Goal: Communication & Community: Answer question/provide support

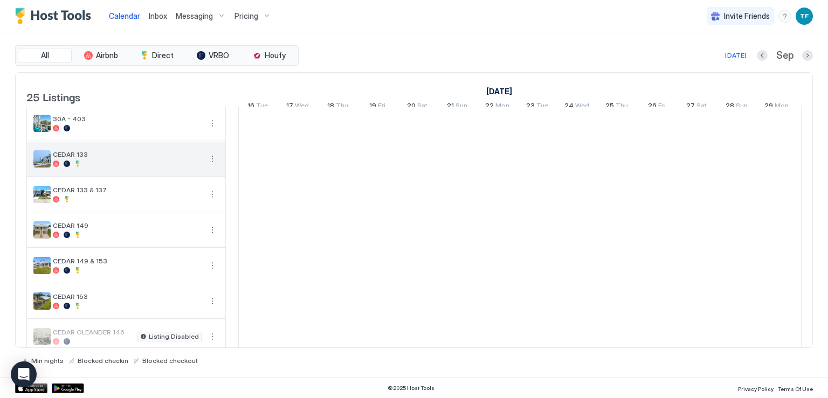
scroll to position [162, 0]
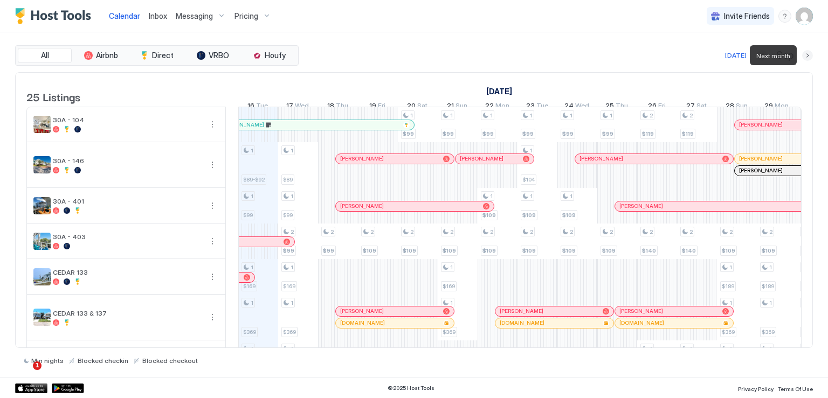
click at [810, 57] on button "Next month" at bounding box center [807, 55] width 11 height 11
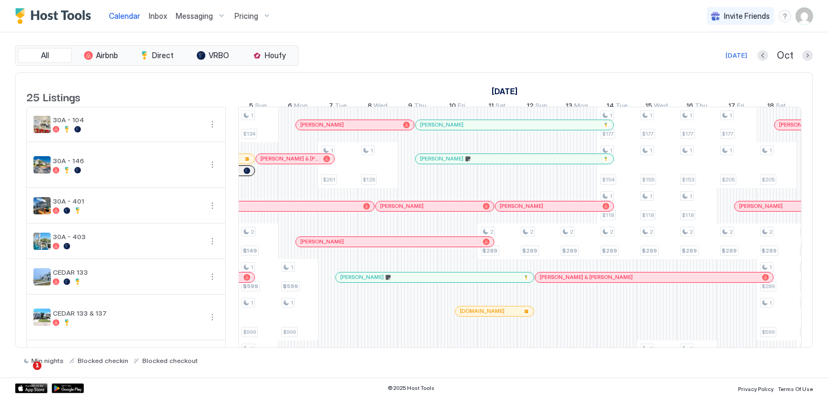
scroll to position [0, 216]
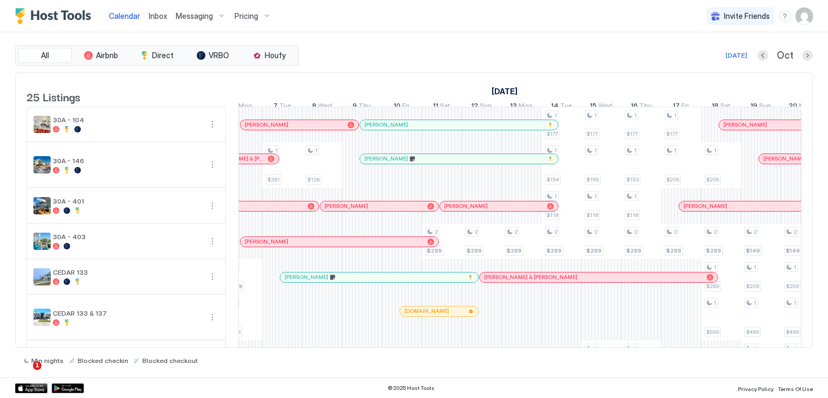
click at [427, 162] on div "[PERSON_NAME]" at bounding box center [453, 158] width 178 height 7
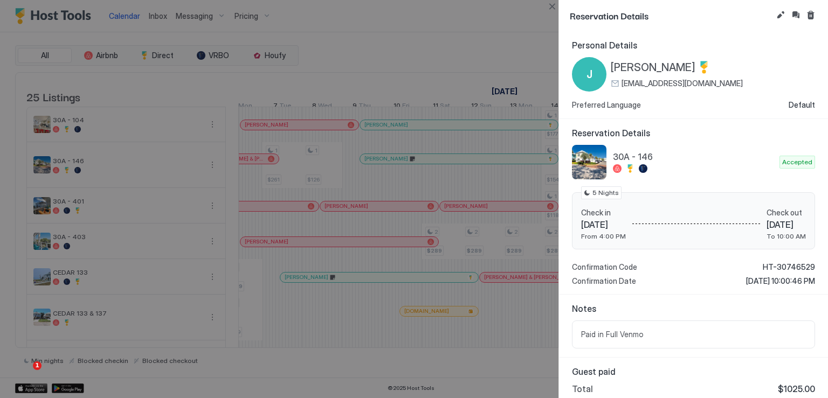
scroll to position [49, 0]
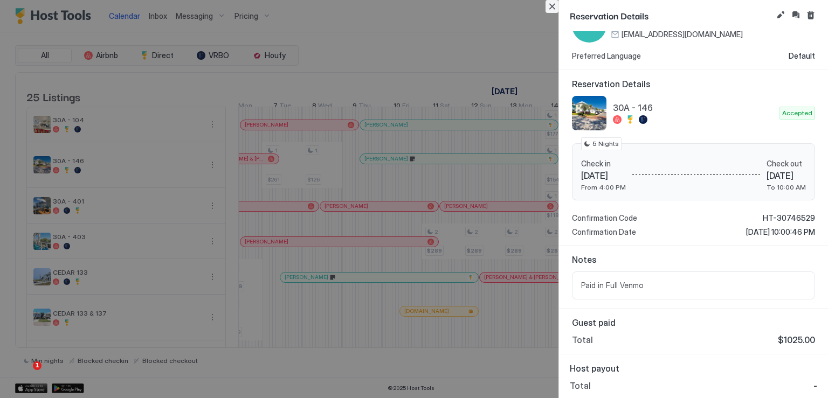
click at [552, 4] on button "Close" at bounding box center [551, 6] width 13 height 13
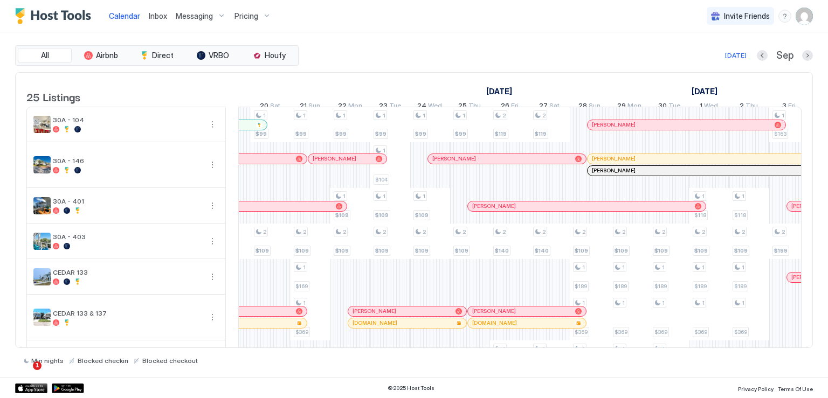
scroll to position [0, 1173]
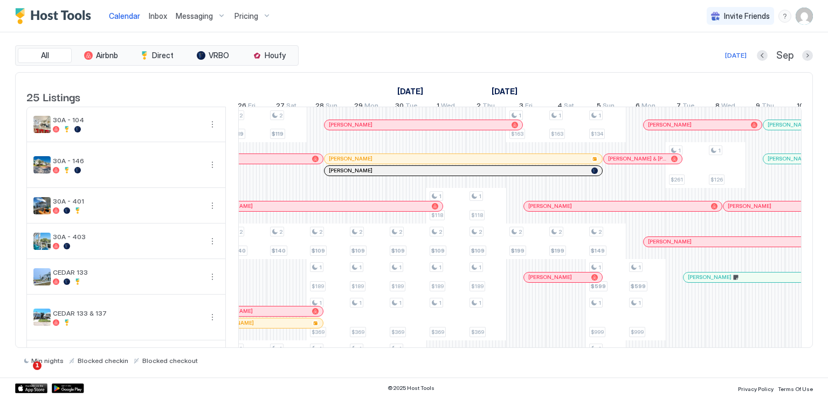
click at [0, 0] on div at bounding box center [0, 0] width 0 height 0
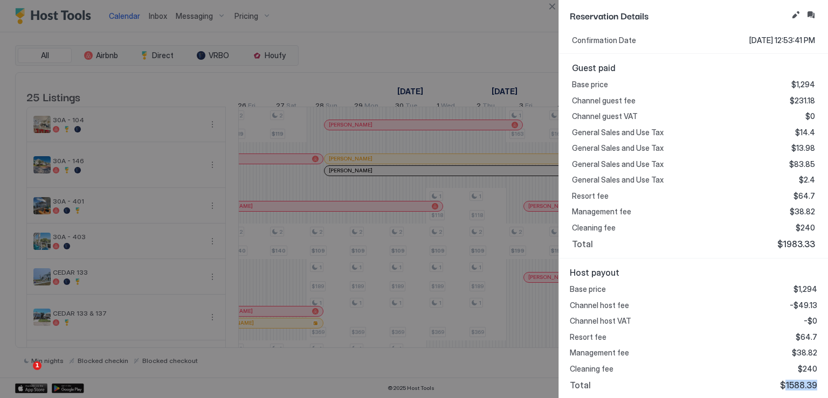
drag, startPoint x: 779, startPoint y: 383, endPoint x: 807, endPoint y: 383, distance: 28.6
click at [807, 383] on span "$1588.39" at bounding box center [798, 385] width 37 height 11
copy span "1588.39"
click at [549, 6] on button "Close" at bounding box center [551, 6] width 13 height 13
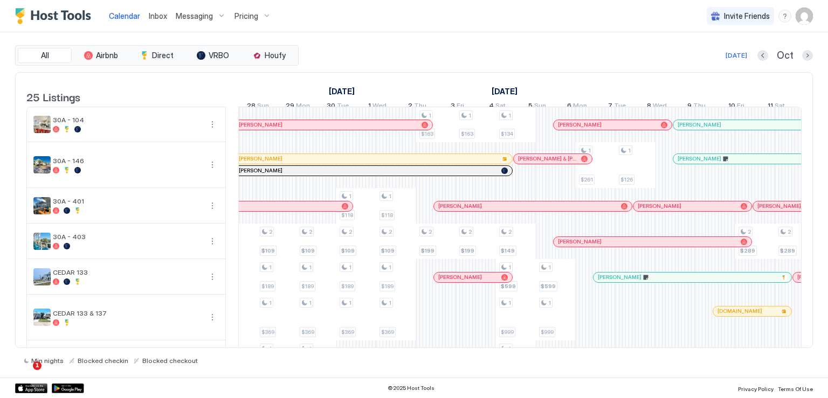
scroll to position [0, 780]
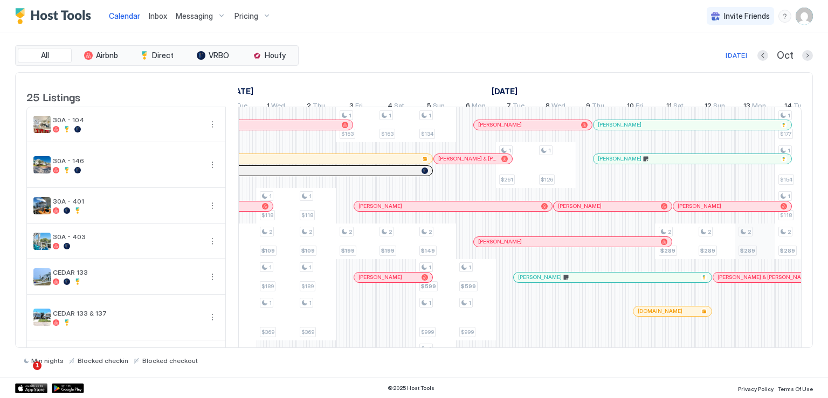
drag, startPoint x: 578, startPoint y: 213, endPoint x: 758, endPoint y: 260, distance: 186.0
click at [578, 211] on div at bounding box center [578, 206] width 9 height 9
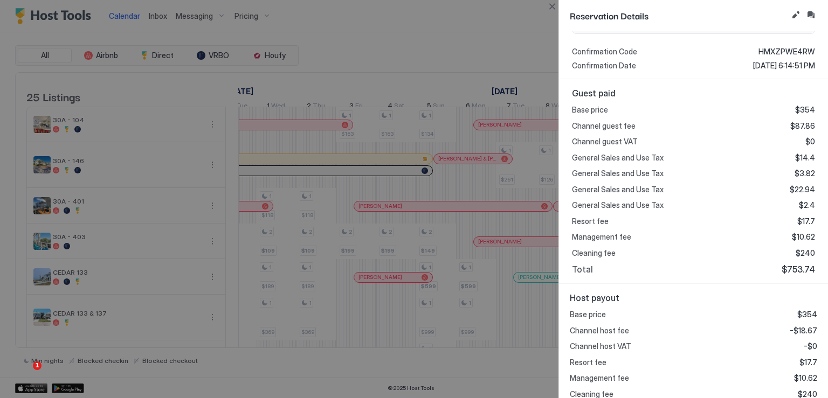
scroll to position [241, 0]
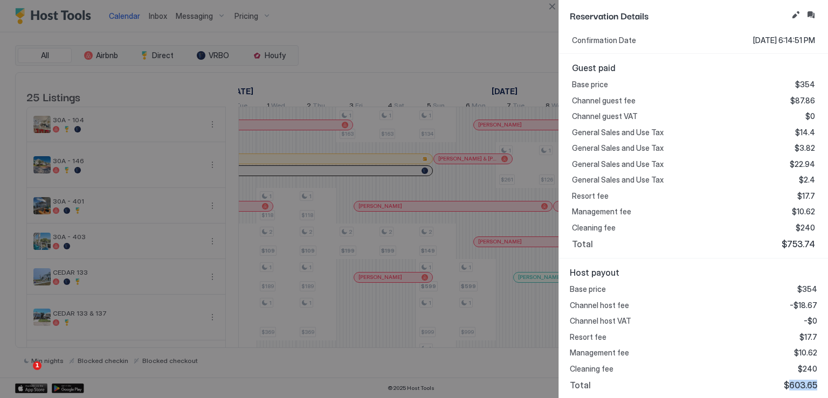
drag, startPoint x: 781, startPoint y: 383, endPoint x: 811, endPoint y: 384, distance: 29.7
click at [811, 384] on div "Host payout Base price $354 Channel host fee -$18.67 Channel host VAT -$0 Resor…" at bounding box center [693, 329] width 269 height 141
copy span "603.65"
drag, startPoint x: 550, startPoint y: 7, endPoint x: 554, endPoint y: 18, distance: 11.6
click at [550, 7] on button "Close" at bounding box center [551, 6] width 13 height 13
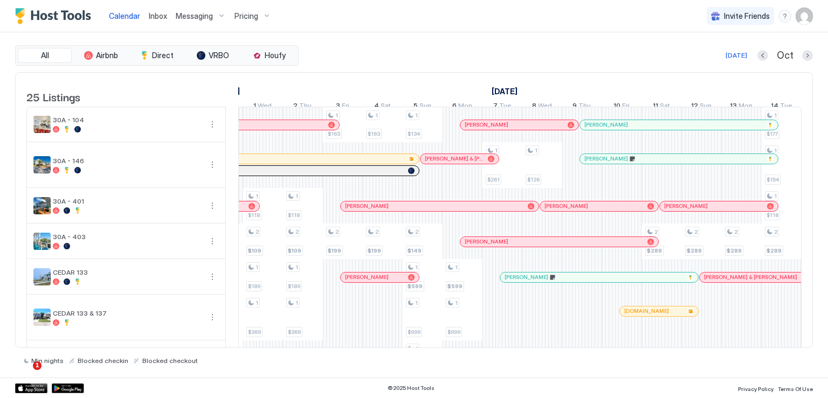
scroll to position [0, 893]
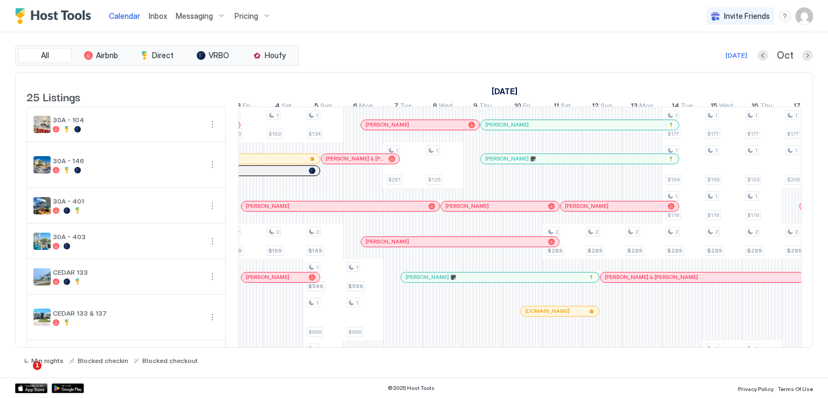
click at [614, 211] on div at bounding box center [615, 206] width 9 height 9
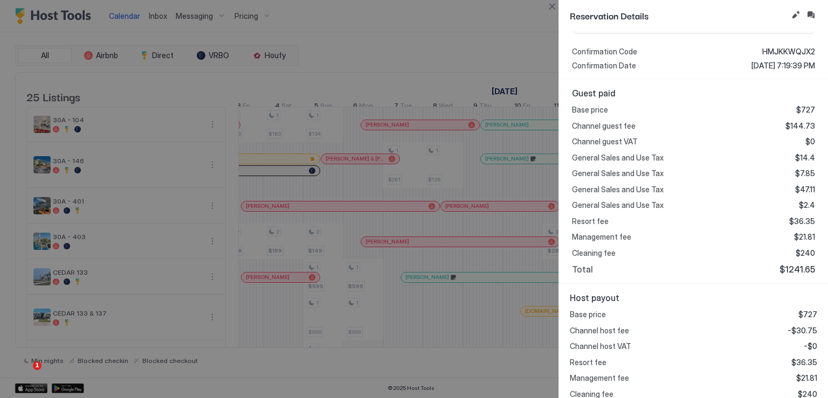
scroll to position [241, 0]
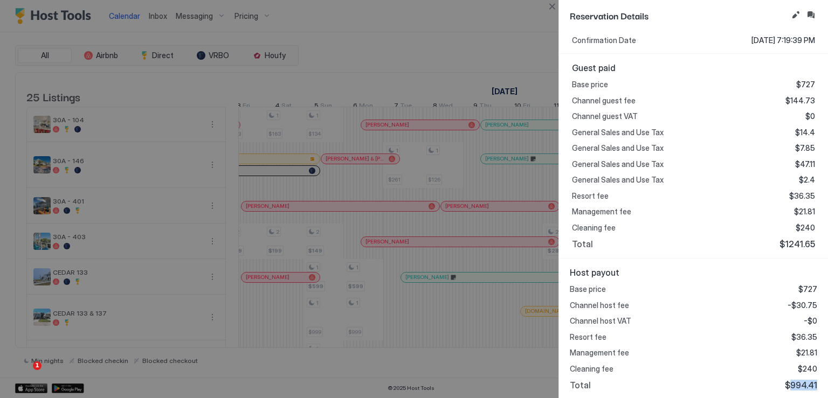
drag, startPoint x: 782, startPoint y: 383, endPoint x: 818, endPoint y: 384, distance: 36.1
click at [818, 384] on div "Host payout Base price $727 Channel host fee -$30.75 Channel host VAT -$0 Resor…" at bounding box center [693, 329] width 269 height 141
copy span "994.41"
click at [551, 7] on button "Close" at bounding box center [551, 6] width 13 height 13
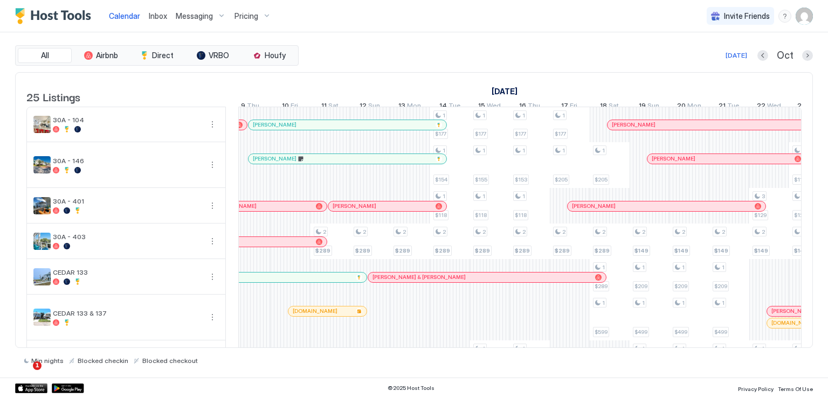
scroll to position [0, 1120]
click at [640, 211] on div at bounding box center [641, 206] width 9 height 9
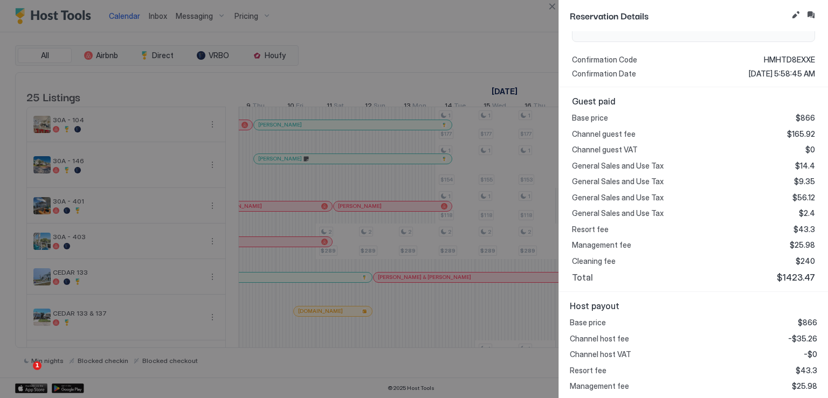
scroll to position [241, 0]
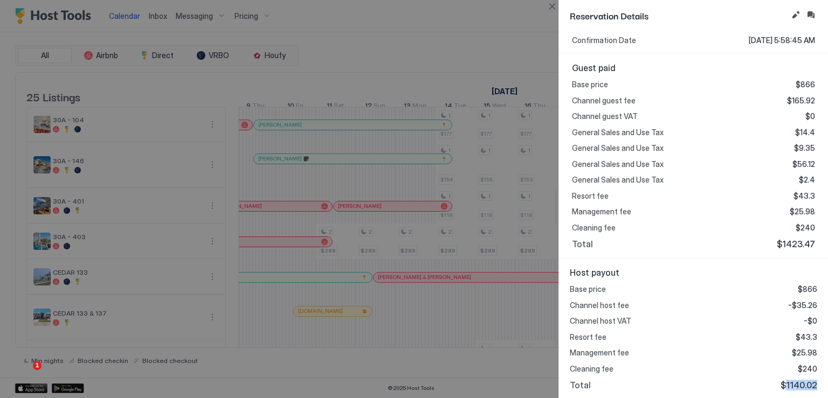
drag, startPoint x: 781, startPoint y: 388, endPoint x: 809, endPoint y: 389, distance: 27.5
click at [809, 389] on div "Host payout Base price $866 Channel host fee -$35.26 Channel host VAT -$0 Resor…" at bounding box center [693, 329] width 269 height 141
copy span "1140.02"
click at [551, 6] on button "Close" at bounding box center [551, 6] width 13 height 13
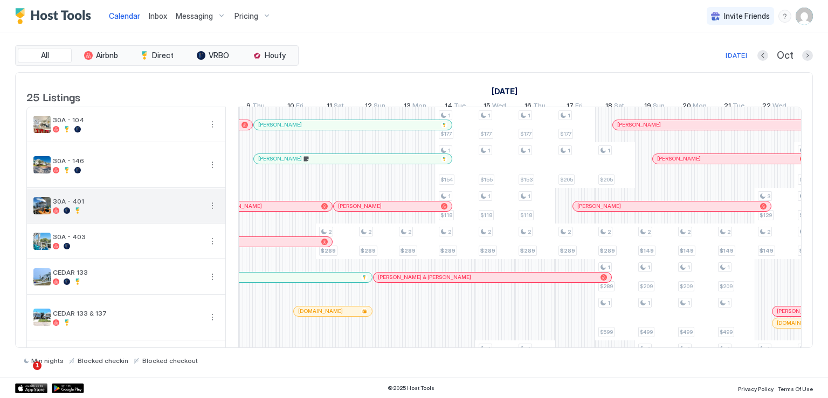
click at [209, 212] on button "More options" at bounding box center [212, 205] width 13 height 13
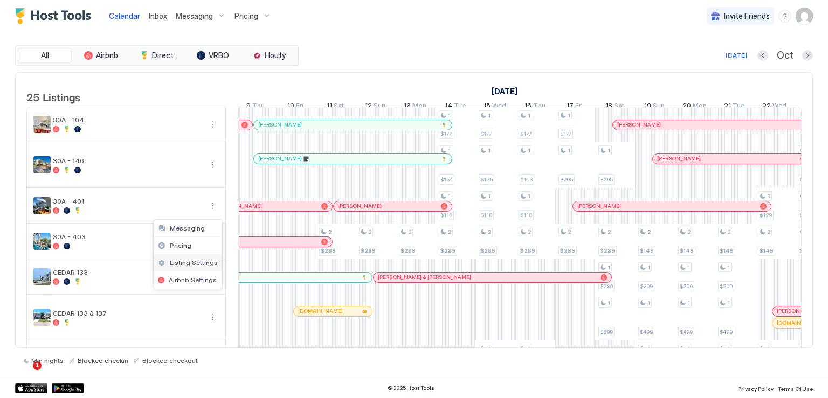
click at [191, 260] on span "Listing Settings" at bounding box center [194, 263] width 48 height 8
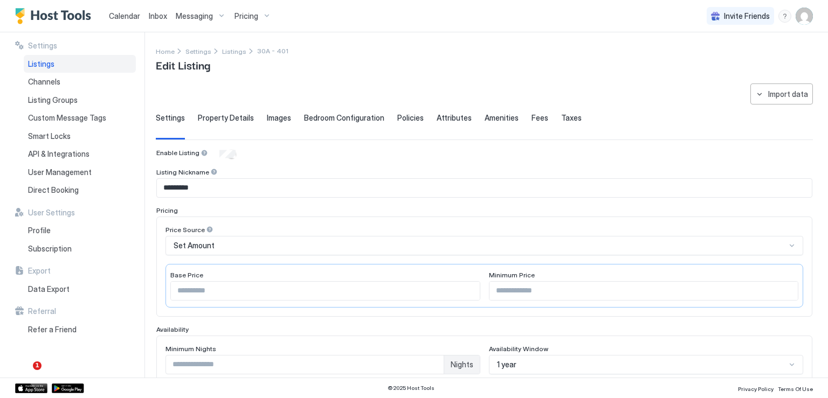
click at [188, 12] on span "Messaging" at bounding box center [194, 16] width 37 height 10
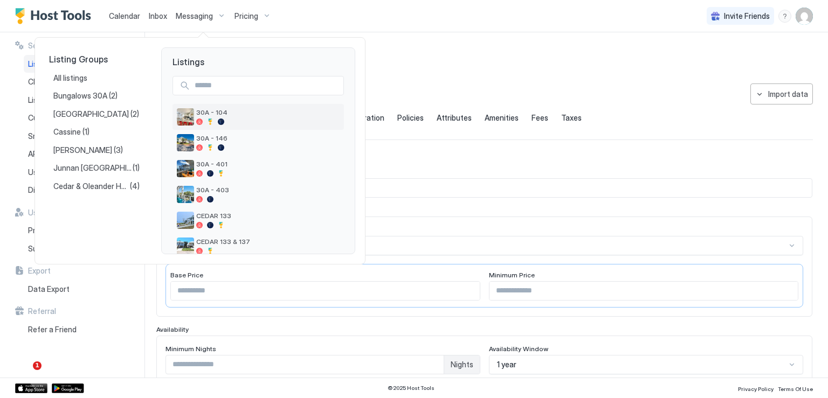
click at [196, 117] on div "30A - 104" at bounding box center [267, 116] width 143 height 17
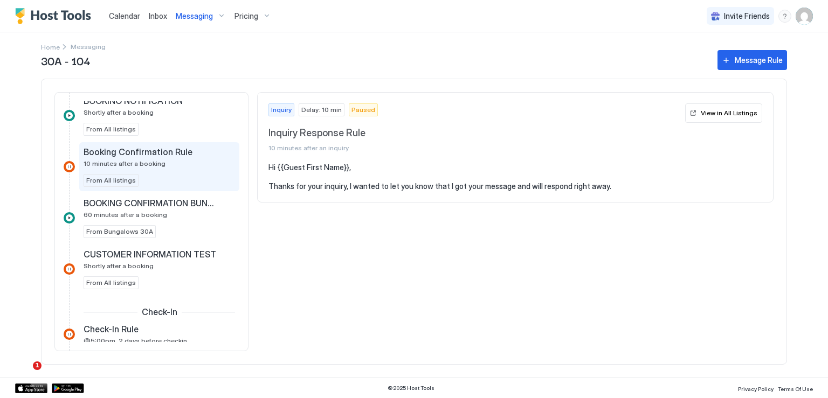
scroll to position [205, 0]
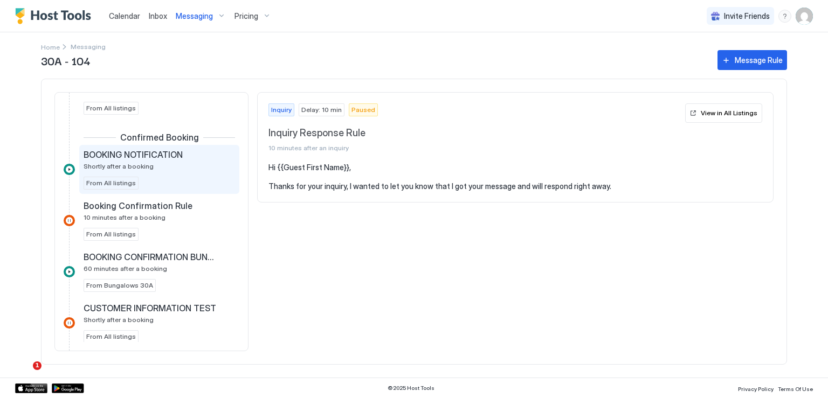
click at [143, 162] on span "Shortly after a booking" at bounding box center [119, 166] width 70 height 8
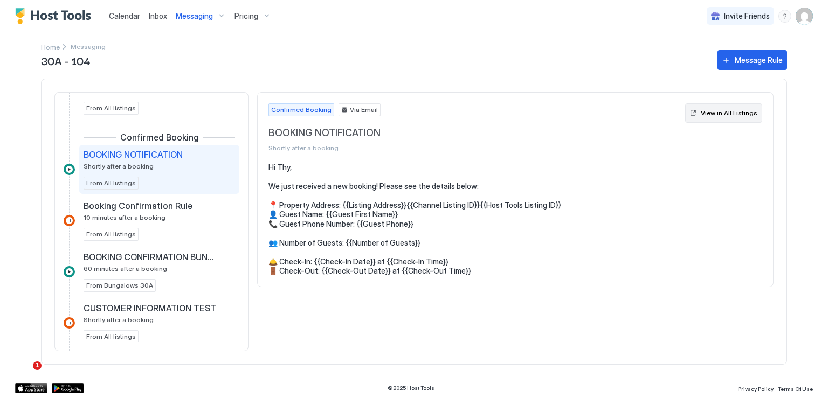
click at [715, 110] on div "View in All Listings" at bounding box center [729, 113] width 57 height 10
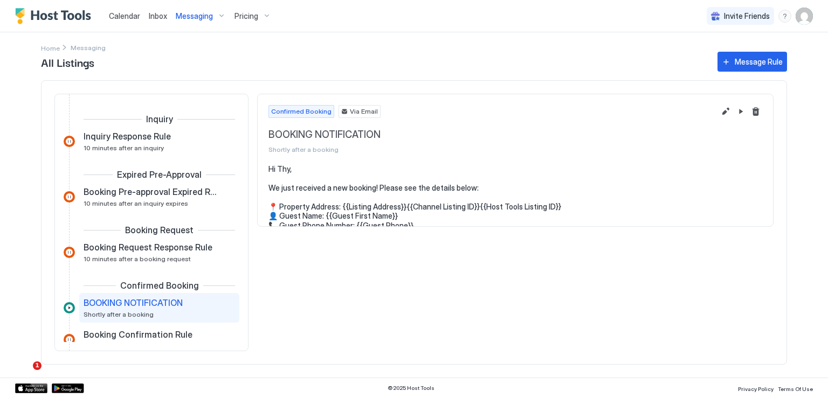
scroll to position [85, 0]
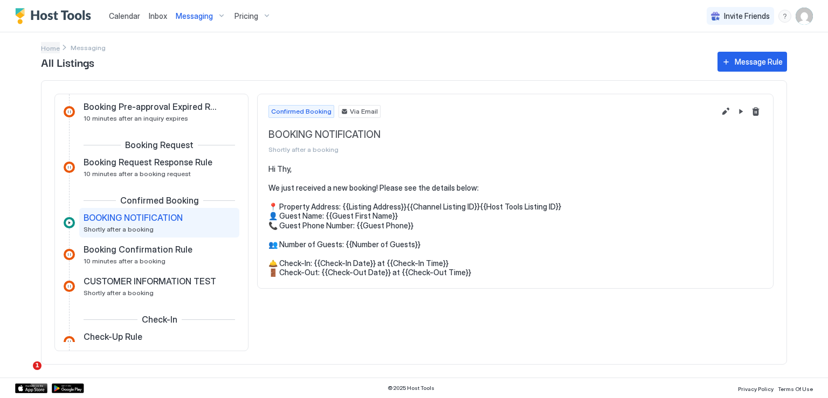
click at [50, 46] on span "Home" at bounding box center [50, 48] width 19 height 8
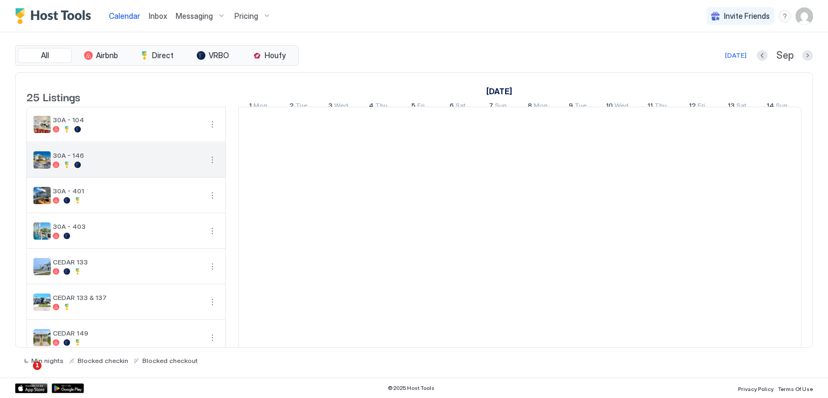
scroll to position [0, 599]
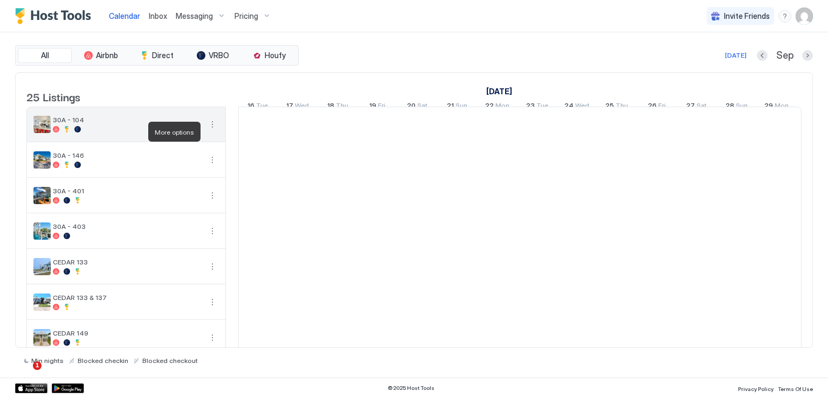
click at [213, 131] on button "More options" at bounding box center [212, 124] width 13 height 13
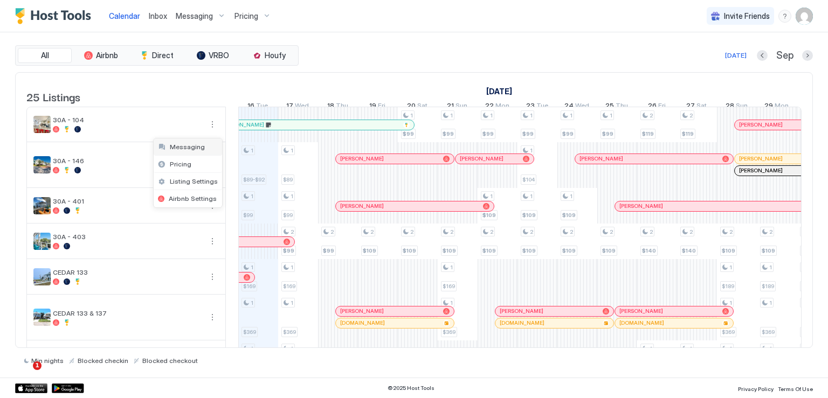
click at [194, 149] on span "Messaging" at bounding box center [187, 147] width 35 height 8
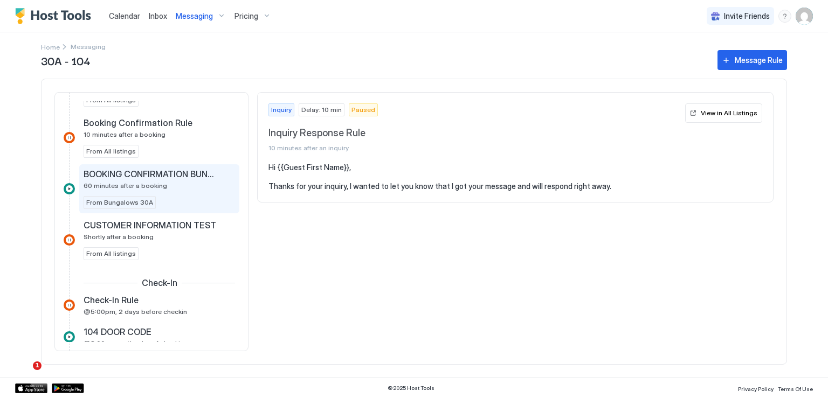
scroll to position [216, 0]
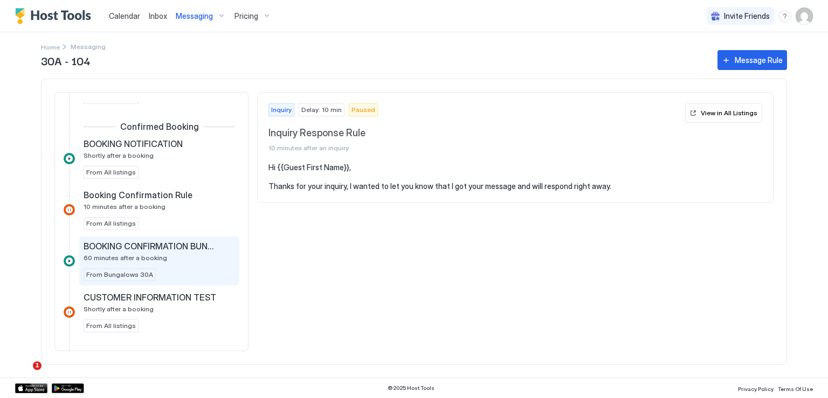
click at [164, 242] on span "BOOKING CONFIRMATION BUNGALOWS" at bounding box center [151, 246] width 134 height 11
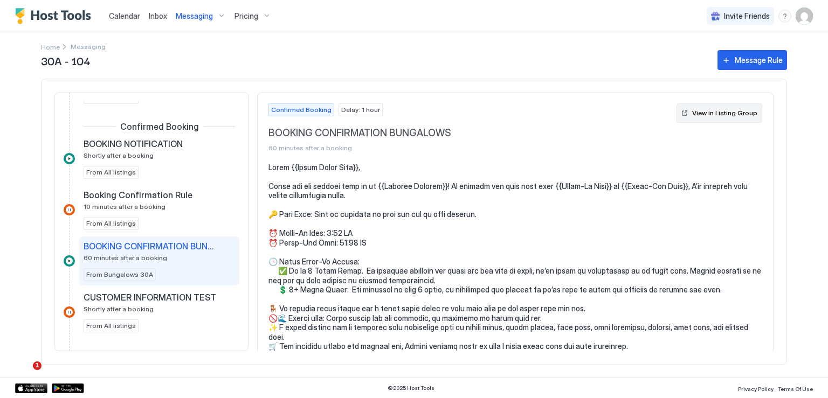
click at [692, 117] on div "View in Listing Group" at bounding box center [724, 113] width 65 height 10
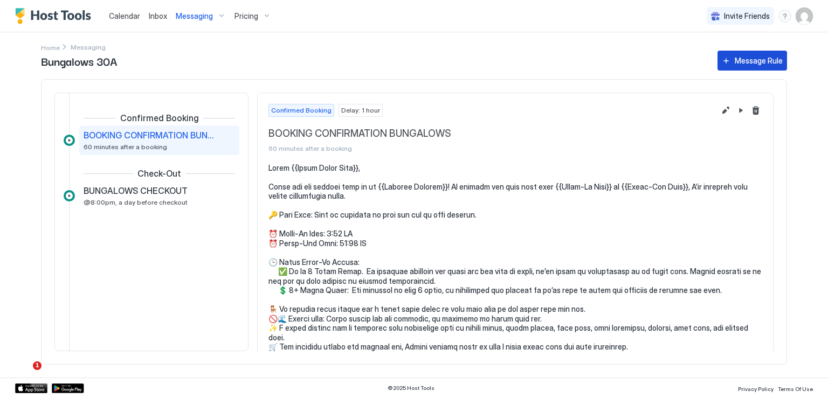
click at [742, 61] on div "Message Rule" at bounding box center [759, 60] width 48 height 11
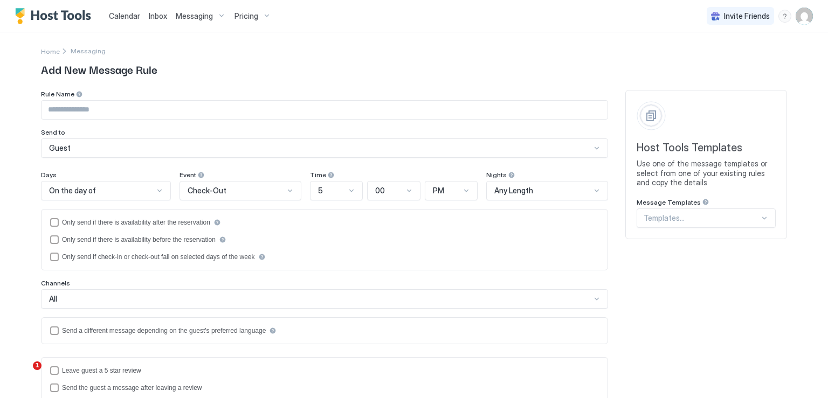
click at [679, 221] on div at bounding box center [702, 218] width 116 height 10
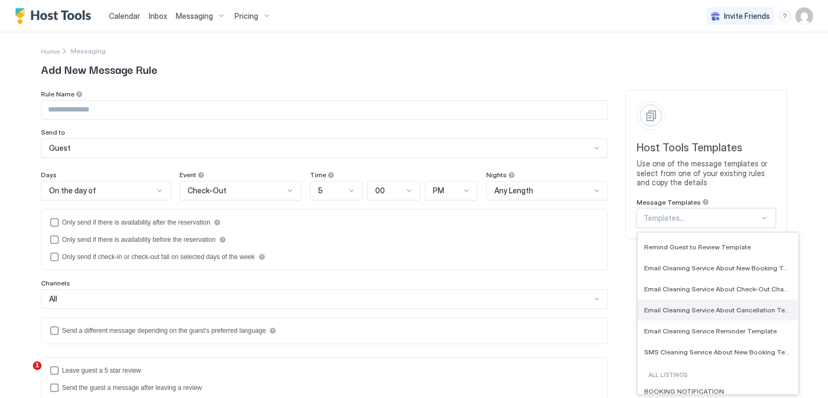
scroll to position [216, 0]
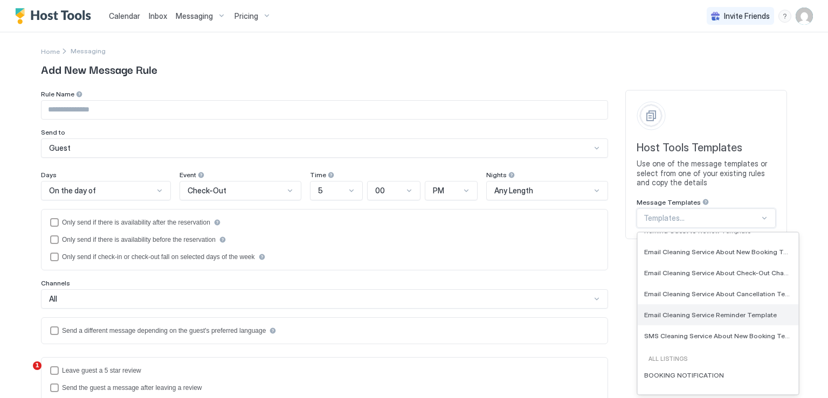
click at [704, 314] on span "Email Cleaning Service Reminder Template" at bounding box center [710, 315] width 133 height 8
type input "**********"
type textarea "**********"
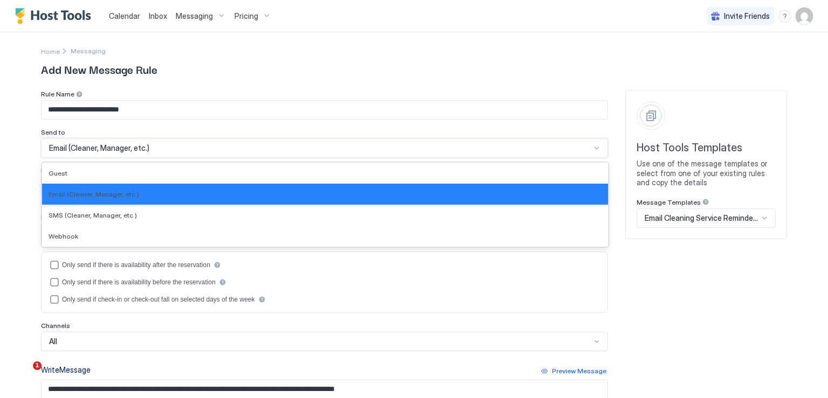
click at [516, 151] on div "Email (Cleaner, Manager, etc.)" at bounding box center [320, 148] width 542 height 10
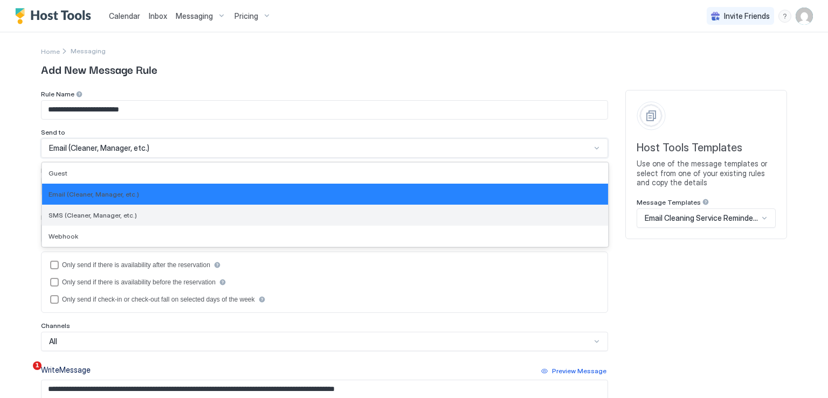
click at [129, 216] on div "SMS (Cleaner, Manager, etc.)" at bounding box center [325, 215] width 553 height 8
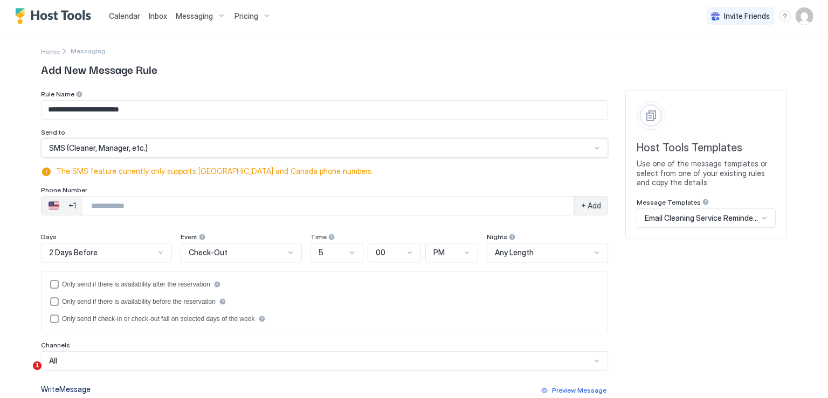
click at [147, 208] on input "Phone Number input" at bounding box center [327, 205] width 491 height 19
click at [148, 205] on input "Phone Number input" at bounding box center [327, 205] width 491 height 19
type input "**********"
click at [152, 251] on div "2 Days Before" at bounding box center [106, 252] width 131 height 19
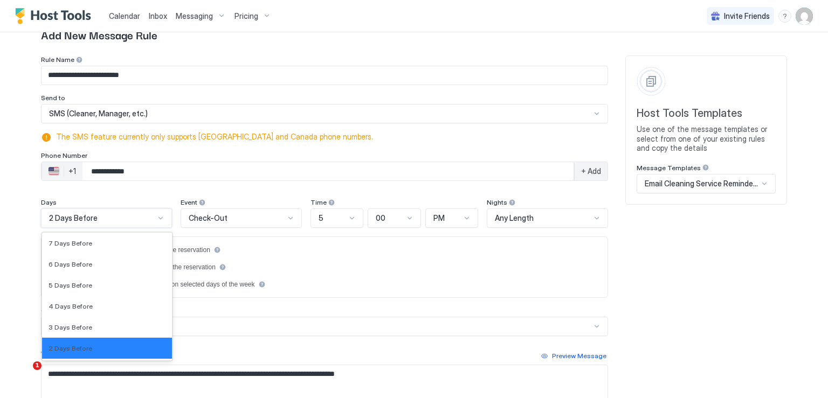
scroll to position [1621, 0]
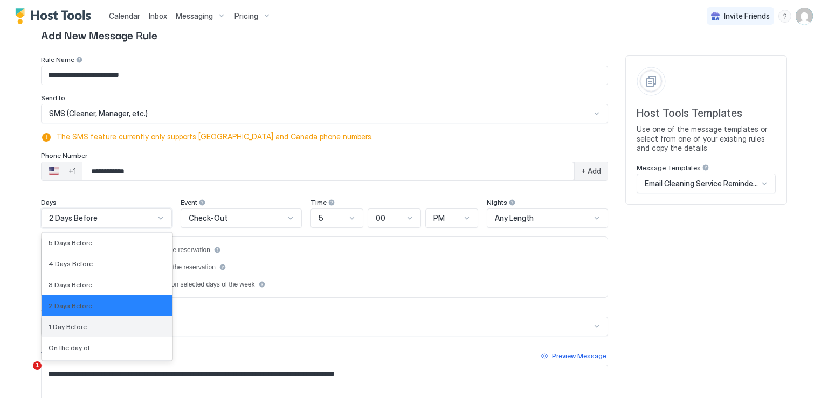
click at [100, 327] on div "1 Day Before" at bounding box center [107, 327] width 117 height 8
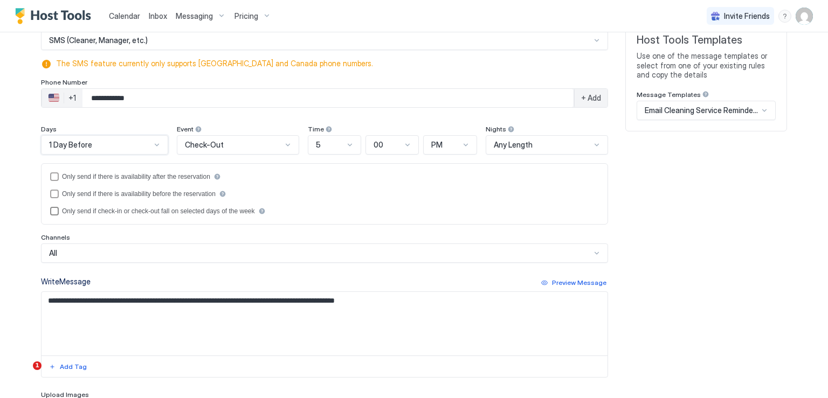
scroll to position [162, 0]
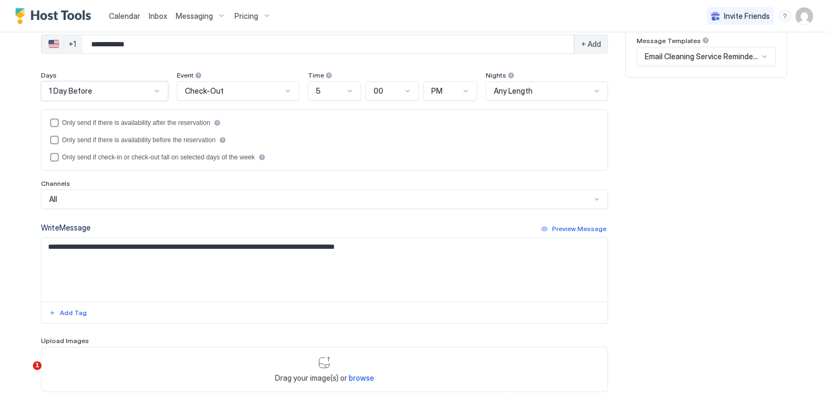
click at [88, 254] on textarea "**********" at bounding box center [325, 270] width 566 height 64
click at [42, 245] on textarea "**********" at bounding box center [325, 270] width 566 height 64
click at [342, 250] on textarea "**********" at bounding box center [325, 270] width 566 height 64
drag, startPoint x: 302, startPoint y: 245, endPoint x: 489, endPoint y: 250, distance: 187.1
click at [489, 250] on textarea "**********" at bounding box center [325, 270] width 566 height 64
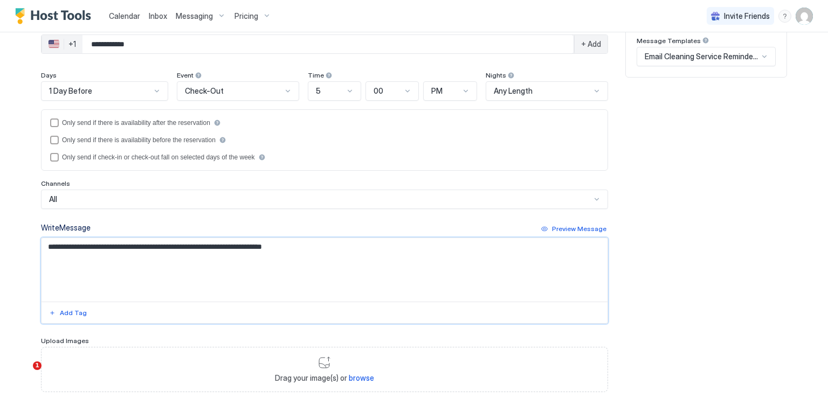
click at [301, 248] on textarea "**********" at bounding box center [325, 270] width 566 height 64
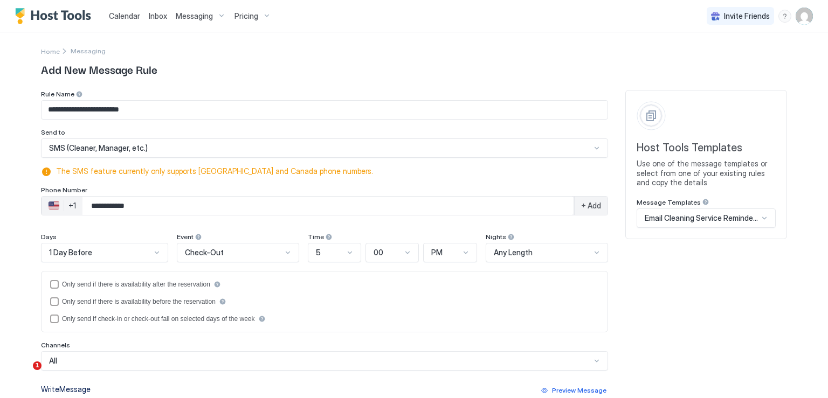
scroll to position [0, 0]
type textarea "**********"
click at [137, 208] on input "**********" at bounding box center [327, 205] width 491 height 19
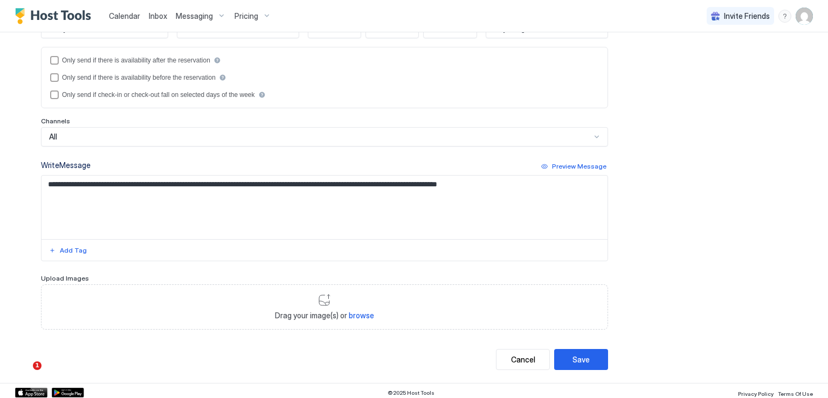
scroll to position [226, 0]
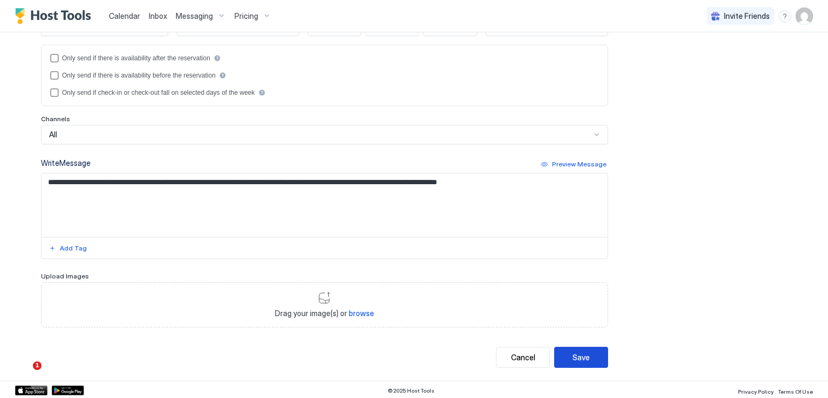
type input "**********"
click at [577, 354] on div "Save" at bounding box center [580, 357] width 17 height 11
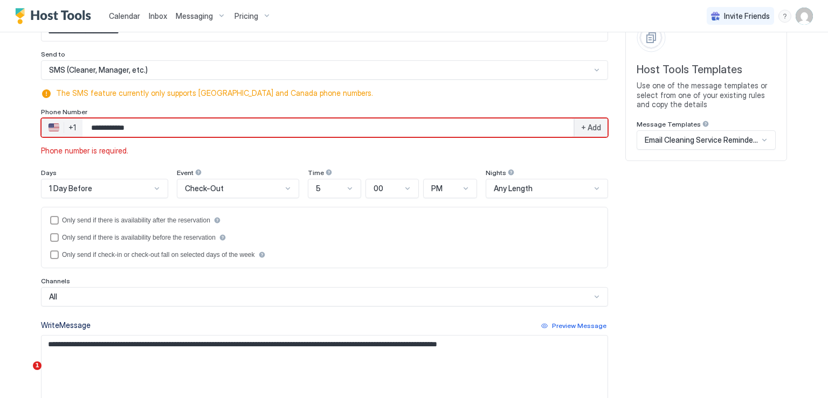
scroll to position [0, 0]
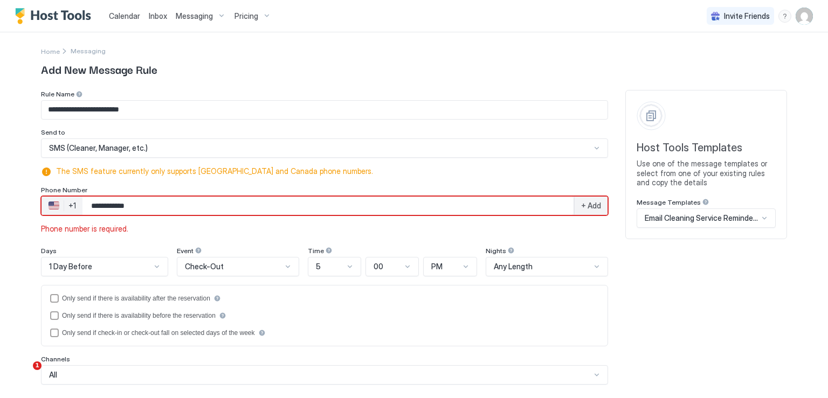
click at [585, 207] on span "+ Add" at bounding box center [591, 206] width 20 height 10
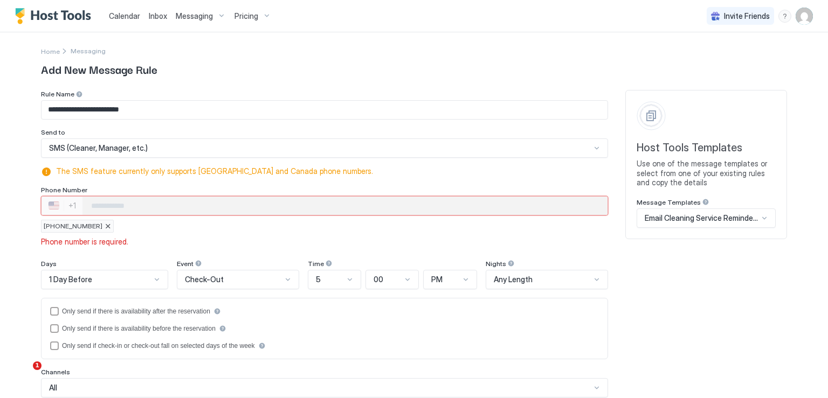
click at [178, 204] on input "Phone Number input" at bounding box center [344, 205] width 524 height 19
click at [157, 204] on input "Phone Number input" at bounding box center [344, 205] width 524 height 19
click at [330, 225] on div "+15107982341" at bounding box center [324, 226] width 567 height 13
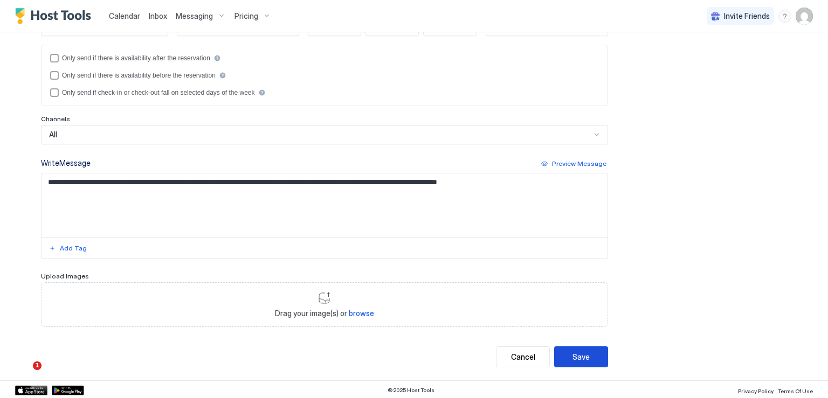
click at [572, 354] on div "Save" at bounding box center [580, 356] width 17 height 11
type textarea "**********"
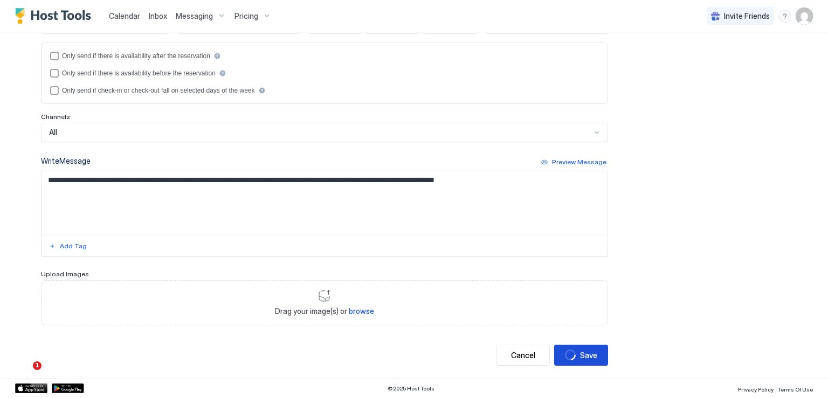
scroll to position [239, 0]
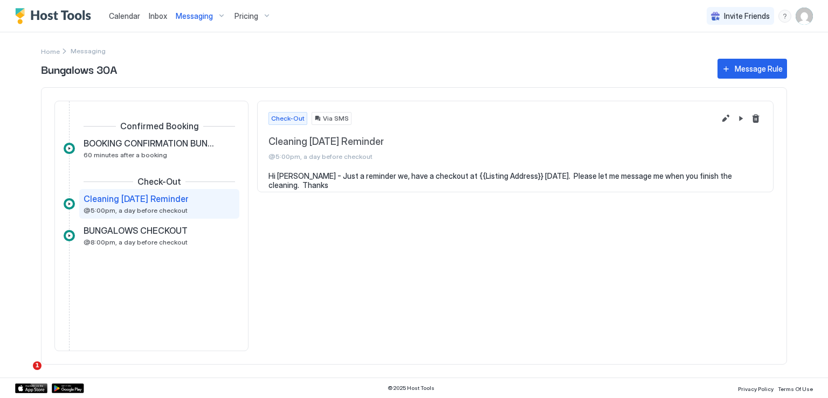
click at [163, 19] on span "Inbox" at bounding box center [158, 15] width 18 height 9
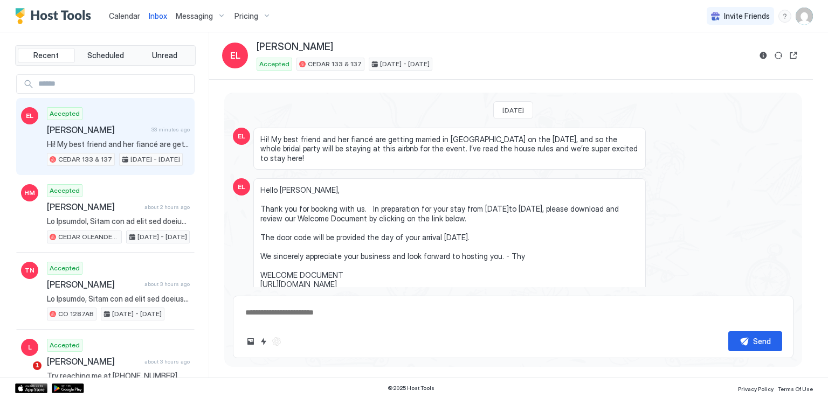
click at [152, 15] on span "Inbox" at bounding box center [158, 15] width 18 height 9
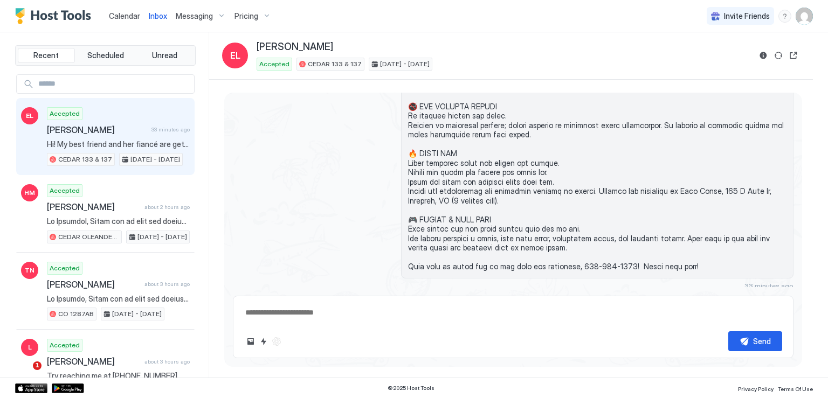
scroll to position [925, 0]
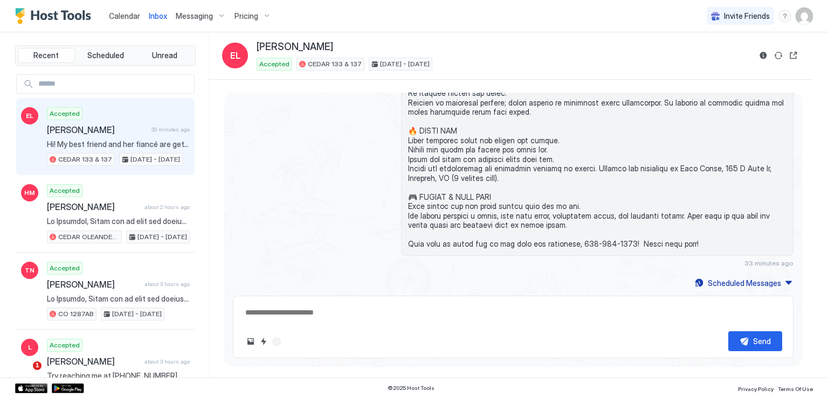
click at [129, 144] on span "Hi! My best friend and her fiancé are getting married in [GEOGRAPHIC_DATA] on t…" at bounding box center [118, 145] width 143 height 10
click at [163, 18] on span "Inbox" at bounding box center [158, 15] width 18 height 9
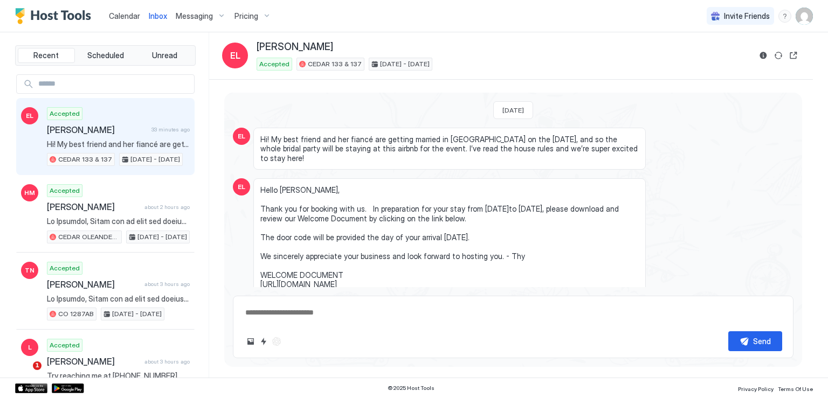
scroll to position [903, 0]
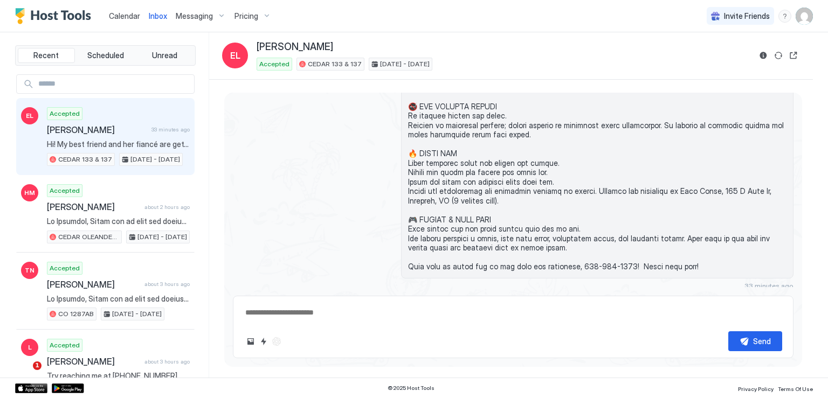
click at [125, 19] on span "Calendar" at bounding box center [124, 15] width 31 height 9
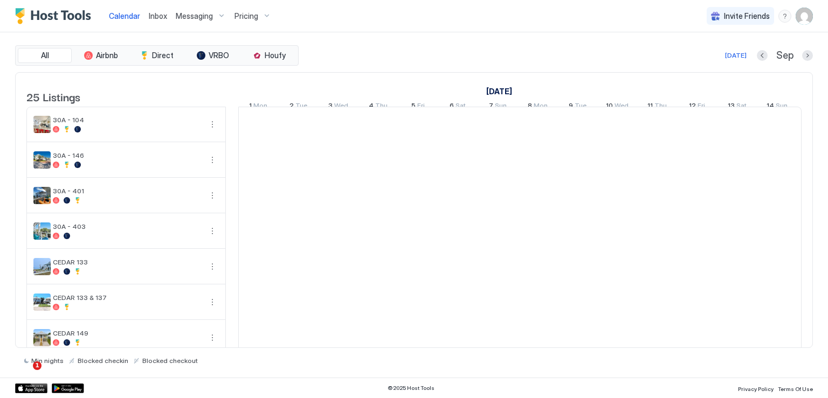
scroll to position [0, 599]
click at [158, 17] on span "Inbox" at bounding box center [158, 15] width 18 height 9
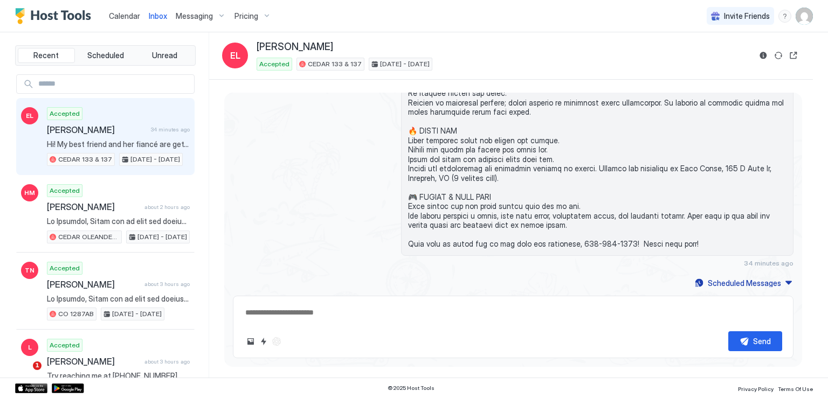
click at [190, 17] on span "Messaging" at bounding box center [194, 16] width 37 height 10
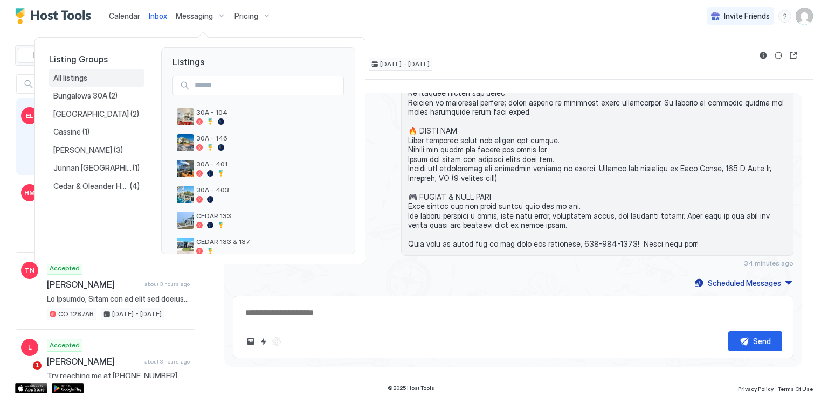
click at [73, 79] on span "All listings" at bounding box center [71, 78] width 36 height 10
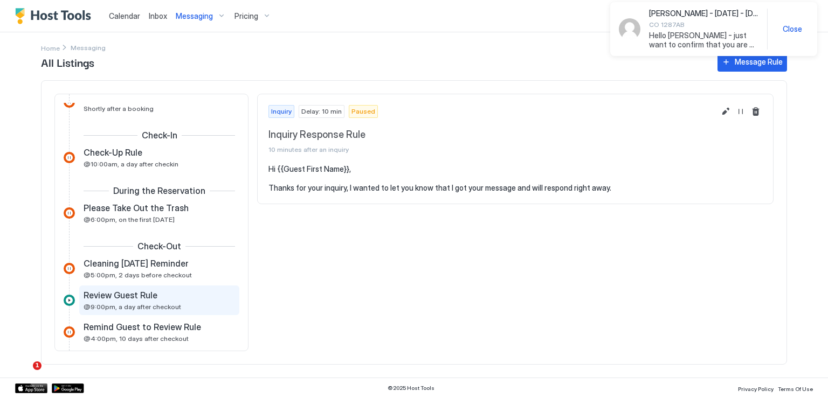
scroll to position [162, 0]
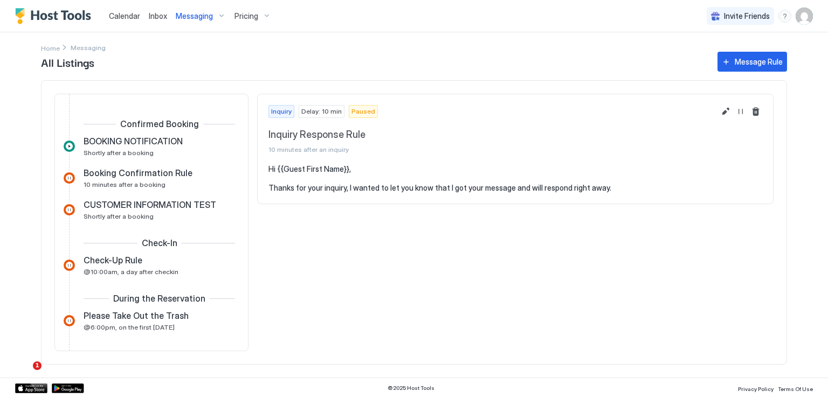
click at [149, 12] on span "Inbox" at bounding box center [158, 15] width 18 height 9
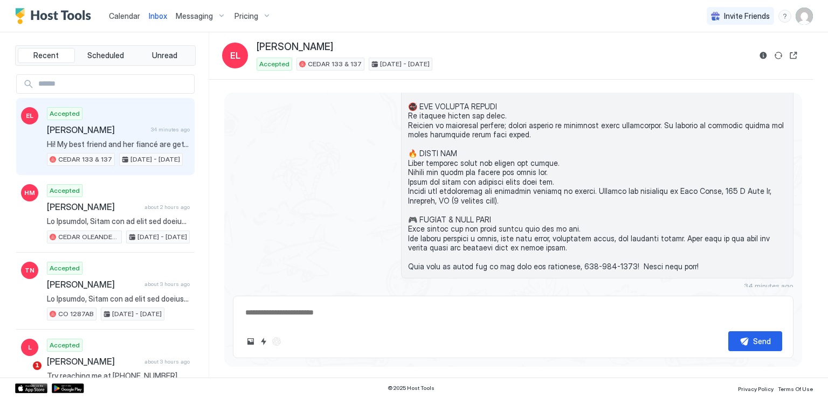
scroll to position [925, 0]
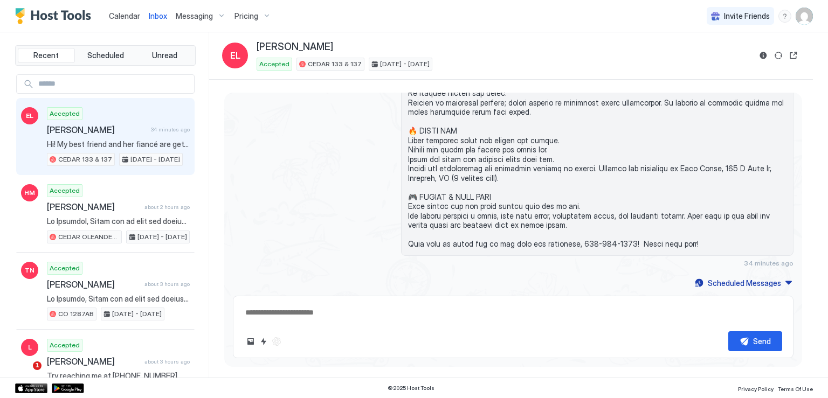
type textarea "*"
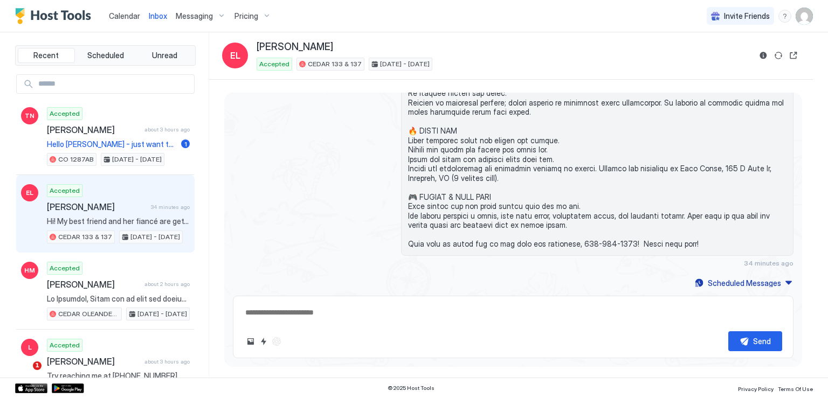
click at [181, 16] on span "Messaging" at bounding box center [194, 16] width 37 height 10
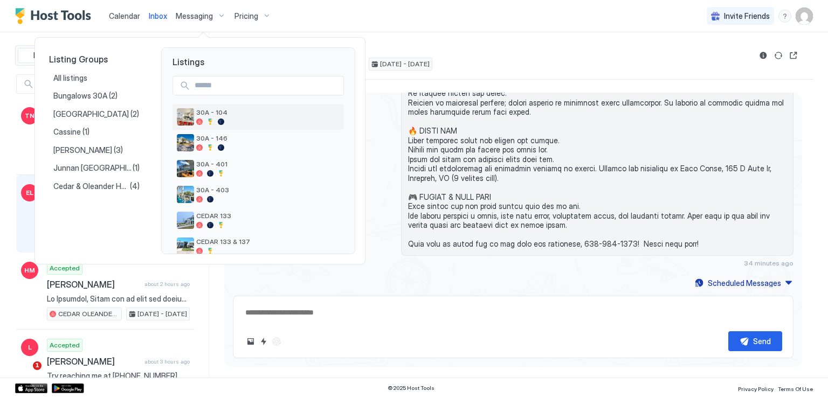
click at [326, 118] on div "30A - 104" at bounding box center [267, 116] width 143 height 17
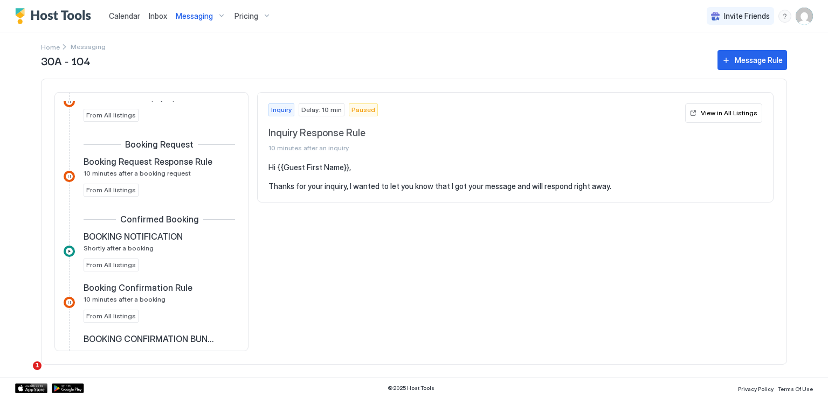
scroll to position [54, 0]
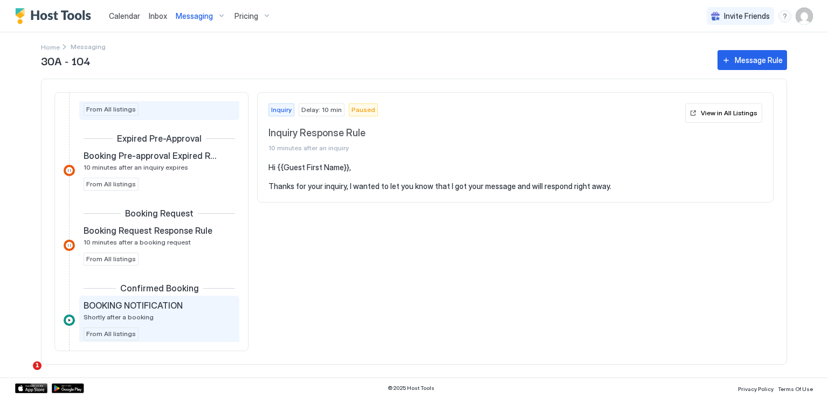
click at [138, 313] on span "Shortly after a booking" at bounding box center [119, 317] width 70 height 8
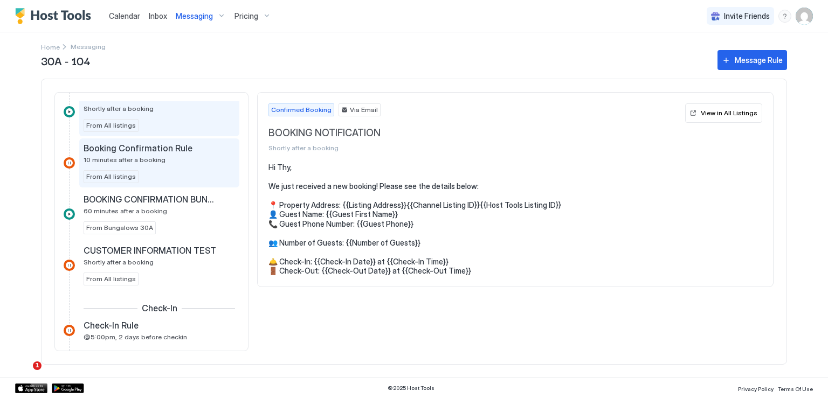
scroll to position [270, 0]
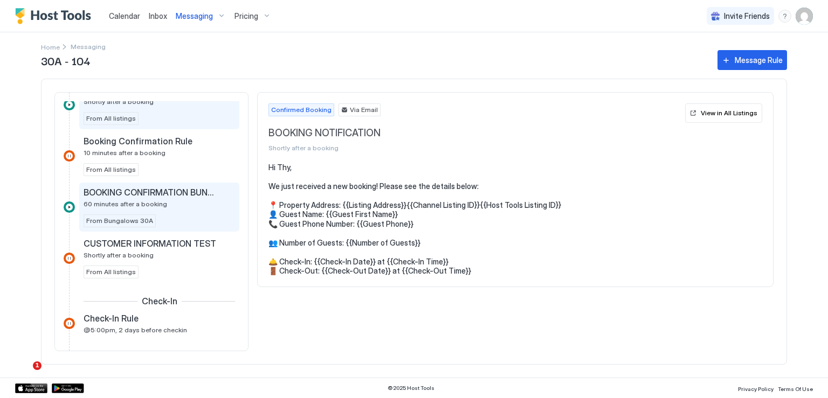
click at [171, 191] on span "BOOKING CONFIRMATION BUNGALOWS" at bounding box center [151, 192] width 134 height 11
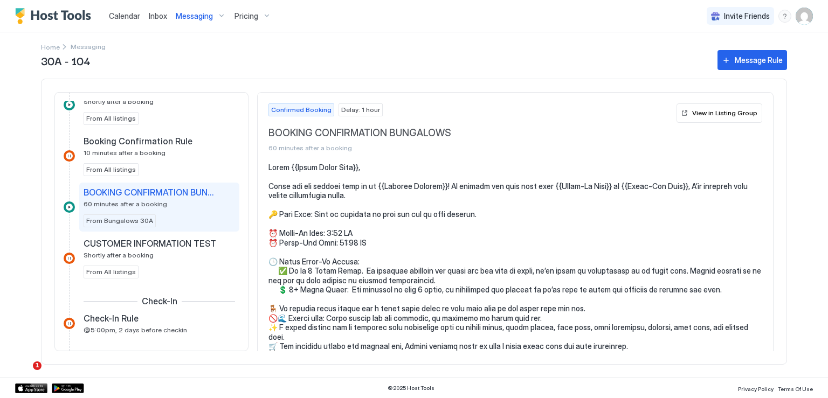
click at [740, 111] on div "View in Listing Group" at bounding box center [724, 113] width 65 height 10
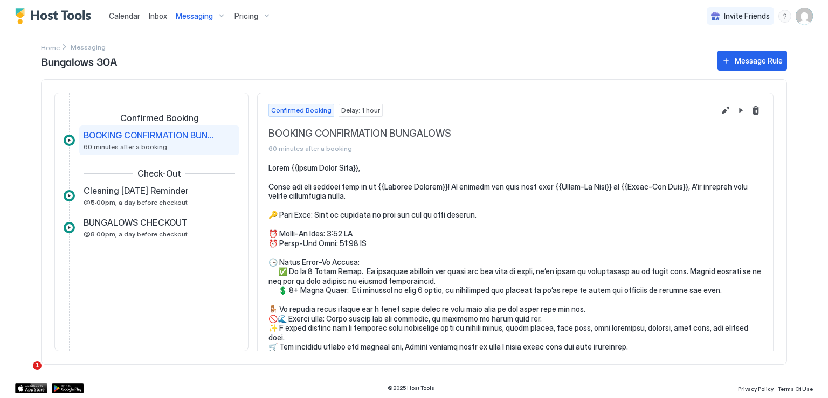
click at [719, 114] on button "Edit message rule" at bounding box center [725, 110] width 13 height 13
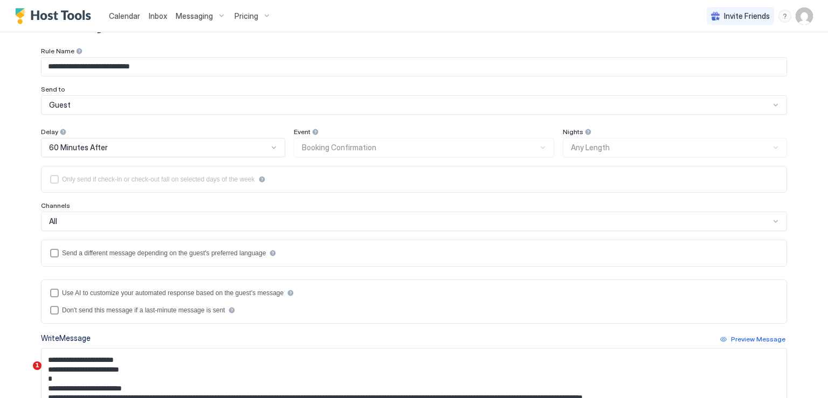
scroll to position [108, 0]
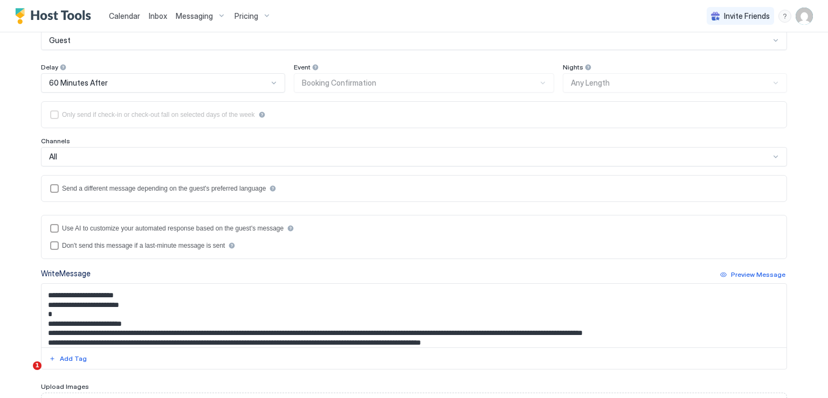
click at [374, 320] on textarea "Input Field" at bounding box center [414, 316] width 745 height 64
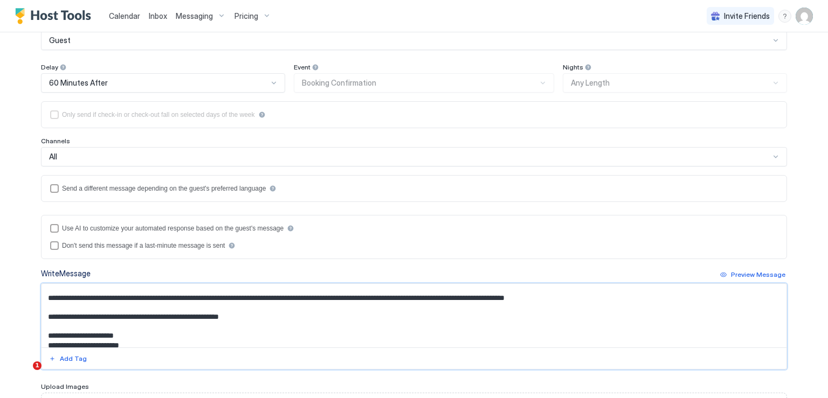
scroll to position [4, 0]
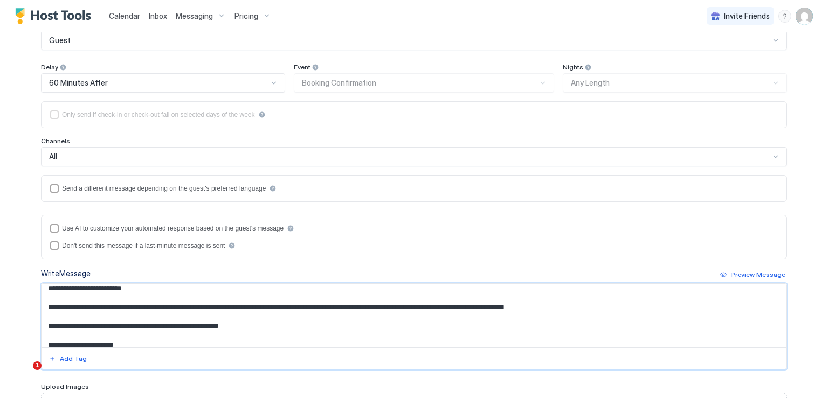
click at [448, 304] on textarea "Input Field" at bounding box center [414, 316] width 745 height 64
click at [60, 360] on div "Add Tag" at bounding box center [73, 359] width 27 height 10
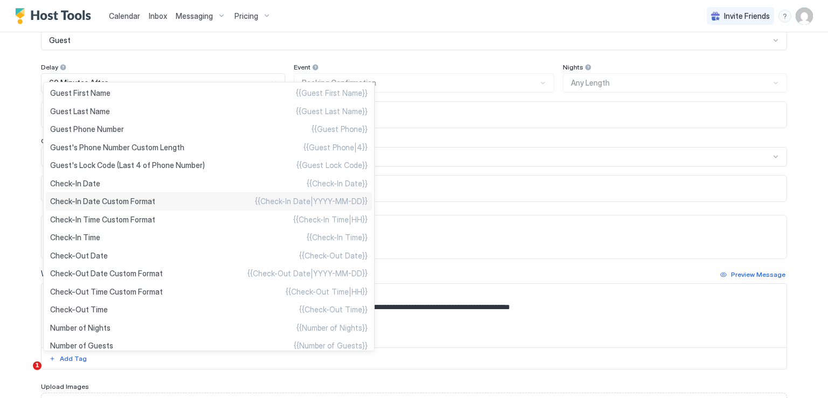
scroll to position [108, 0]
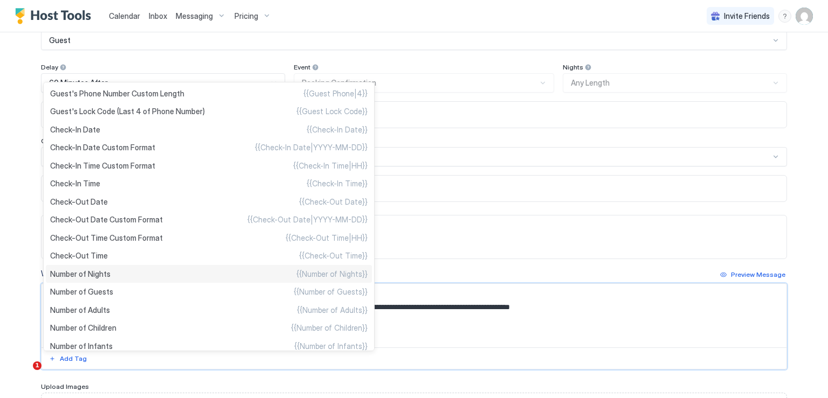
type textarea "**********"
click at [112, 281] on div "Number of Nights {{Number of Nights}}" at bounding box center [209, 274] width 326 height 18
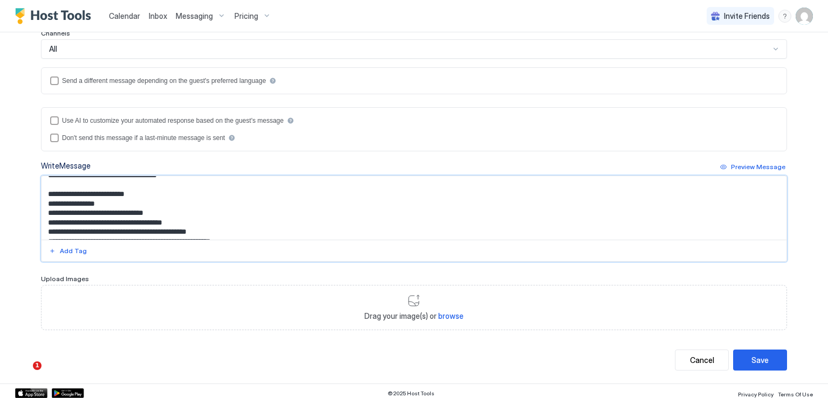
scroll to position [218, 0]
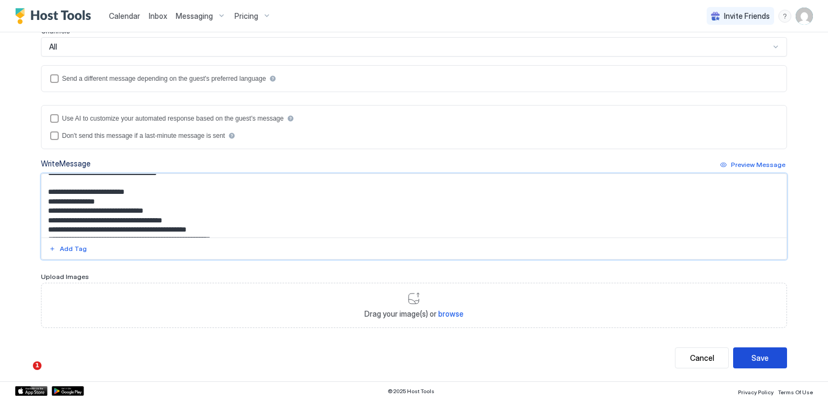
click at [764, 356] on button "Save" at bounding box center [760, 358] width 54 height 21
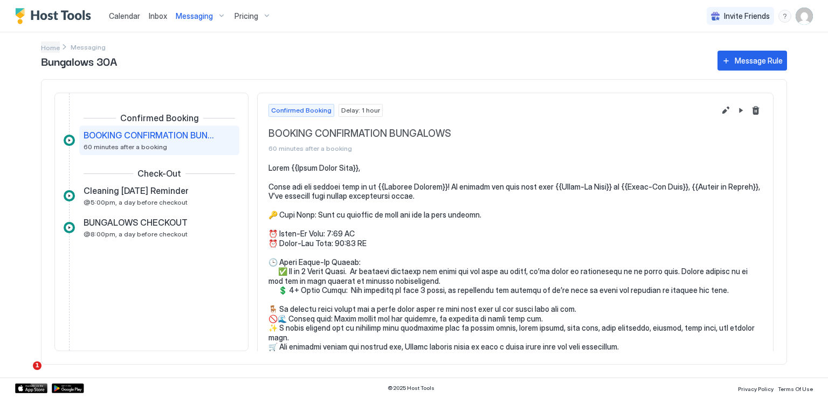
click at [48, 46] on span "Home" at bounding box center [50, 48] width 19 height 8
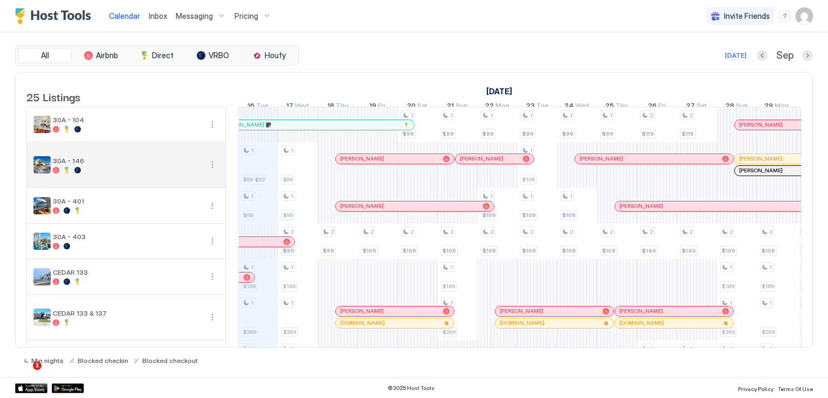
scroll to position [54, 0]
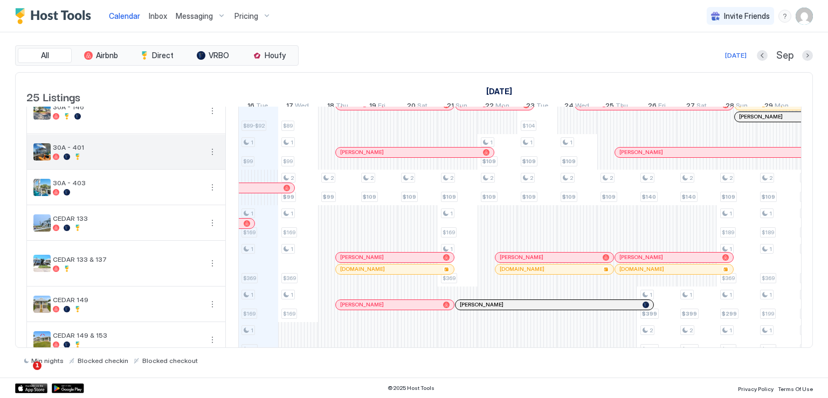
click at [211, 158] on button "More options" at bounding box center [212, 152] width 13 height 13
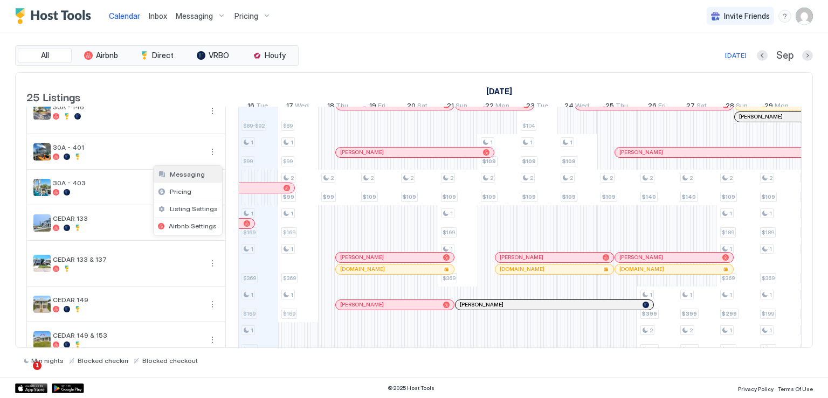
click at [194, 174] on span "Messaging" at bounding box center [187, 174] width 35 height 8
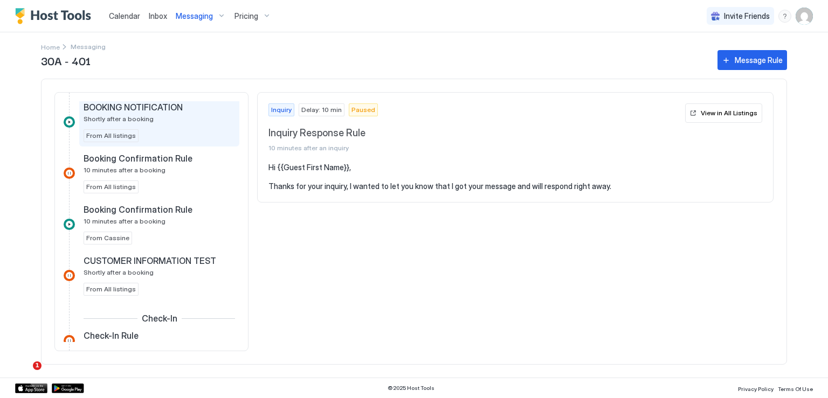
scroll to position [270, 0]
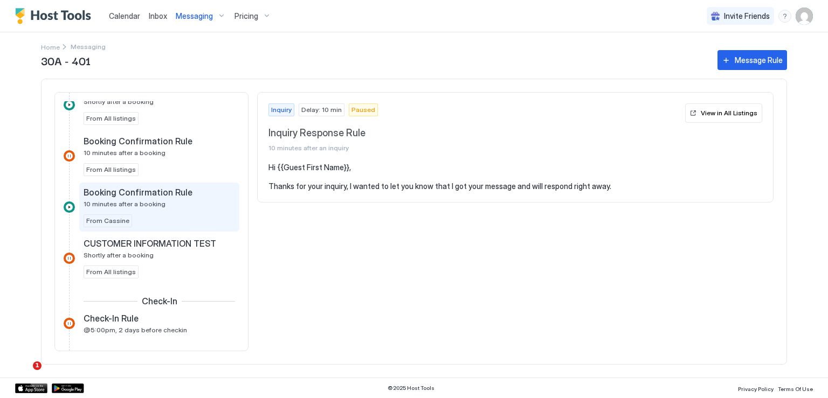
click at [167, 191] on span "Booking Confirmation Rule" at bounding box center [138, 192] width 109 height 11
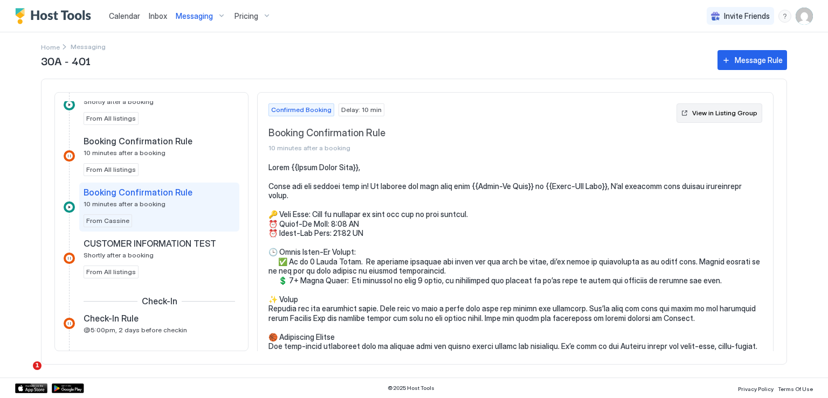
click at [699, 112] on div "View in Listing Group" at bounding box center [724, 113] width 65 height 10
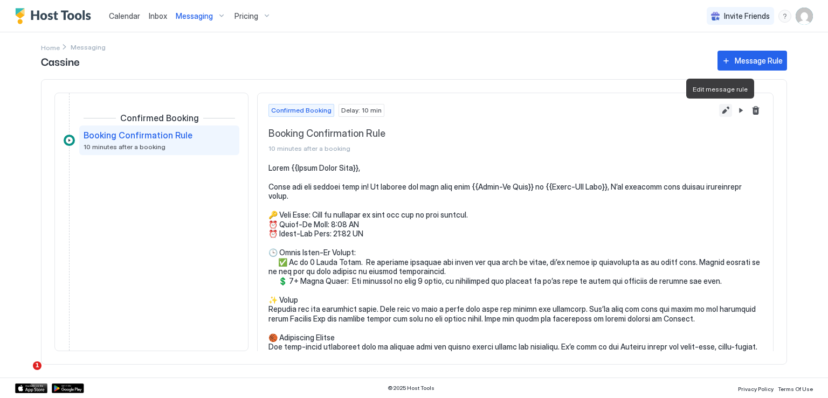
click at [719, 112] on button "Edit message rule" at bounding box center [725, 110] width 13 height 13
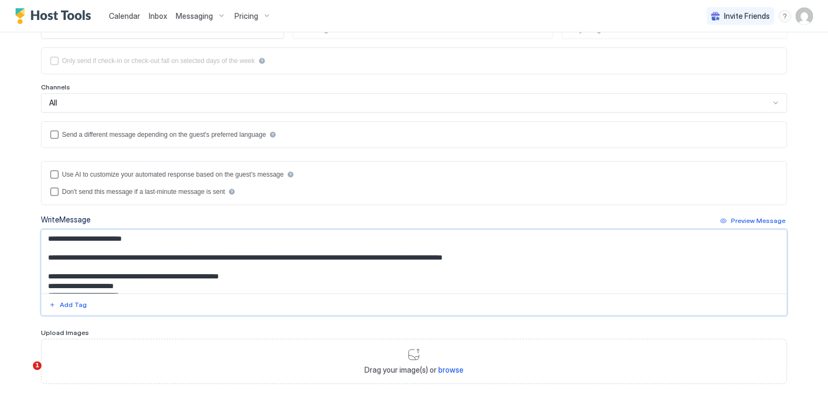
click at [377, 255] on textarea "Input Field" at bounding box center [414, 262] width 745 height 64
paste textarea "**********"
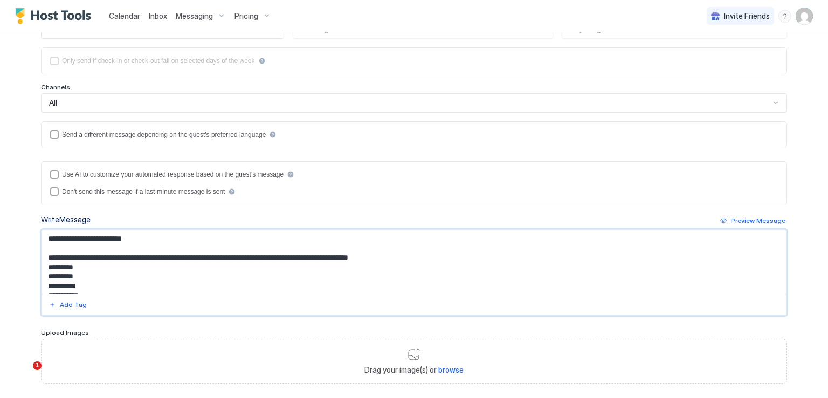
scroll to position [16, 0]
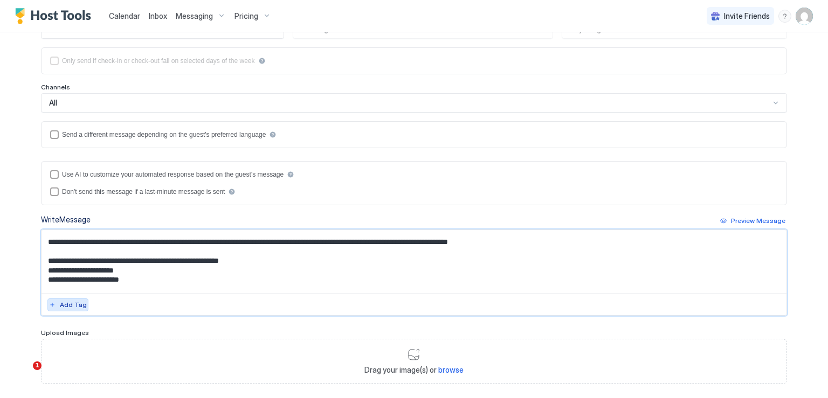
click at [73, 301] on div "Add Tag" at bounding box center [73, 305] width 27 height 10
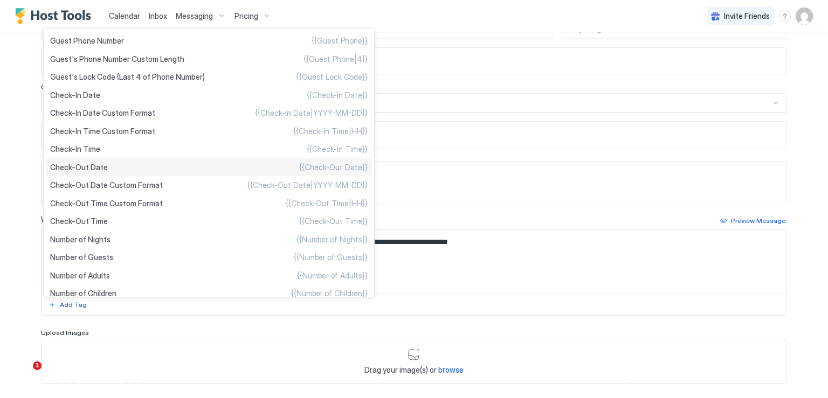
scroll to position [108, 0]
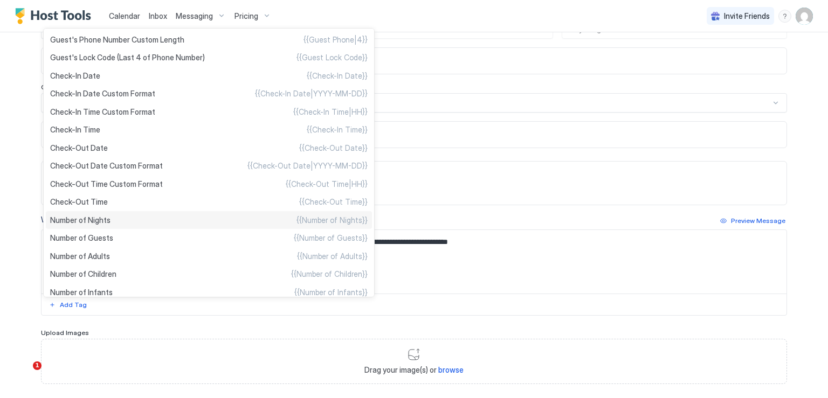
click at [119, 227] on div "Number of Nights {{Number of Nights}}" at bounding box center [209, 220] width 326 height 18
type textarea "**********"
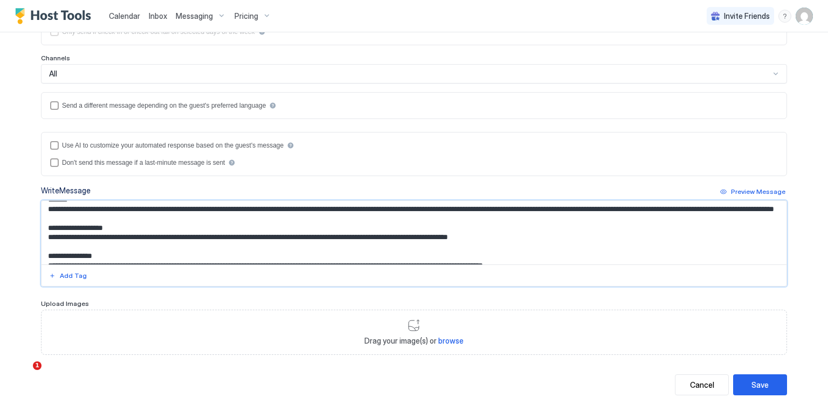
scroll to position [218, 0]
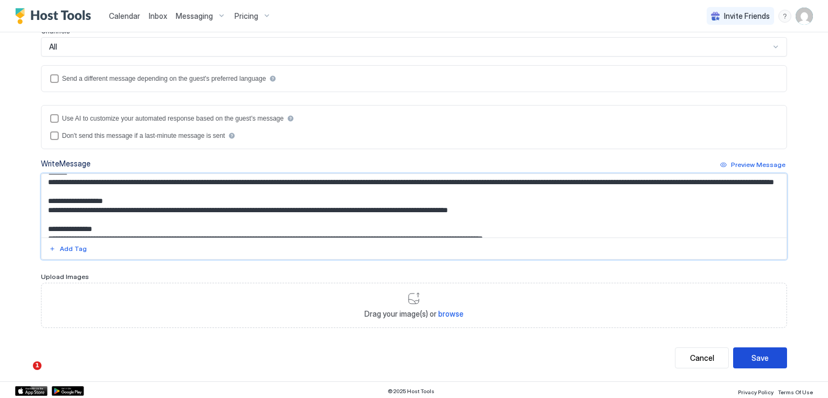
click at [764, 357] on button "Save" at bounding box center [760, 358] width 54 height 21
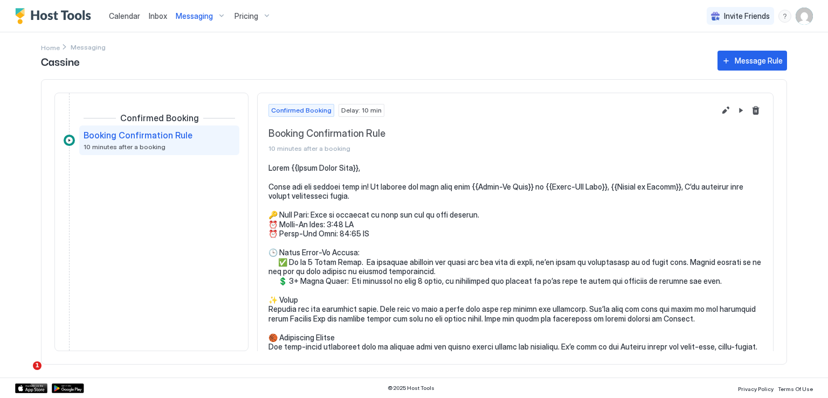
click at [64, 46] on div "Home" at bounding box center [54, 46] width 27 height 3
click at [50, 51] on div "Cassine Message Rule" at bounding box center [414, 61] width 746 height 20
click at [202, 17] on span "Messaging" at bounding box center [194, 16] width 37 height 10
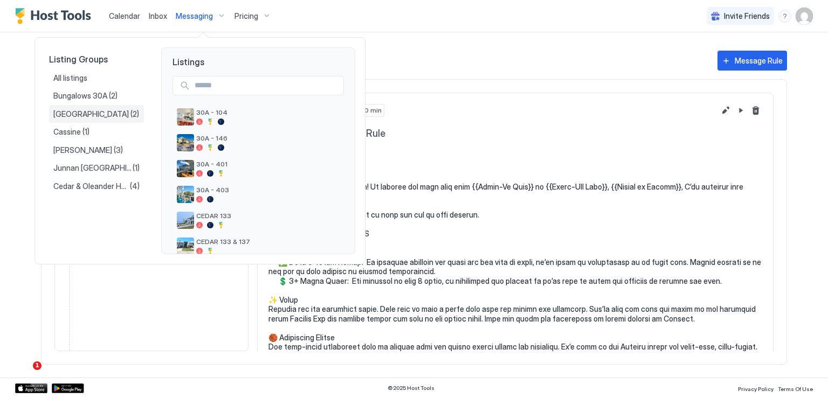
click at [98, 112] on span "Century Oaks" at bounding box center [91, 114] width 77 height 10
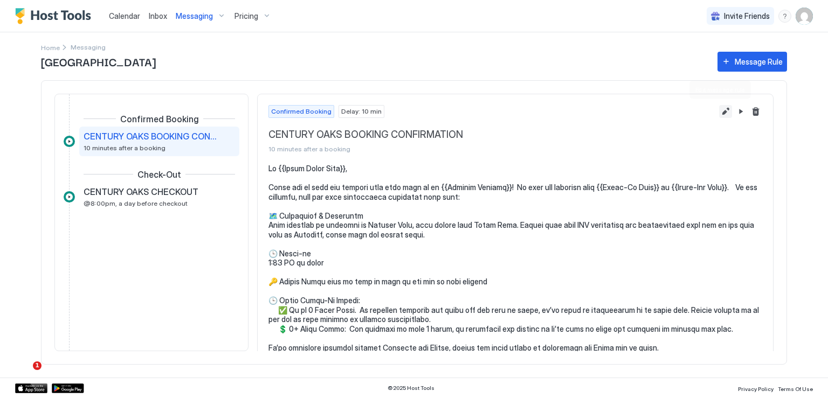
click at [719, 113] on button "Edit message rule" at bounding box center [725, 111] width 13 height 13
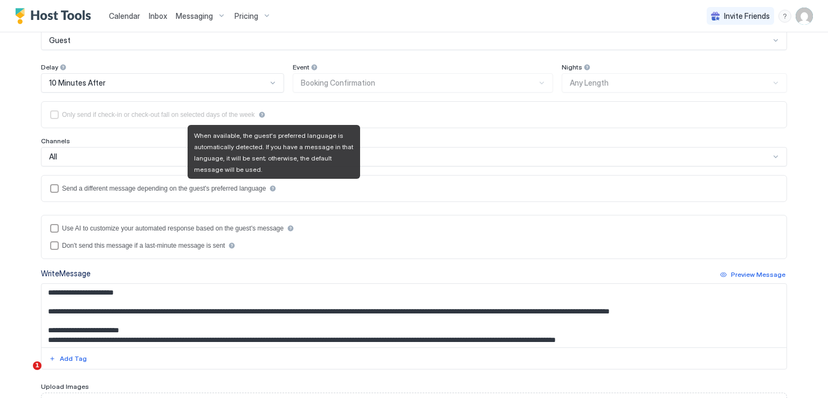
scroll to position [162, 0]
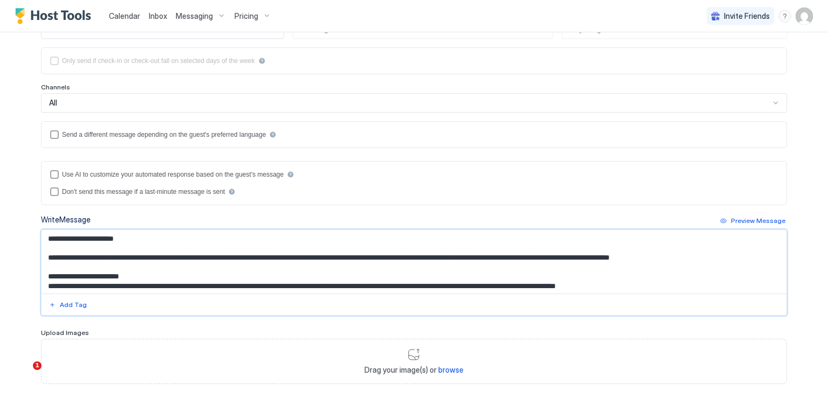
click at [507, 255] on textarea "Input Field" at bounding box center [414, 262] width 745 height 64
click at [60, 303] on div "Add Tag" at bounding box center [73, 305] width 27 height 10
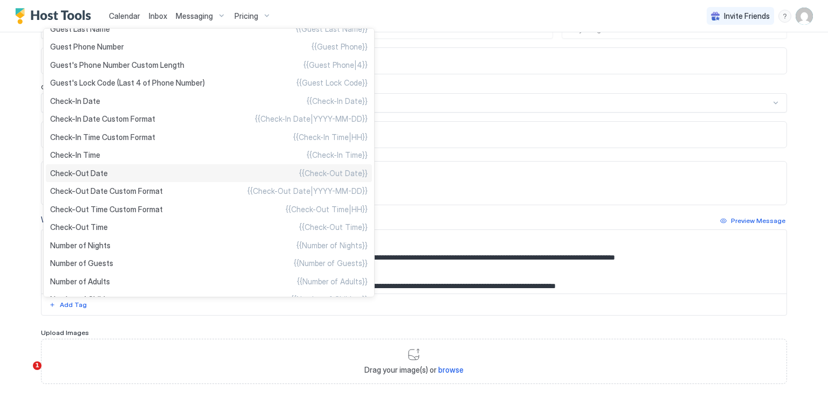
scroll to position [108, 0]
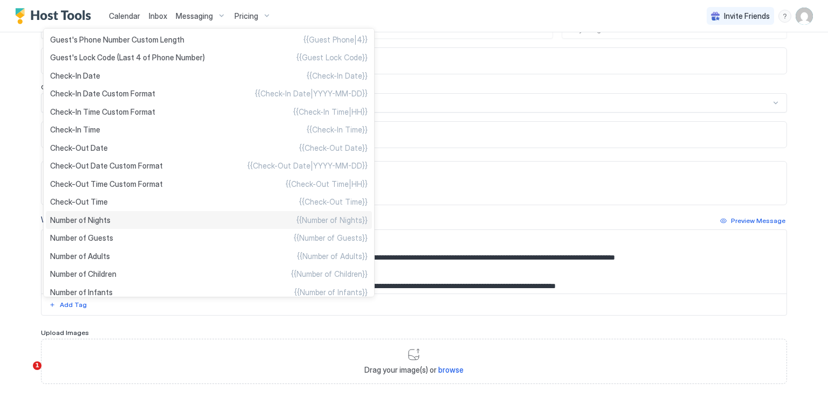
click at [101, 225] on span "Number of Nights" at bounding box center [80, 221] width 60 height 10
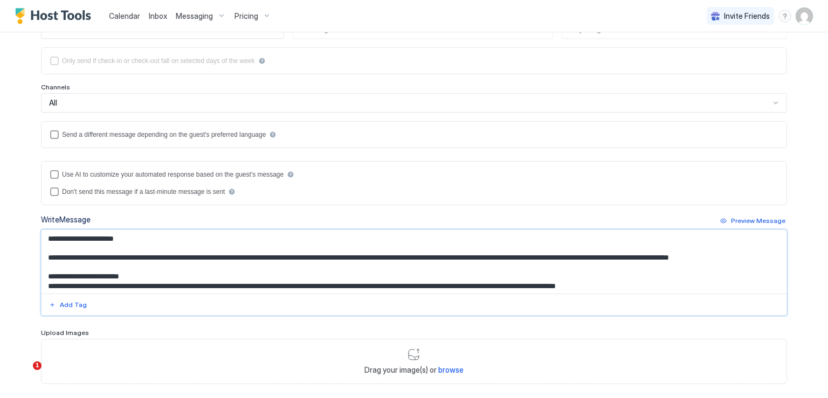
scroll to position [218, 0]
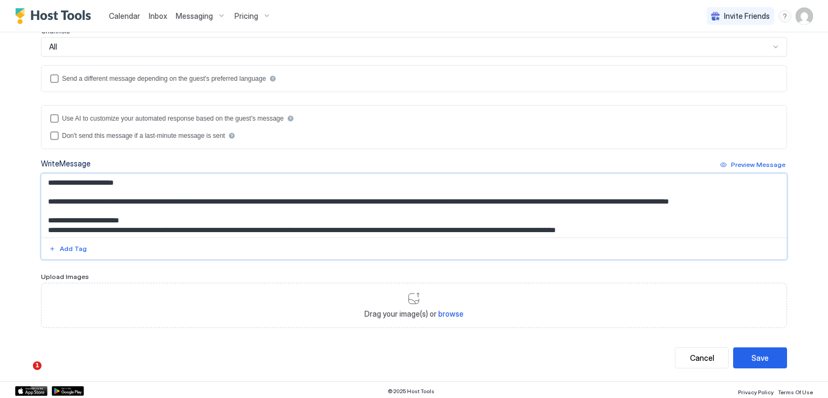
click at [580, 199] on textarea "Input Field" at bounding box center [414, 206] width 745 height 64
click at [79, 249] on div "Add Tag" at bounding box center [73, 249] width 27 height 10
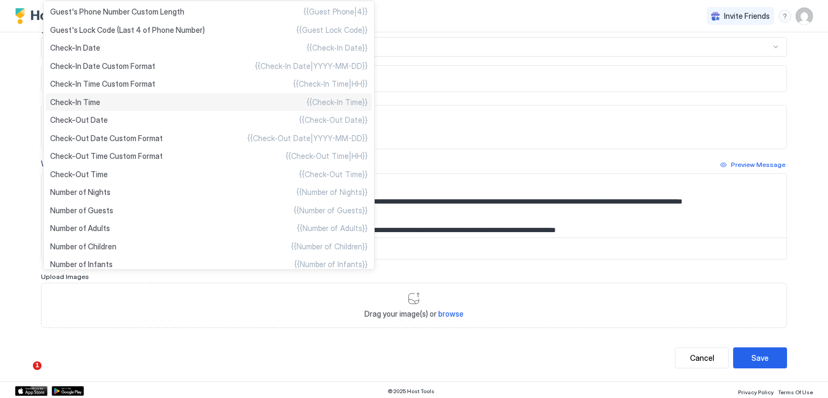
scroll to position [162, 0]
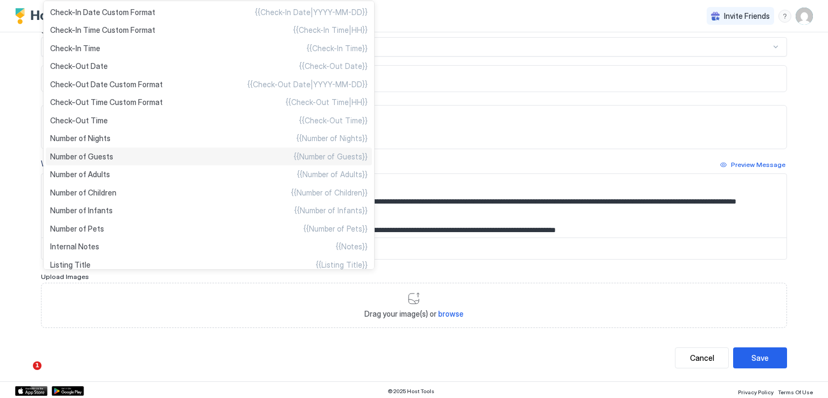
click at [99, 162] on span "Number of Guests" at bounding box center [81, 157] width 63 height 10
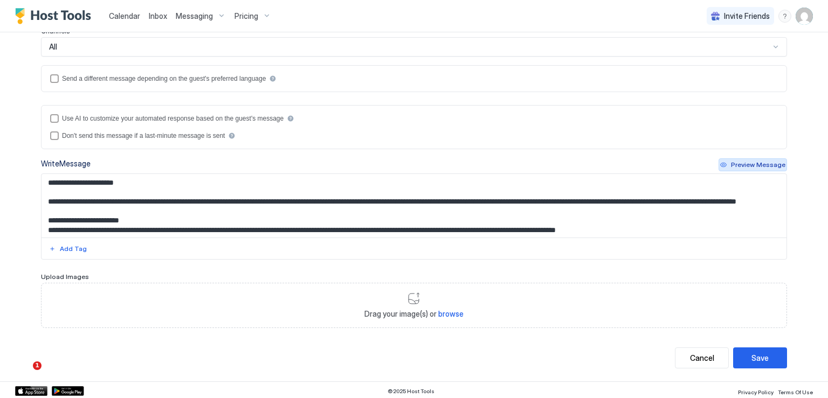
click at [758, 164] on div "Preview Message" at bounding box center [758, 165] width 54 height 10
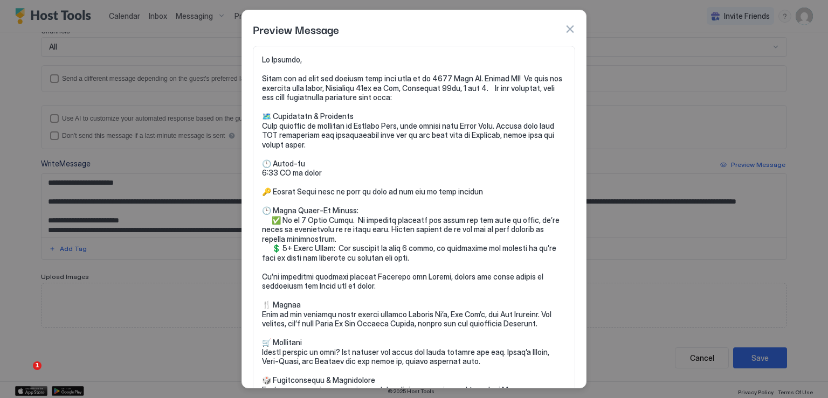
click at [569, 26] on button "button" at bounding box center [569, 29] width 11 height 11
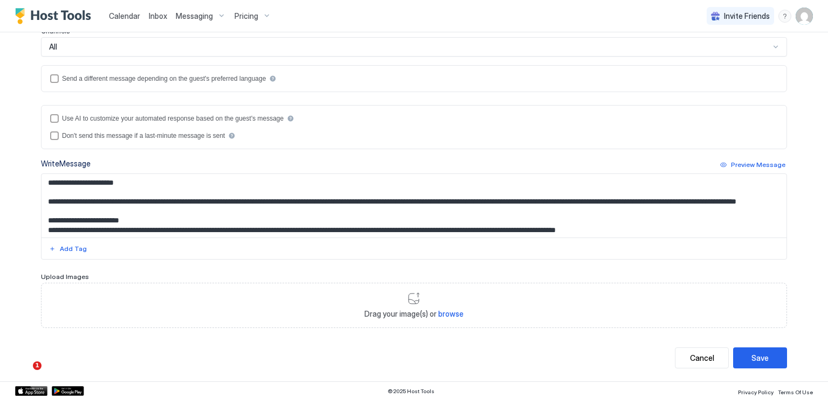
click at [582, 198] on textarea "Input Field" at bounding box center [414, 206] width 745 height 64
click at [730, 160] on button "Preview Message" at bounding box center [753, 164] width 68 height 13
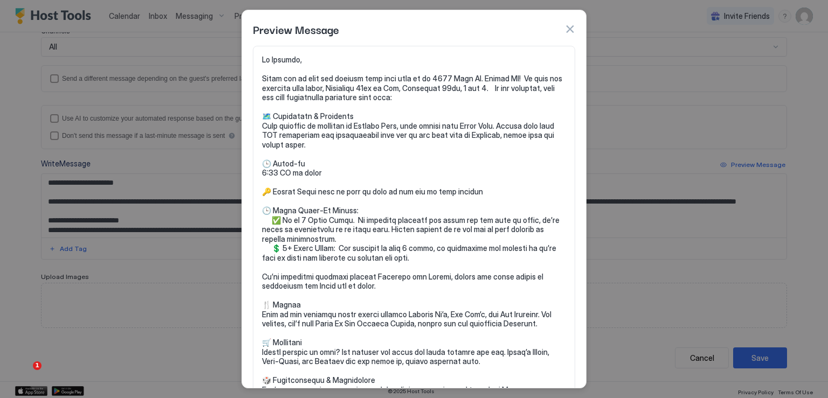
click at [565, 30] on button "button" at bounding box center [569, 29] width 11 height 11
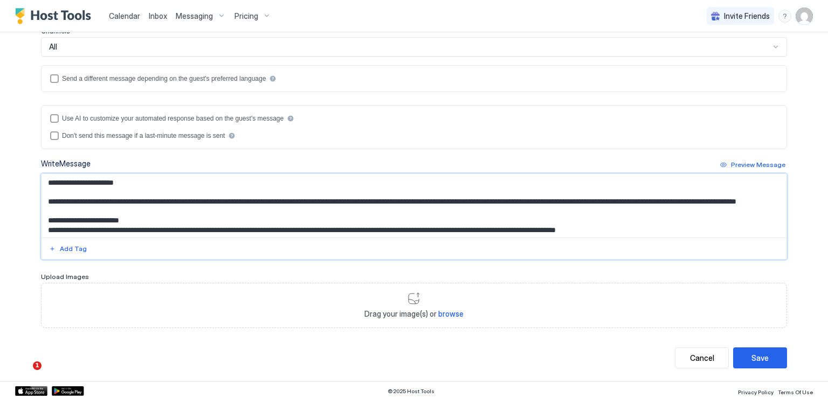
click at [512, 198] on textarea "Input Field" at bounding box center [414, 206] width 745 height 64
drag, startPoint x: 583, startPoint y: 198, endPoint x: 664, endPoint y: 203, distance: 81.5
click at [664, 203] on textarea "Input Field" at bounding box center [414, 206] width 745 height 64
type textarea "**********"
click at [754, 163] on div "Preview Message" at bounding box center [758, 165] width 54 height 10
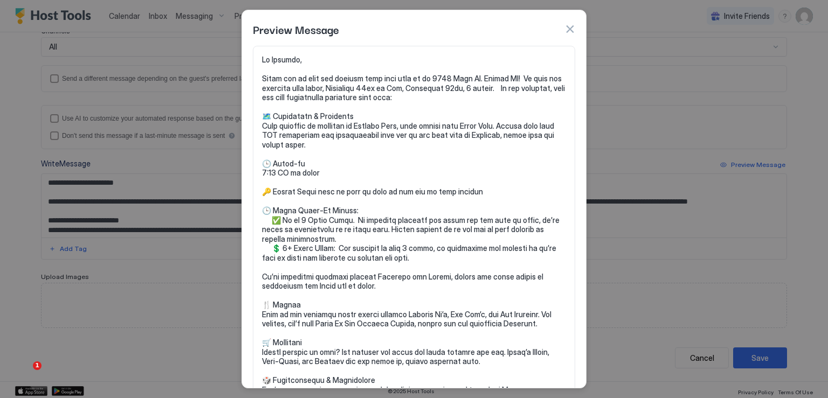
click at [566, 30] on button "button" at bounding box center [569, 29] width 11 height 11
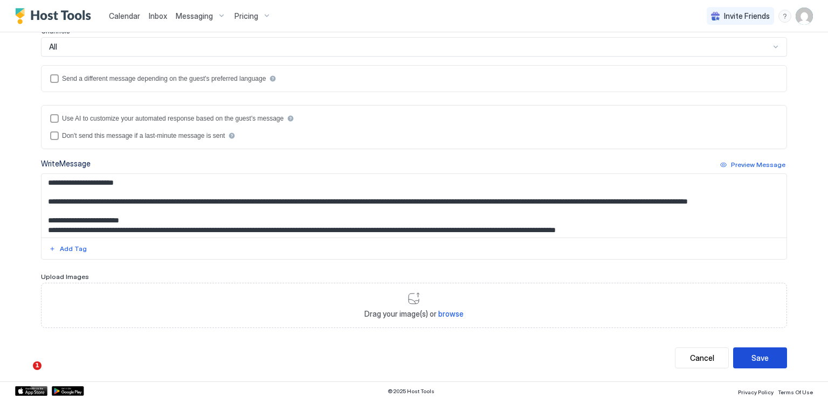
click at [742, 351] on button "Save" at bounding box center [760, 358] width 54 height 21
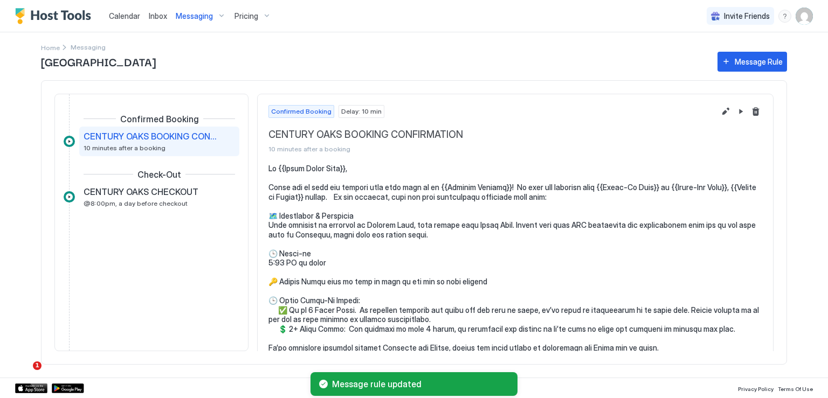
click at [84, 50] on div "Century Oaks Message Rule Confirmed Booking CENTURY OAKS BOOKING CONFIRMATION 1…" at bounding box center [414, 214] width 746 height 328
click at [51, 46] on span "Home" at bounding box center [50, 48] width 19 height 8
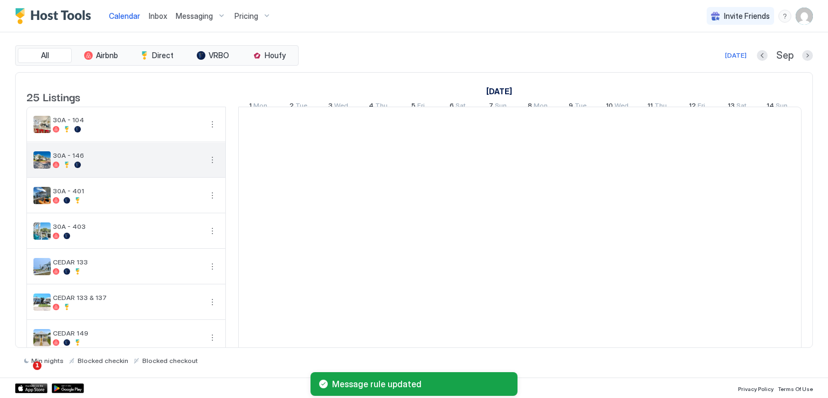
scroll to position [0, 599]
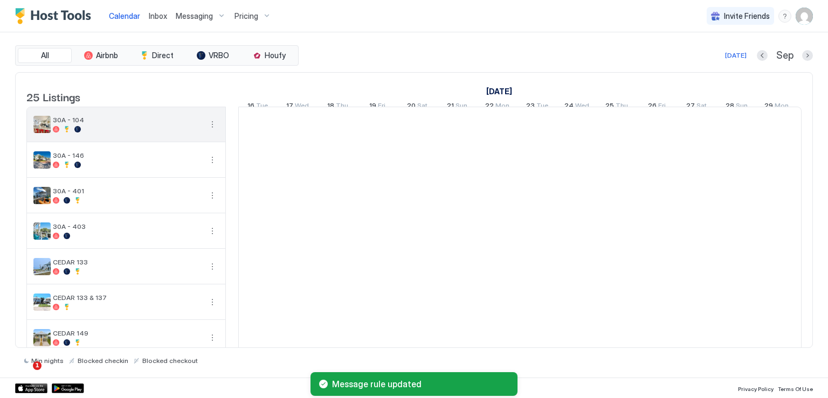
click at [210, 131] on button "More options" at bounding box center [212, 124] width 13 height 13
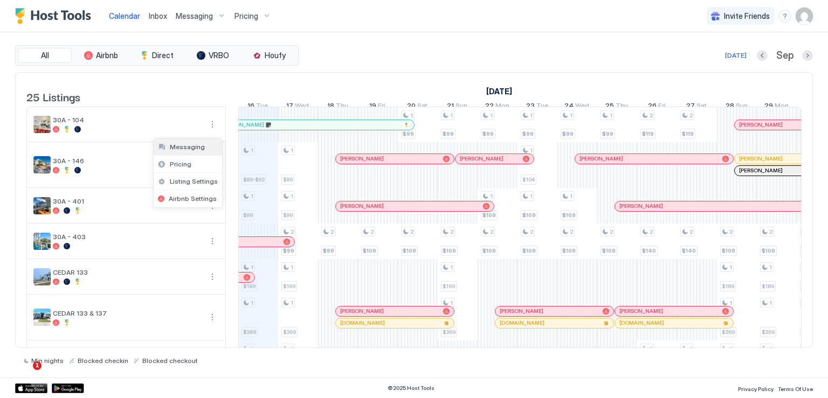
click at [190, 148] on span "Messaging" at bounding box center [187, 147] width 35 height 8
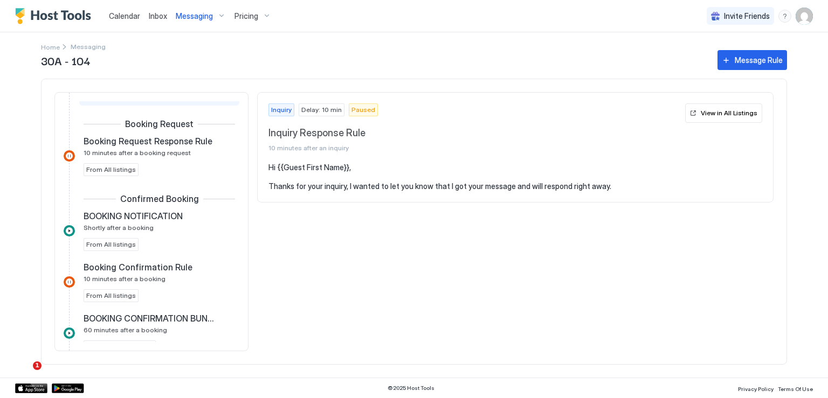
scroll to position [162, 0]
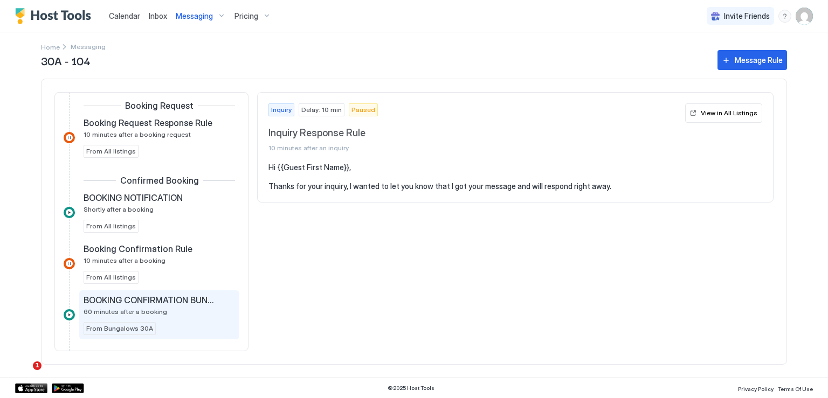
click at [184, 297] on span "BOOKING CONFIRMATION BUNGALOWS" at bounding box center [151, 300] width 134 height 11
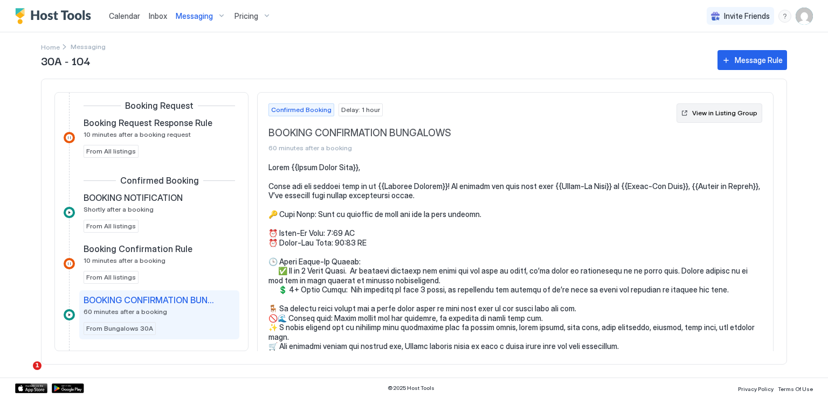
click at [696, 118] on button "View in Listing Group" at bounding box center [719, 112] width 86 height 19
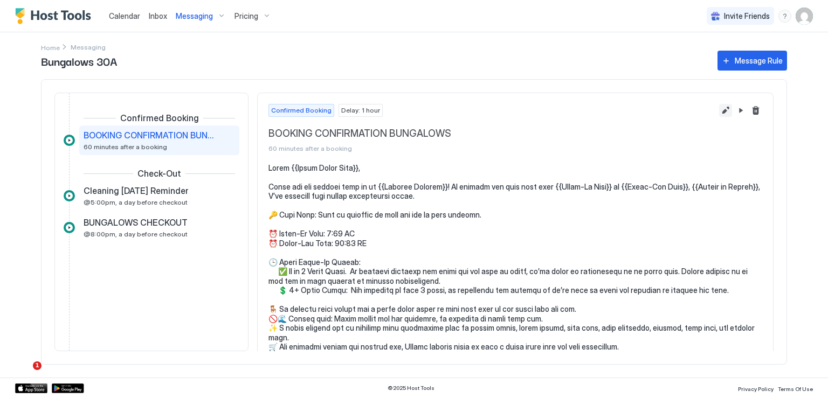
click at [719, 112] on button "Edit message rule" at bounding box center [725, 110] width 13 height 13
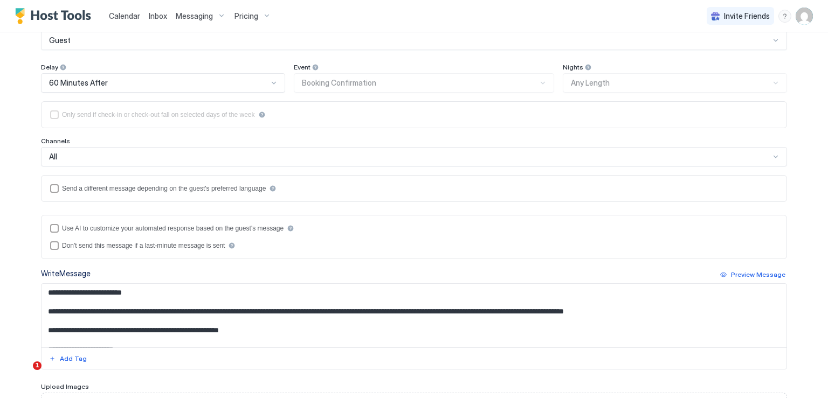
scroll to position [216, 0]
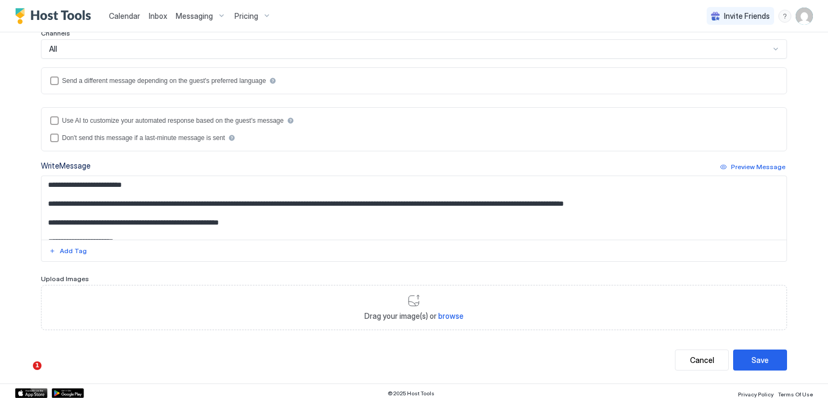
click at [505, 199] on textarea "Input Field" at bounding box center [414, 208] width 745 height 64
click at [522, 203] on textarea "Input Field" at bounding box center [414, 208] width 745 height 64
drag, startPoint x: 220, startPoint y: 199, endPoint x: 265, endPoint y: 201, distance: 45.3
click at [265, 201] on textarea "Input Field" at bounding box center [414, 208] width 745 height 64
click at [298, 204] on textarea "Input Field" at bounding box center [414, 208] width 745 height 64
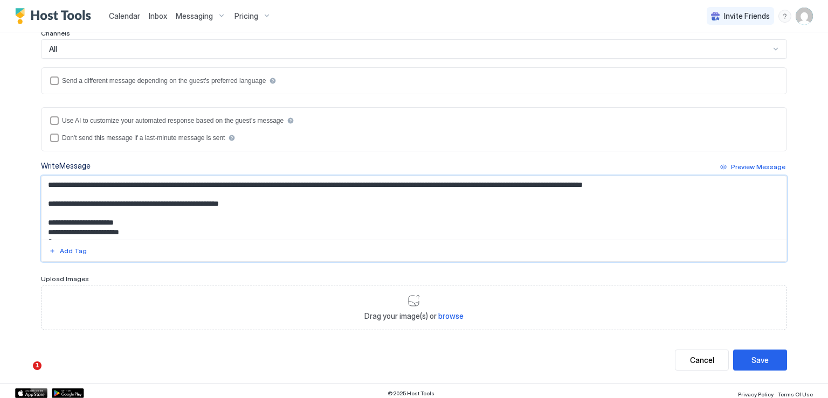
scroll to position [0, 0]
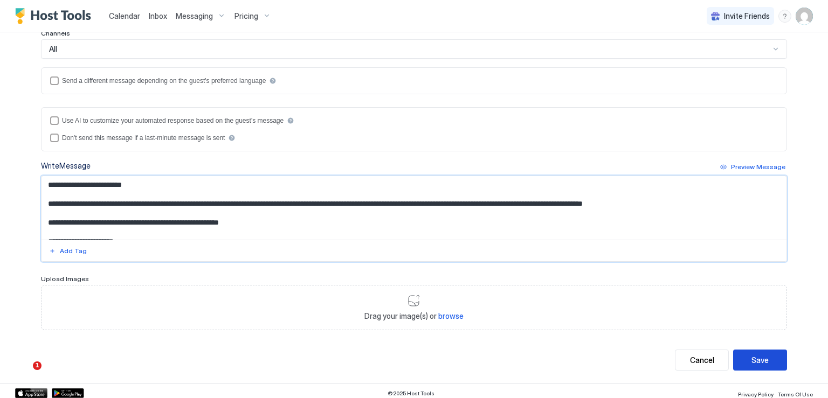
type textarea "**********"
click at [743, 353] on button "Save" at bounding box center [760, 360] width 54 height 21
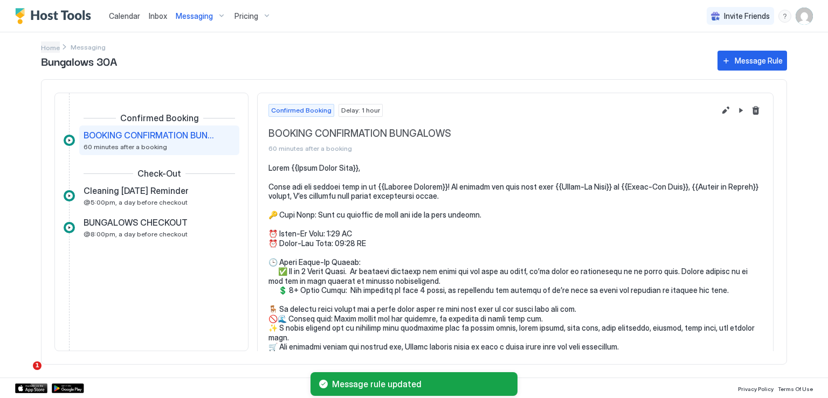
click at [47, 47] on span "Home" at bounding box center [50, 48] width 19 height 8
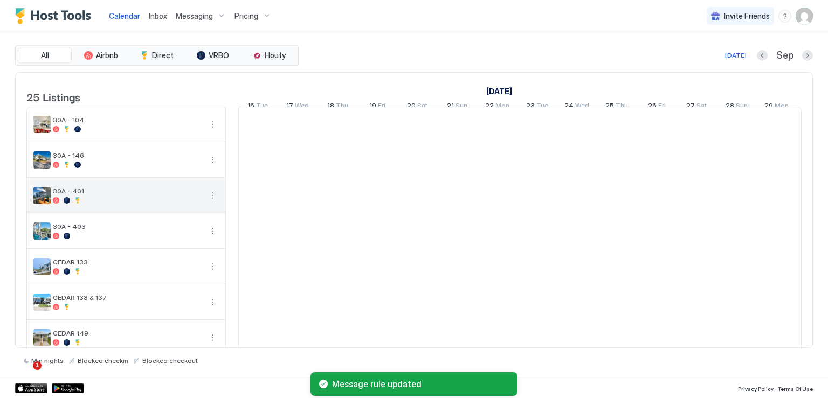
scroll to position [54, 0]
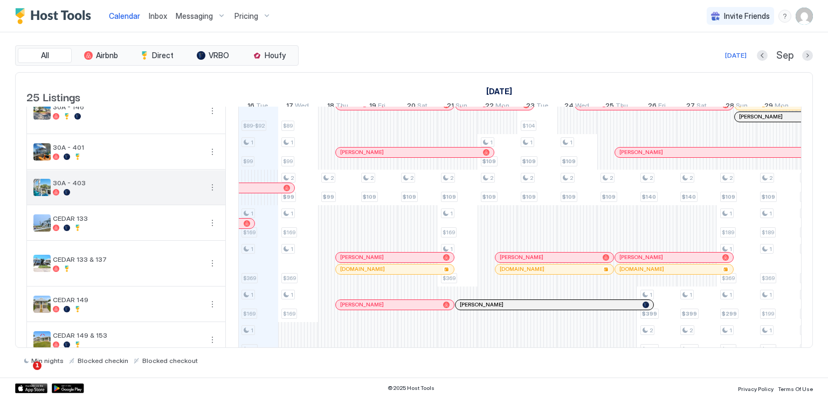
click at [213, 194] on button "More options" at bounding box center [212, 187] width 13 height 13
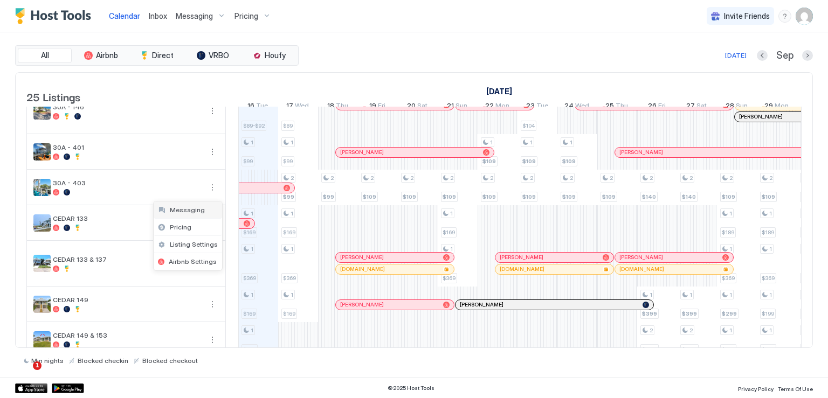
click at [192, 210] on span "Messaging" at bounding box center [187, 210] width 35 height 8
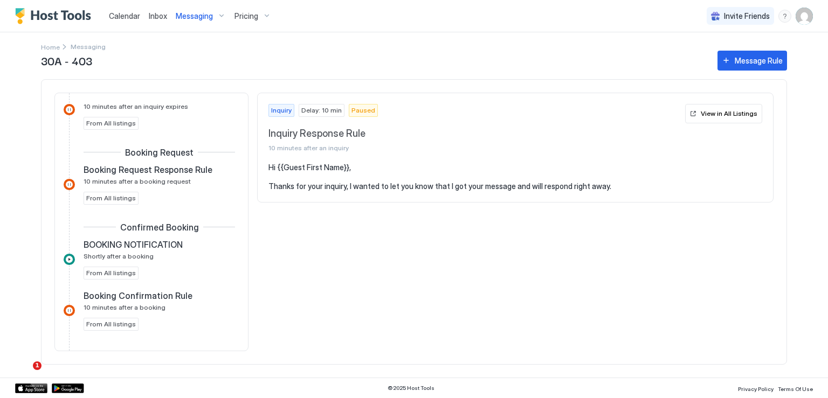
scroll to position [162, 0]
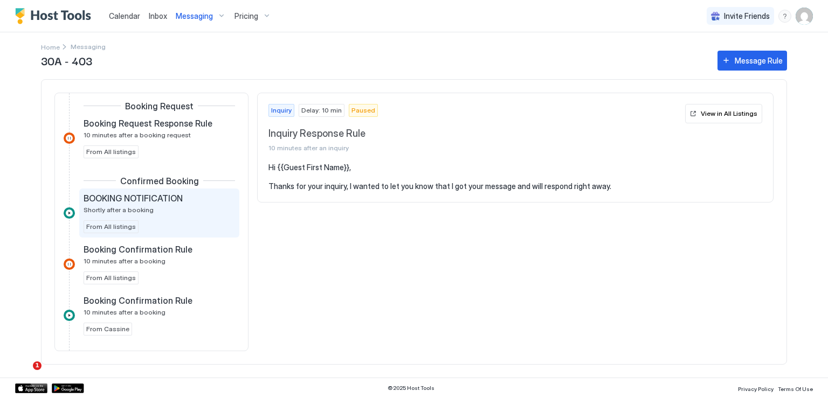
click at [168, 199] on span "BOOKING NOTIFICATION" at bounding box center [133, 198] width 99 height 11
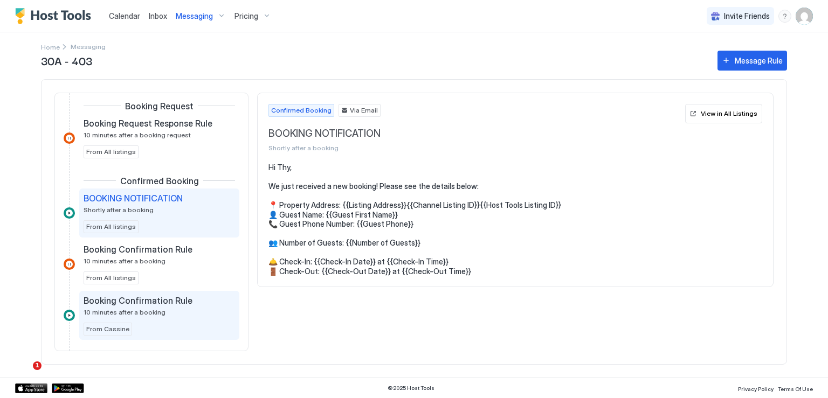
click at [168, 295] on span "Booking Confirmation Rule" at bounding box center [138, 300] width 109 height 11
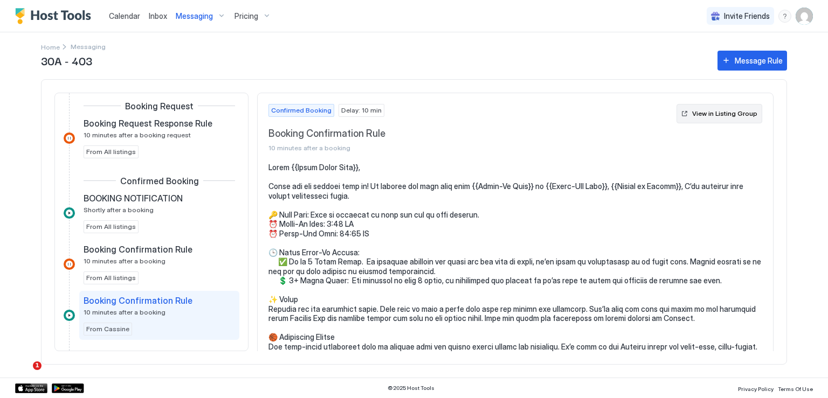
click at [692, 114] on div "View in Listing Group" at bounding box center [724, 114] width 65 height 10
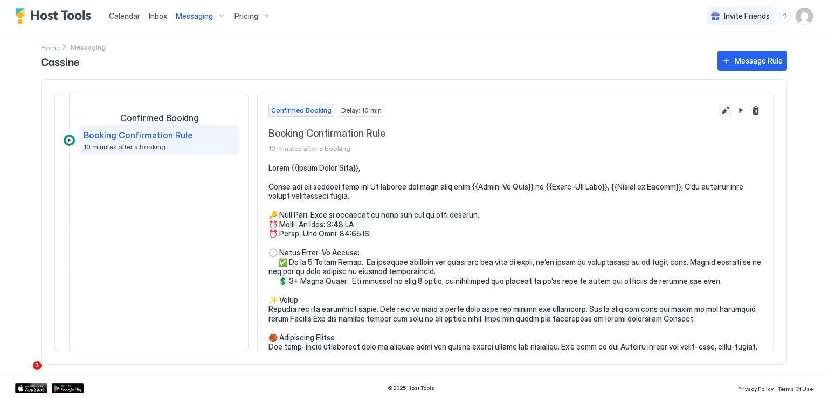
click at [719, 114] on button "Edit message rule" at bounding box center [725, 110] width 13 height 13
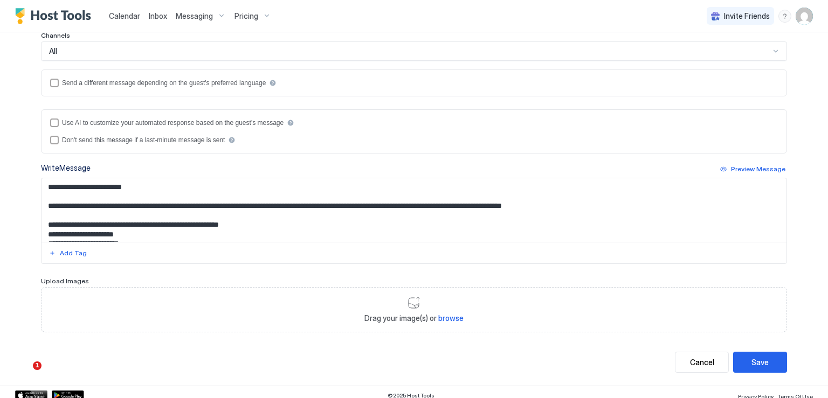
scroll to position [216, 0]
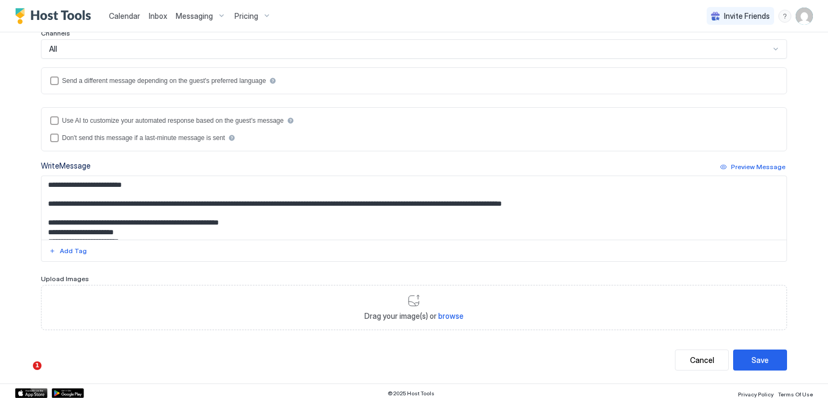
click at [449, 203] on textarea "Input Field" at bounding box center [414, 208] width 745 height 64
click at [382, 202] on textarea "Input Field" at bounding box center [414, 208] width 745 height 64
click at [450, 203] on textarea "Input Field" at bounding box center [414, 208] width 745 height 64
drag, startPoint x: 379, startPoint y: 201, endPoint x: 471, endPoint y: 201, distance: 91.1
click at [471, 201] on textarea "Input Field" at bounding box center [414, 208] width 745 height 64
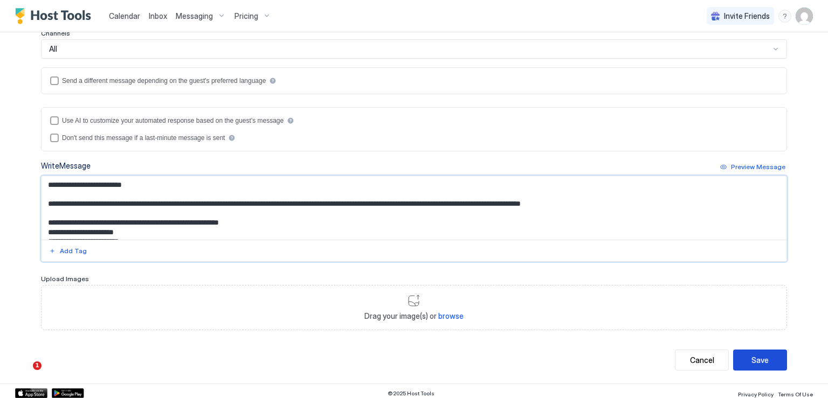
type textarea "**********"
click at [755, 358] on div "Save" at bounding box center [759, 360] width 17 height 11
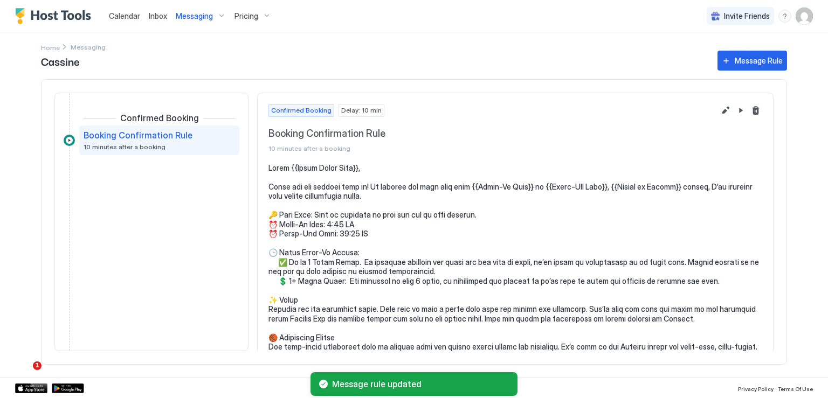
click at [183, 18] on span "Messaging" at bounding box center [194, 16] width 37 height 10
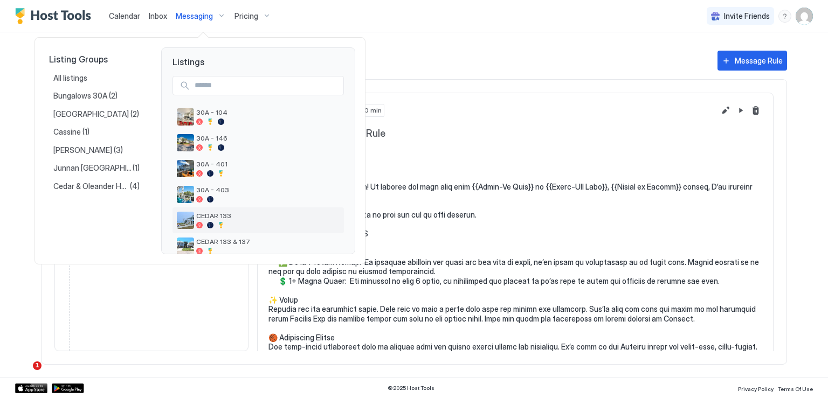
click at [263, 223] on div at bounding box center [267, 225] width 143 height 6
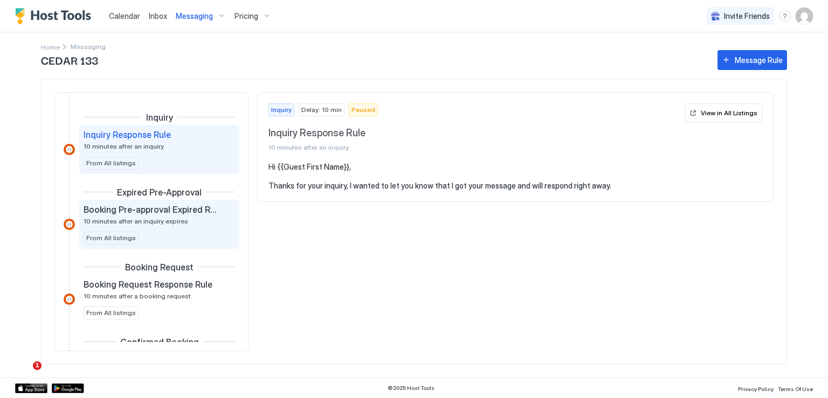
scroll to position [108, 0]
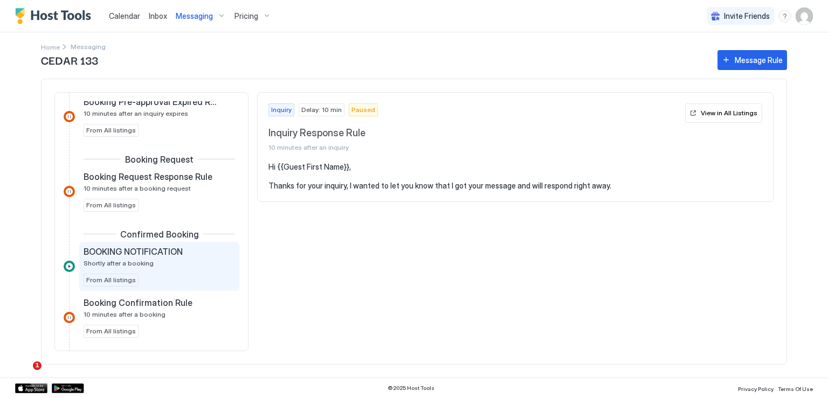
click at [164, 246] on span "BOOKING NOTIFICATION" at bounding box center [133, 251] width 99 height 11
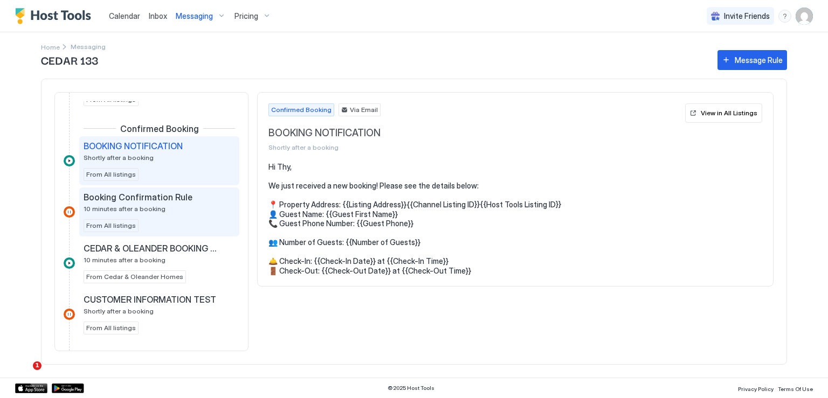
scroll to position [216, 0]
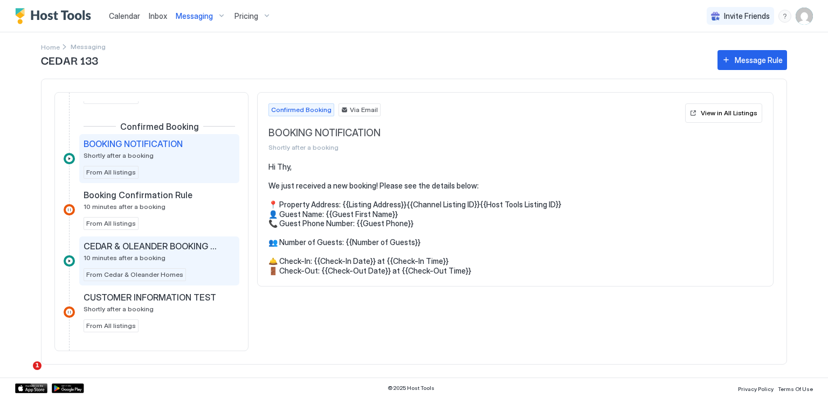
click at [136, 248] on span "CEDAR & OLEANDER BOOKING CONFIRMED" at bounding box center [151, 246] width 134 height 11
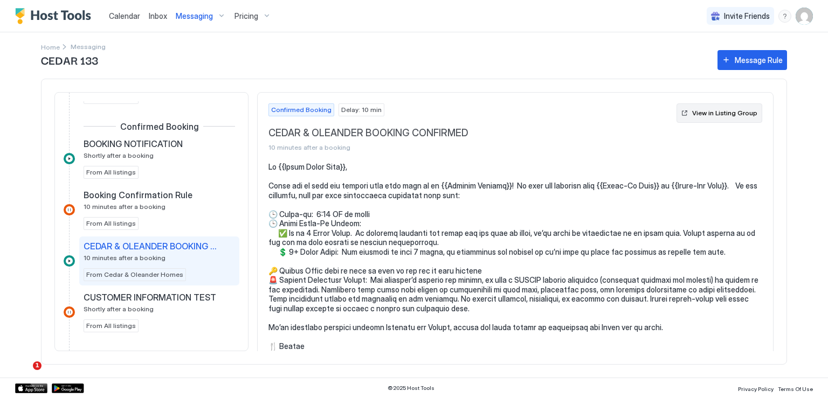
click at [686, 113] on button "View in Listing Group" at bounding box center [719, 112] width 86 height 19
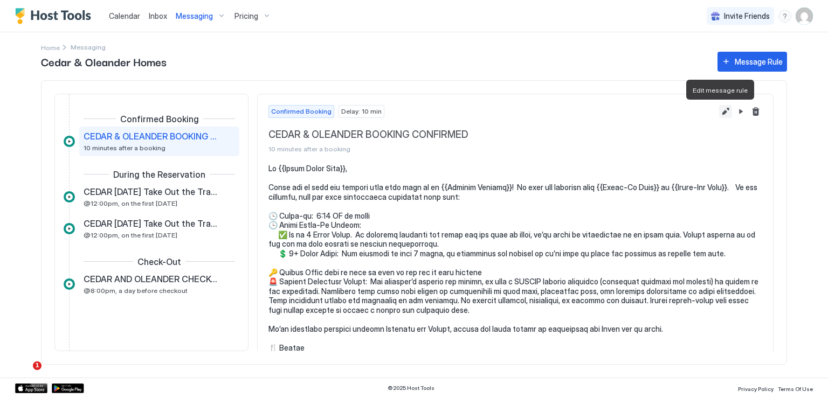
click at [719, 114] on button "Edit message rule" at bounding box center [725, 111] width 13 height 13
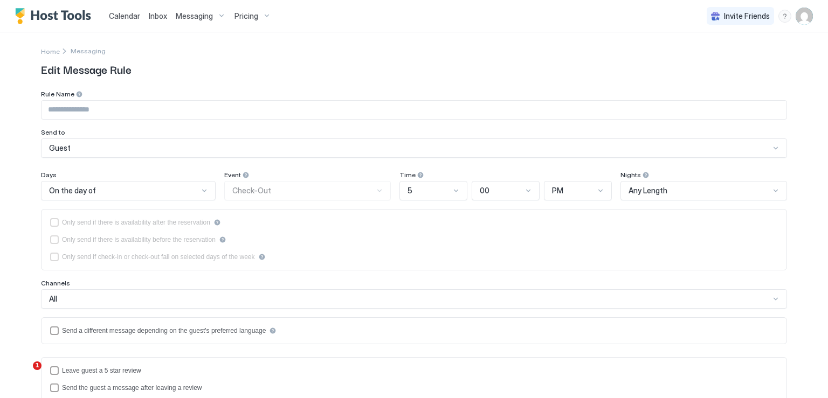
type input "**********"
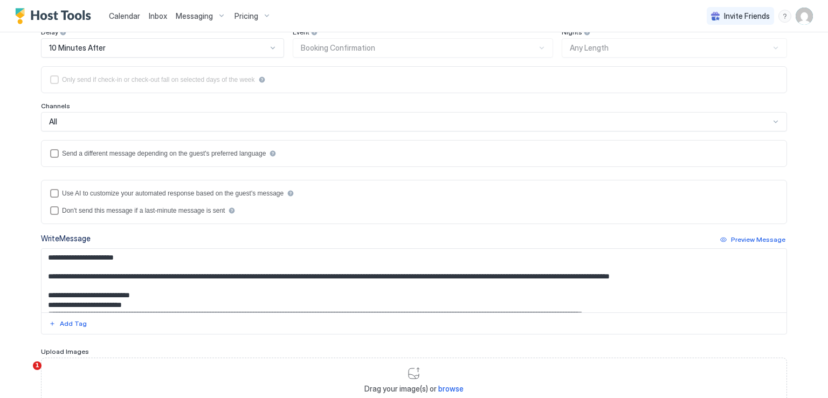
scroll to position [162, 0]
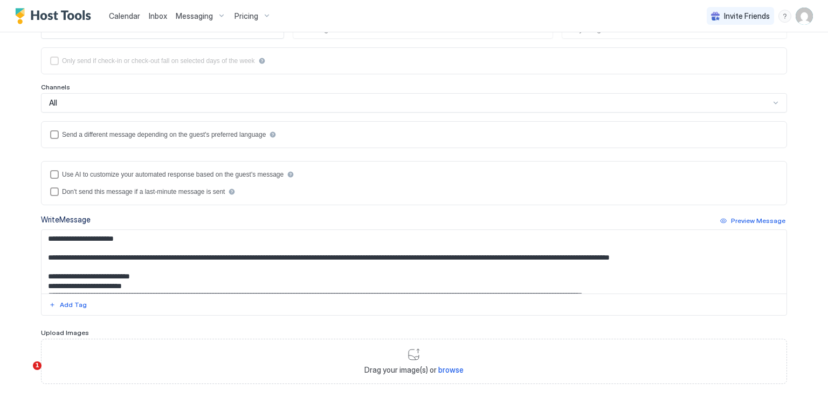
click at [509, 257] on textarea "Input Field" at bounding box center [414, 262] width 745 height 64
click at [507, 257] on textarea "Input Field" at bounding box center [414, 262] width 745 height 64
paste textarea "**********"
click at [610, 255] on textarea "Input Field" at bounding box center [414, 262] width 745 height 64
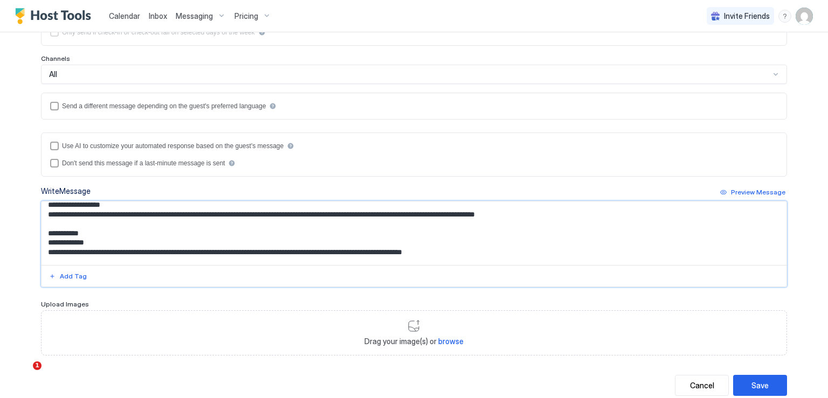
scroll to position [218, 0]
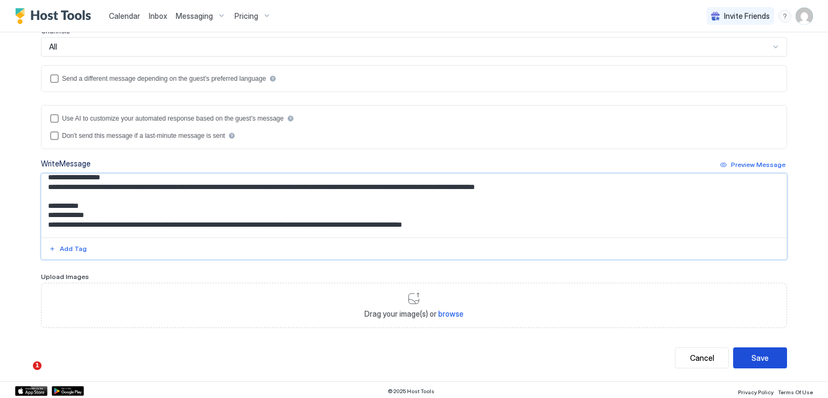
type textarea "**********"
click at [746, 350] on button "Save" at bounding box center [760, 358] width 54 height 21
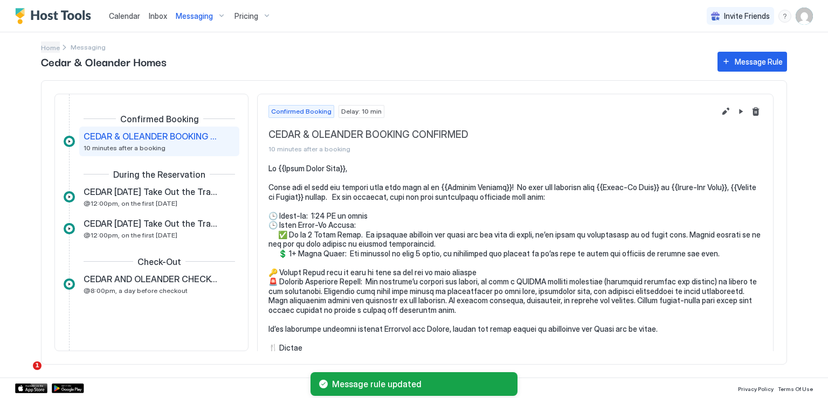
click at [49, 49] on span "Home" at bounding box center [50, 48] width 19 height 8
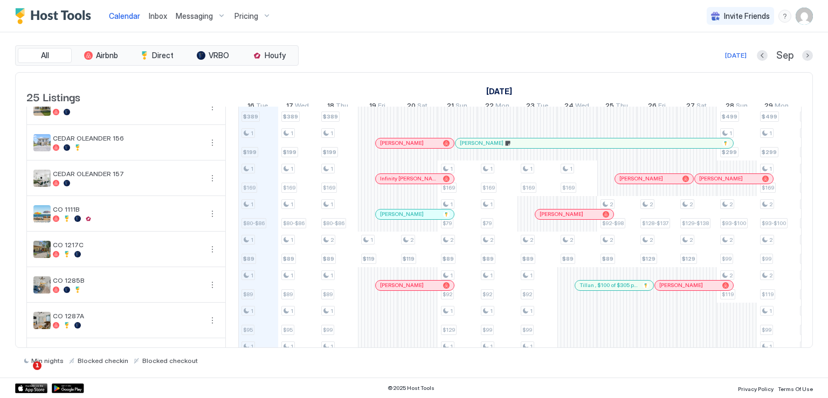
scroll to position [539, 0]
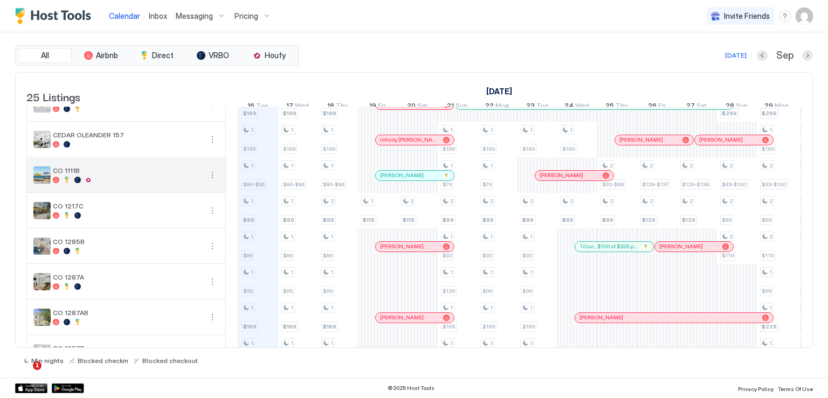
click at [211, 182] on button "More options" at bounding box center [212, 175] width 13 height 13
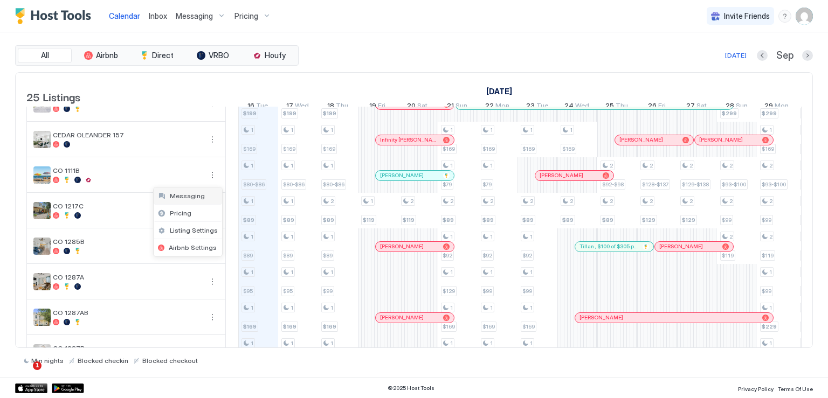
click at [194, 199] on span "Messaging" at bounding box center [187, 196] width 35 height 8
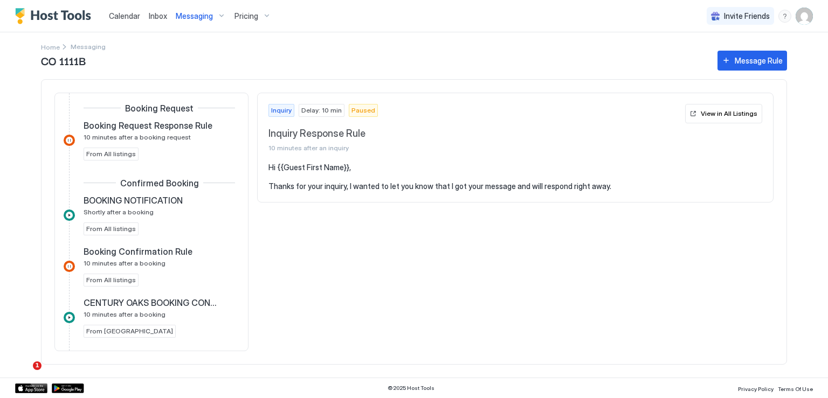
scroll to position [162, 0]
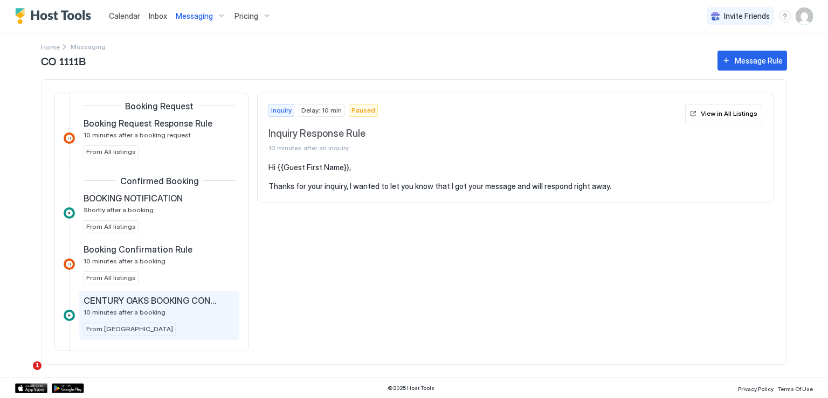
click at [169, 298] on span "CENTURY OAKS BOOKING CONFIRMATION" at bounding box center [151, 300] width 134 height 11
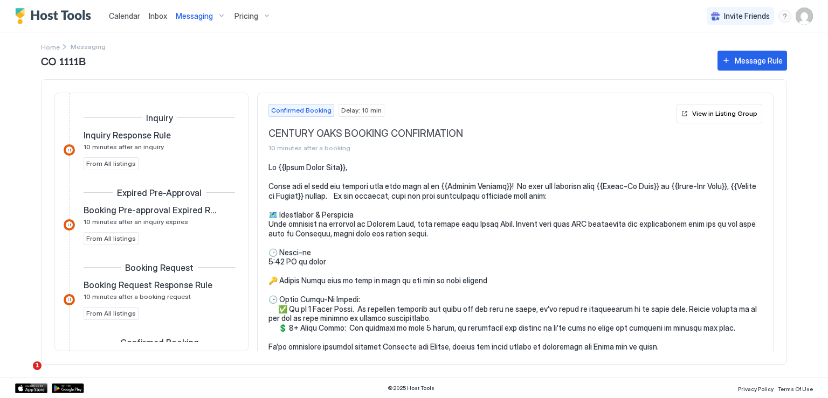
scroll to position [162, 0]
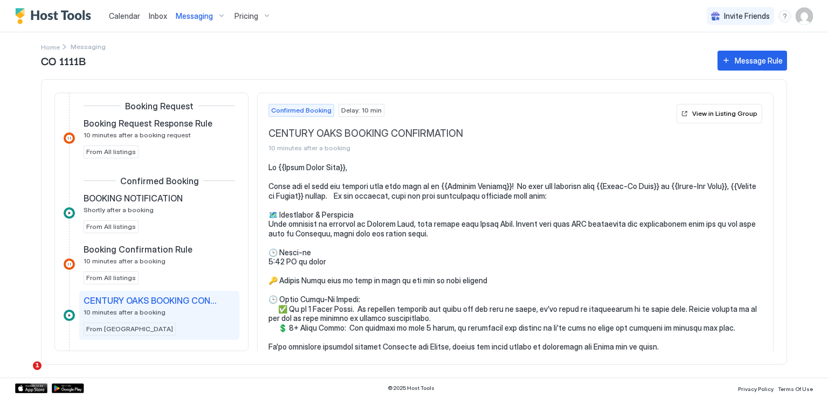
click at [51, 49] on div "CO 1111B Message Rule Inquiry Inquiry Response Rule 10 minutes after an inquiry…" at bounding box center [414, 213] width 746 height 329
click at [52, 46] on span "Home" at bounding box center [50, 47] width 19 height 8
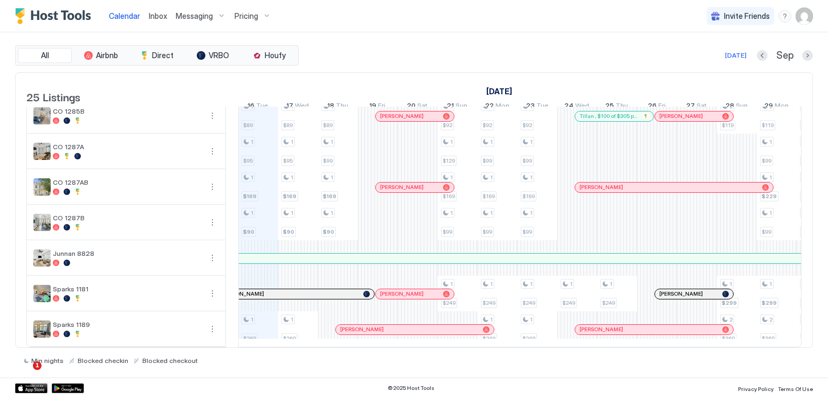
scroll to position [682, 0]
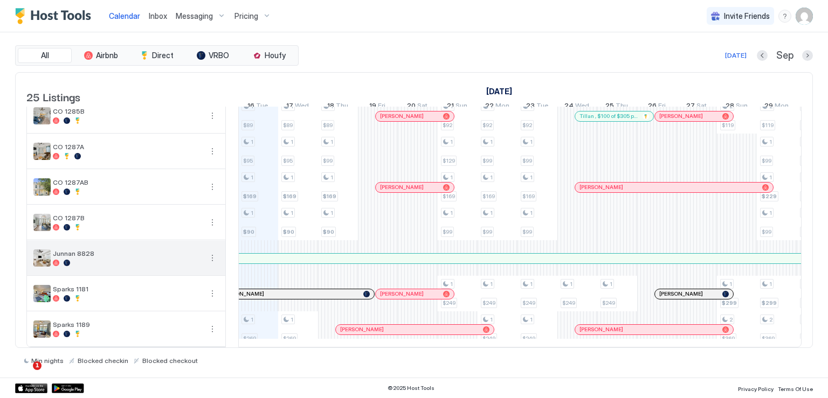
click at [211, 253] on button "More options" at bounding box center [212, 258] width 13 height 13
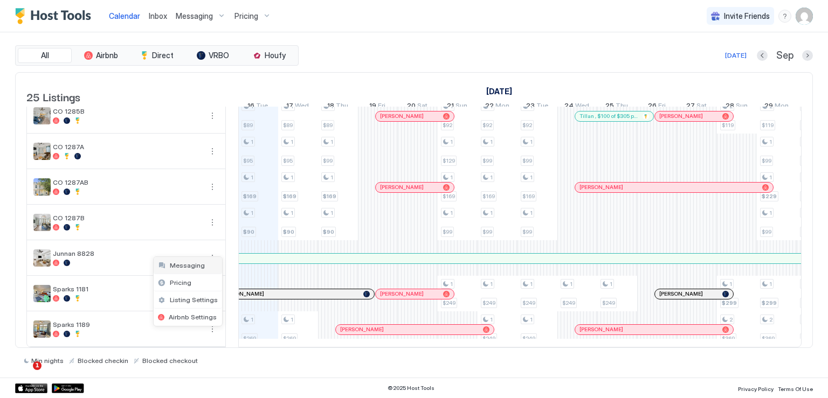
click at [197, 265] on span "Messaging" at bounding box center [187, 265] width 35 height 8
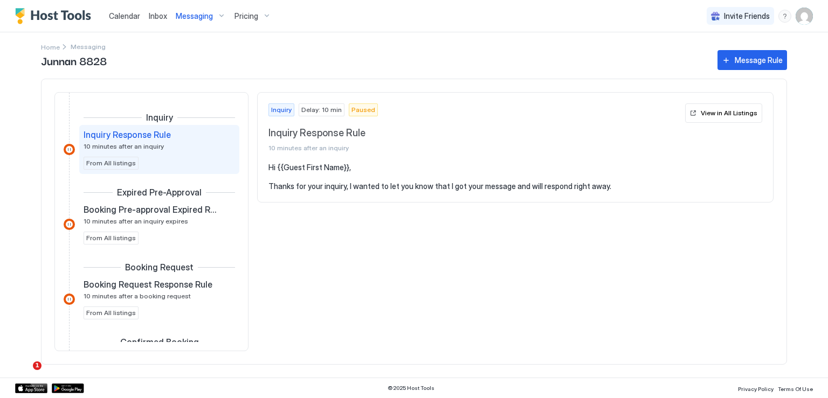
scroll to position [108, 0]
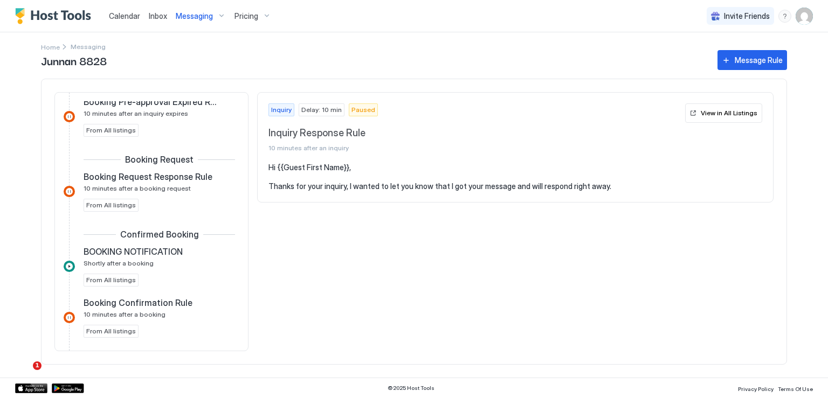
click at [155, 251] on span "BOOKING NOTIFICATION" at bounding box center [133, 251] width 99 height 11
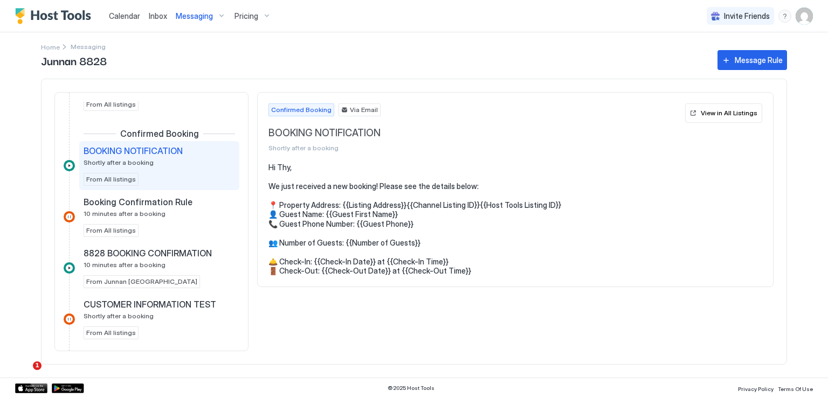
scroll to position [216, 0]
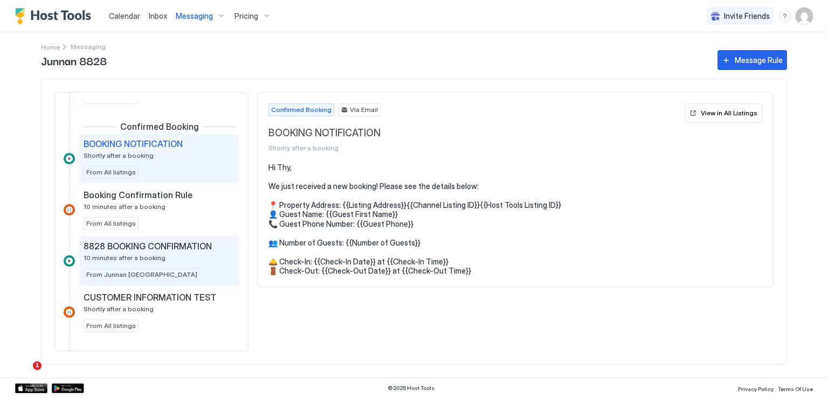
click at [166, 246] on span "8828 BOOKING CONFIRMATION" at bounding box center [148, 246] width 128 height 11
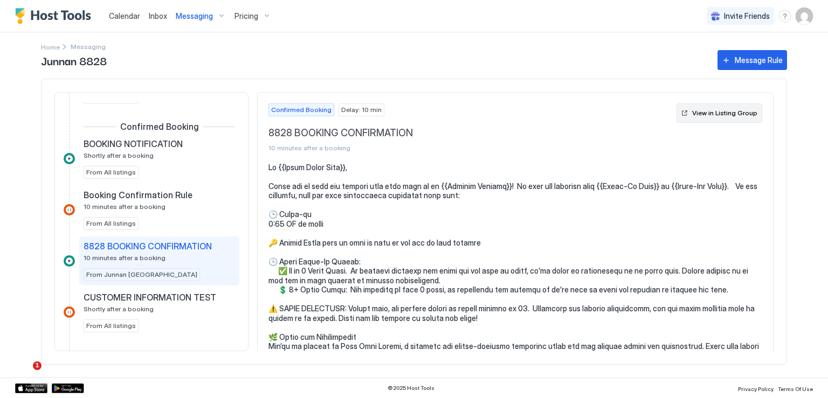
click at [721, 115] on div "View in Listing Group" at bounding box center [724, 113] width 65 height 10
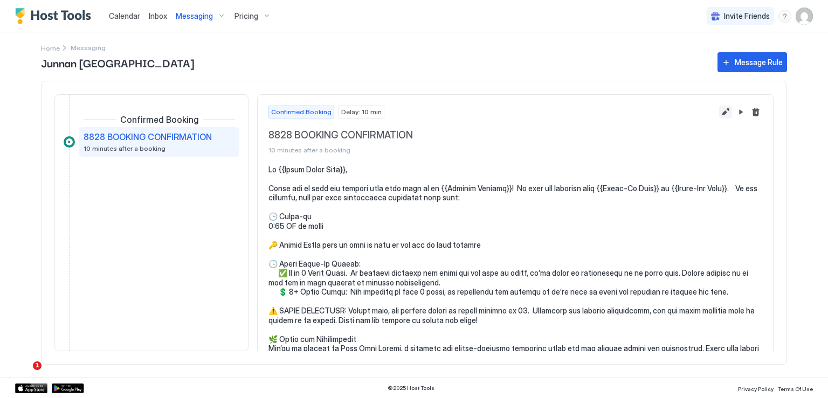
click at [719, 112] on button "Edit message rule" at bounding box center [725, 112] width 13 height 13
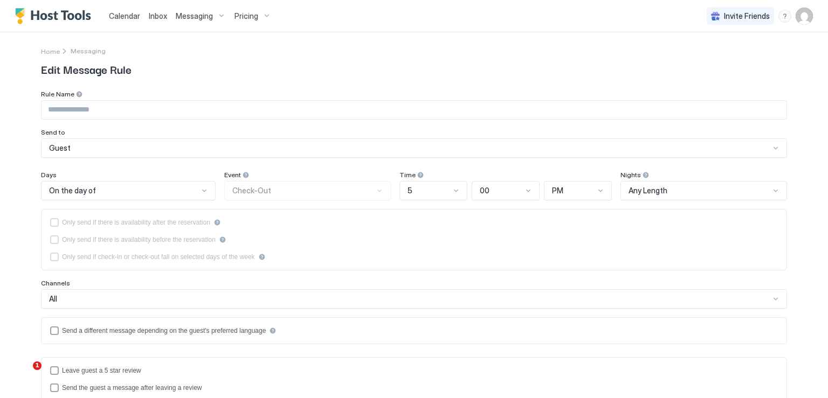
type input "**********"
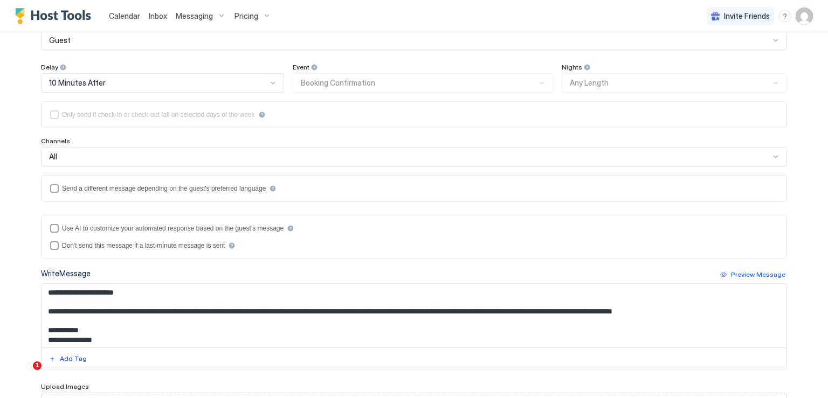
scroll to position [162, 0]
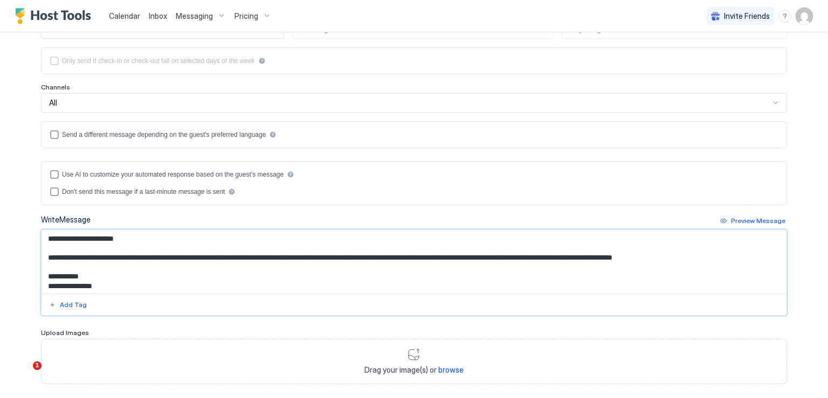
click at [507, 257] on textarea "Input Field" at bounding box center [414, 262] width 745 height 64
paste textarea "**********"
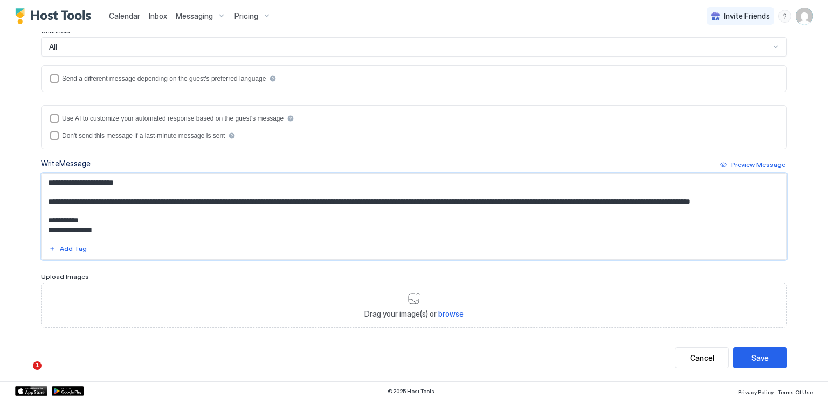
scroll to position [218, 0]
type textarea "**********"
click at [740, 349] on button "Save" at bounding box center [760, 358] width 54 height 21
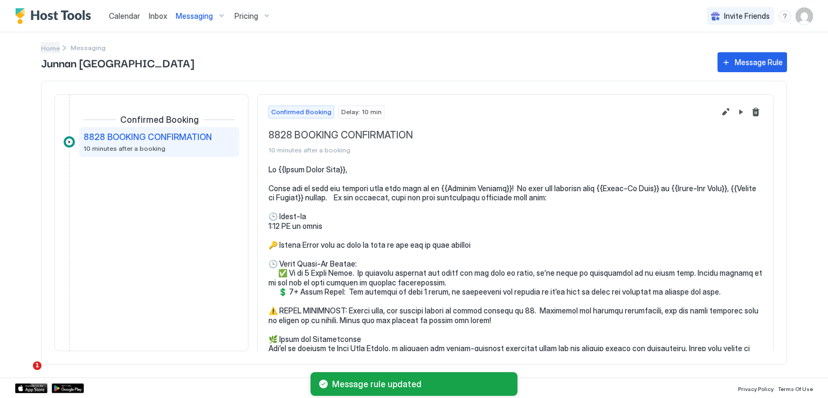
click at [56, 50] on span "Home" at bounding box center [50, 48] width 19 height 8
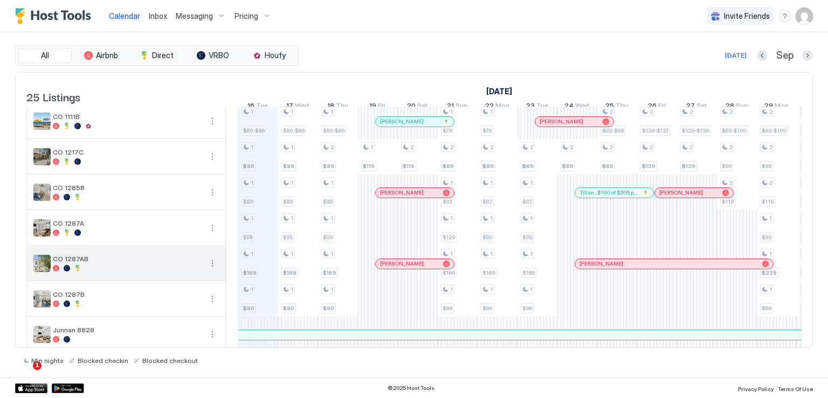
scroll to position [682, 0]
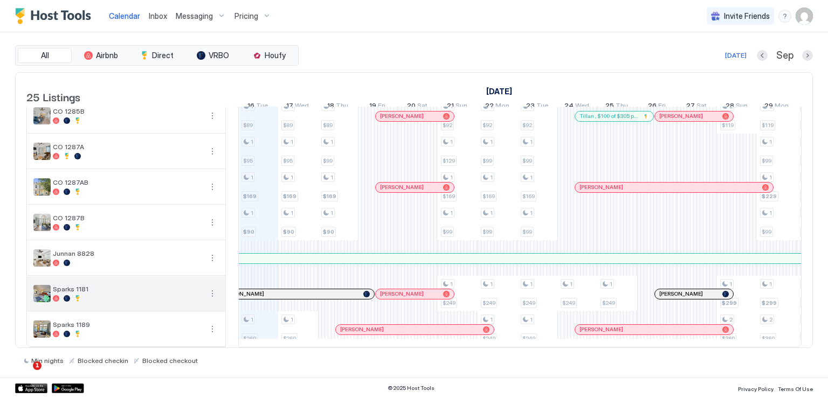
click at [210, 287] on button "More options" at bounding box center [212, 293] width 13 height 13
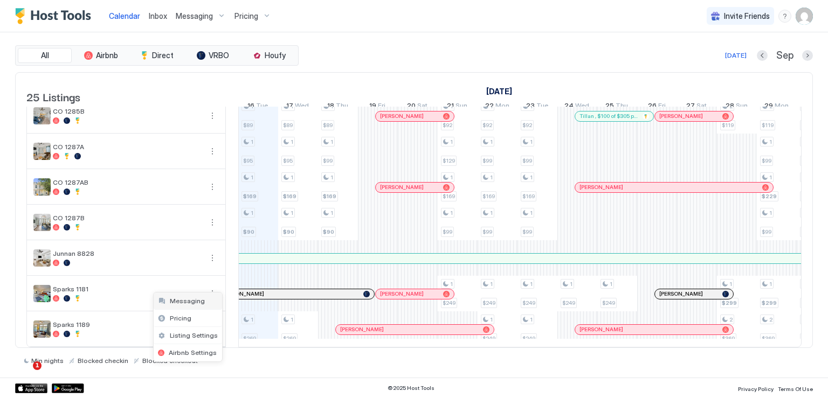
click at [194, 299] on span "Messaging" at bounding box center [187, 301] width 35 height 8
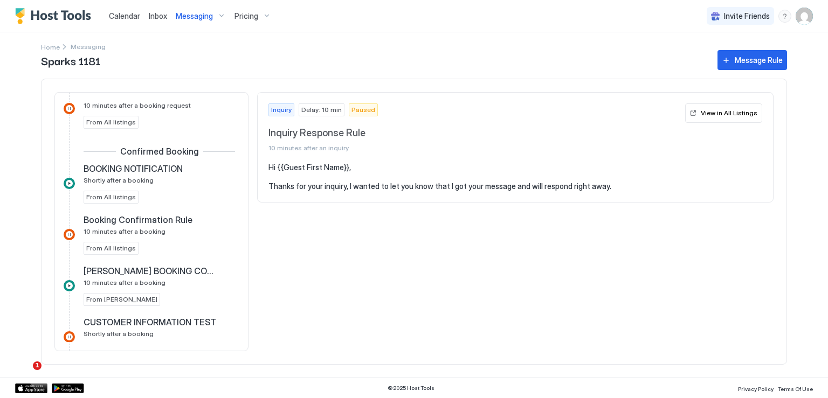
scroll to position [216, 0]
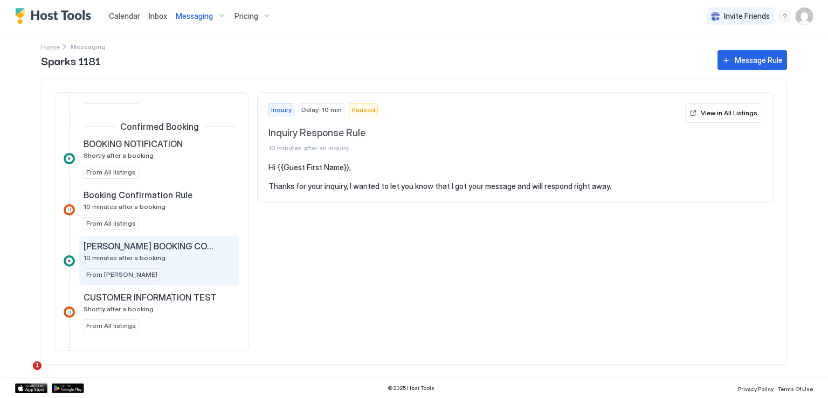
click at [183, 248] on span "[PERSON_NAME] BOOKING CONFIRMATION" at bounding box center [151, 246] width 134 height 11
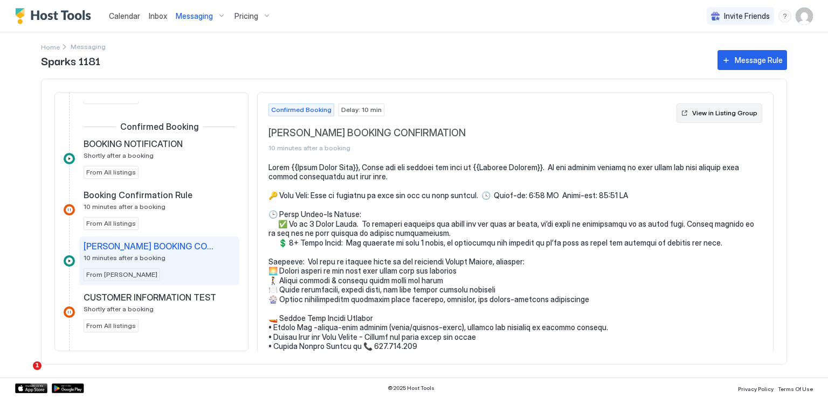
click at [692, 113] on div "View in Listing Group" at bounding box center [724, 113] width 65 height 10
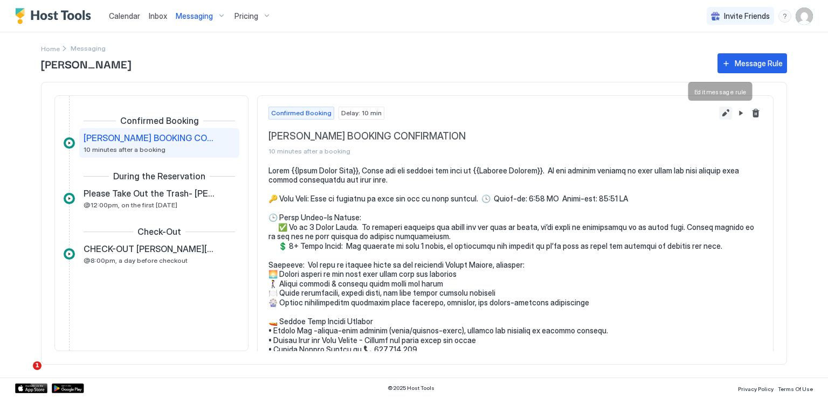
click at [719, 113] on button "Edit message rule" at bounding box center [725, 113] width 13 height 13
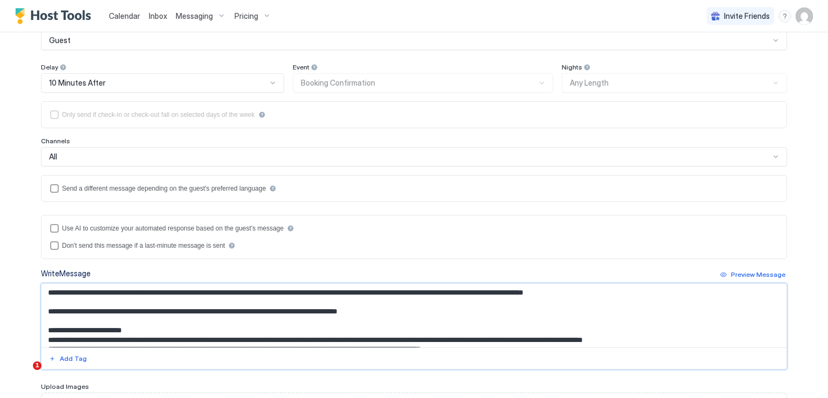
click at [403, 296] on textarea "Input Field" at bounding box center [414, 316] width 745 height 64
click at [321, 291] on textarea "Input Field" at bounding box center [414, 316] width 745 height 64
click at [320, 291] on textarea "Input Field" at bounding box center [414, 316] width 745 height 64
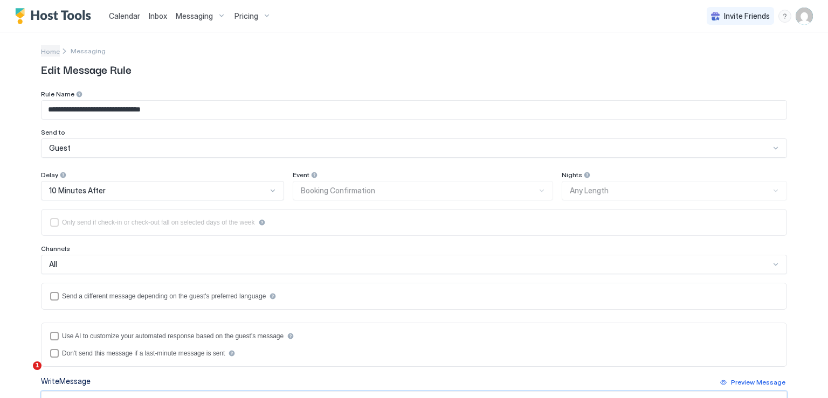
click at [45, 51] on span "Home" at bounding box center [50, 51] width 19 height 8
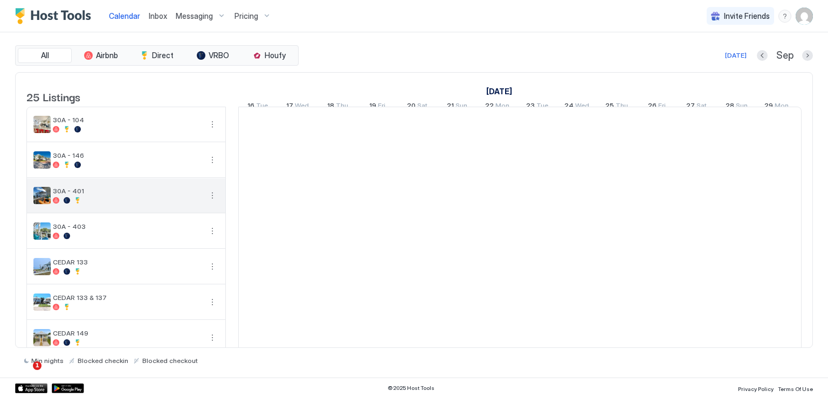
scroll to position [0, 599]
click at [212, 202] on button "More options" at bounding box center [212, 195] width 13 height 13
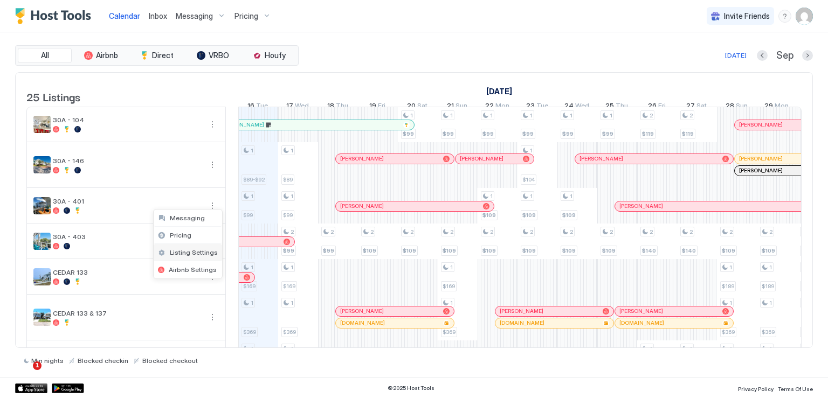
click at [184, 215] on span "Messaging" at bounding box center [187, 218] width 35 height 8
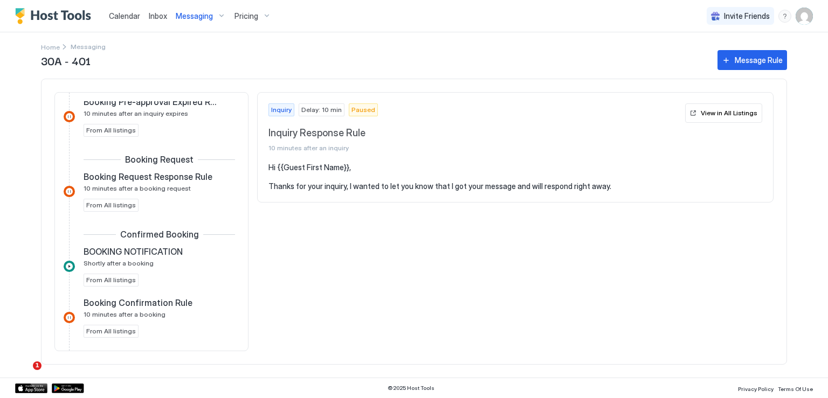
scroll to position [216, 0]
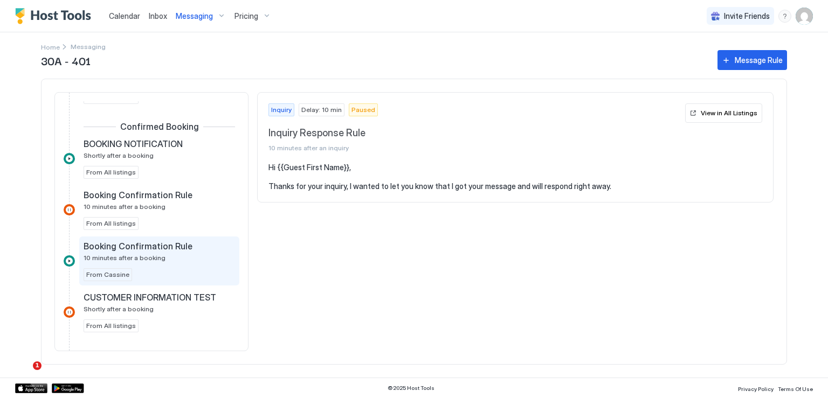
click at [156, 257] on span "10 minutes after a booking" at bounding box center [125, 258] width 82 height 8
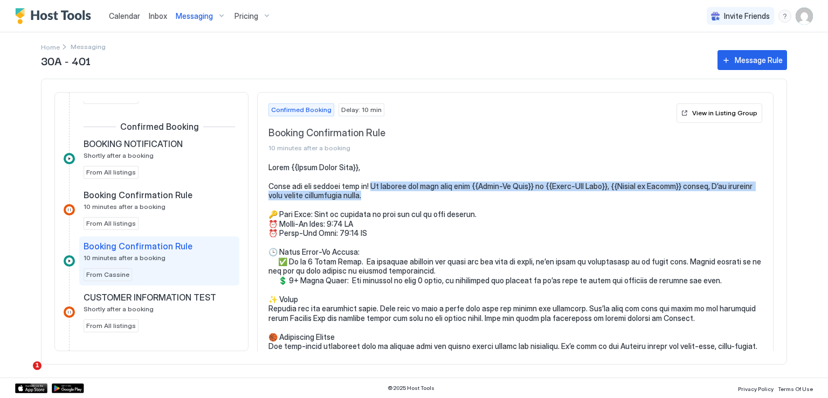
drag, startPoint x: 371, startPoint y: 185, endPoint x: 642, endPoint y: 197, distance: 271.4
copy pre "To prepare for your stay from {{Check-In Date}} to {{Check-Out Date}}, {{Number…"
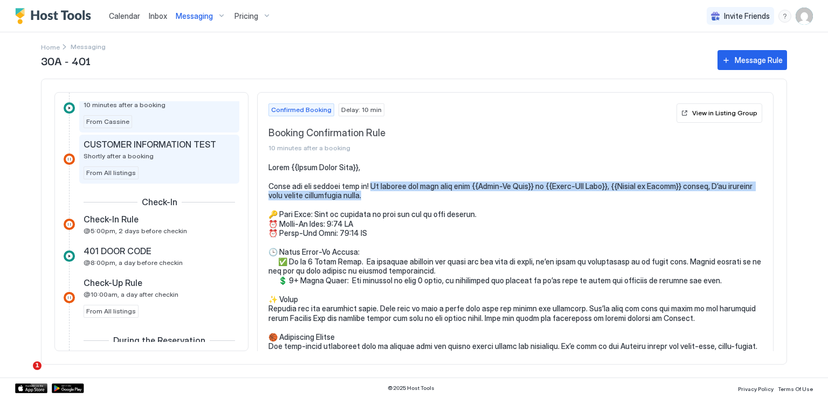
scroll to position [323, 0]
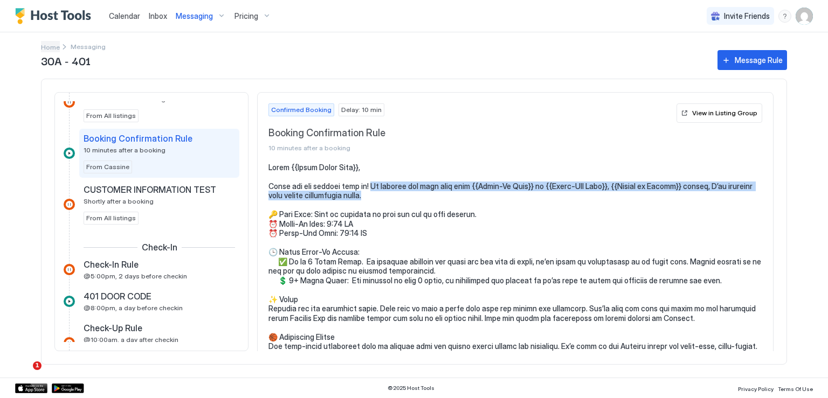
click at [53, 45] on span "Home" at bounding box center [50, 47] width 19 height 8
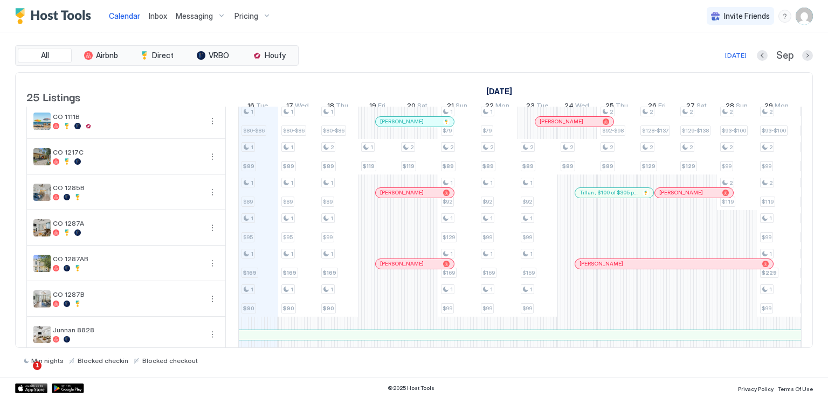
scroll to position [682, 0]
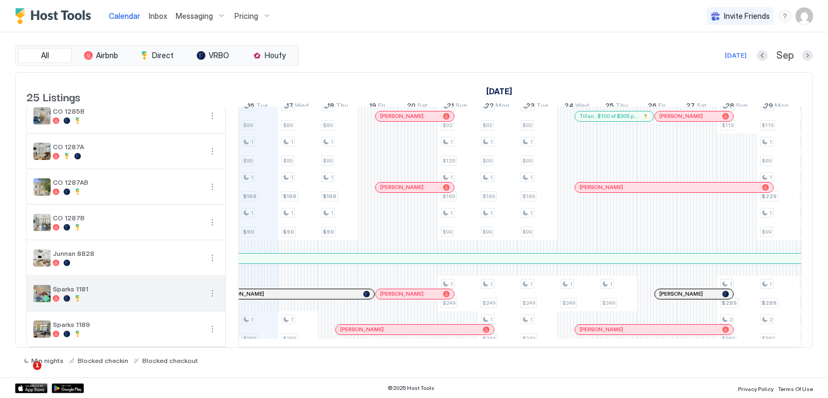
click at [215, 288] on button "More options" at bounding box center [212, 293] width 13 height 13
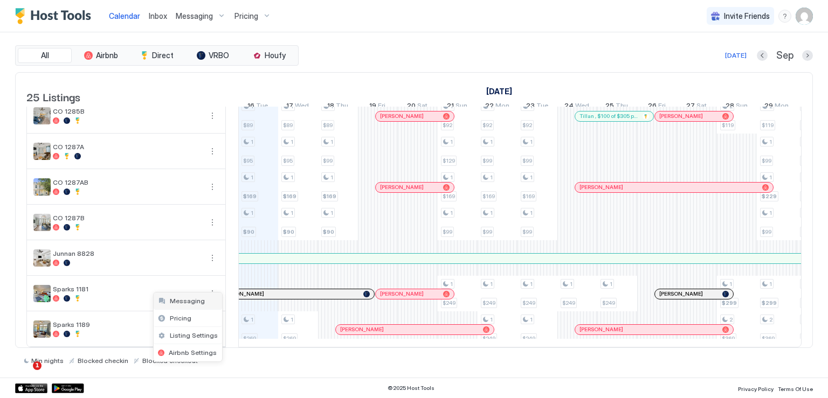
click at [205, 300] on div "Messaging" at bounding box center [188, 301] width 68 height 17
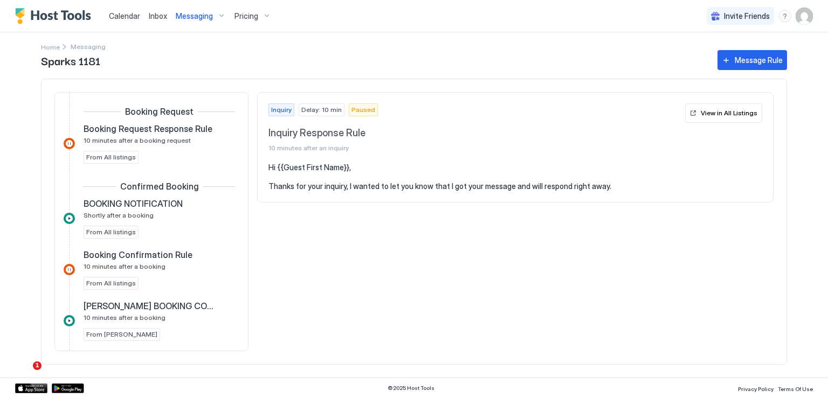
scroll to position [162, 0]
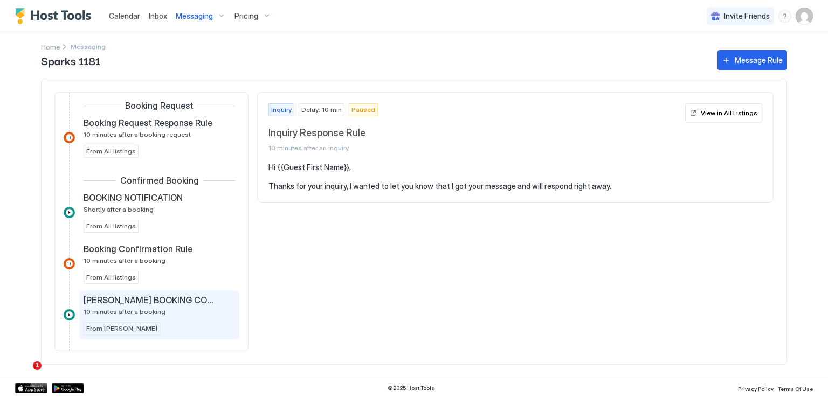
click at [166, 296] on span "[PERSON_NAME] BOOKING CONFIRMATION" at bounding box center [151, 300] width 134 height 11
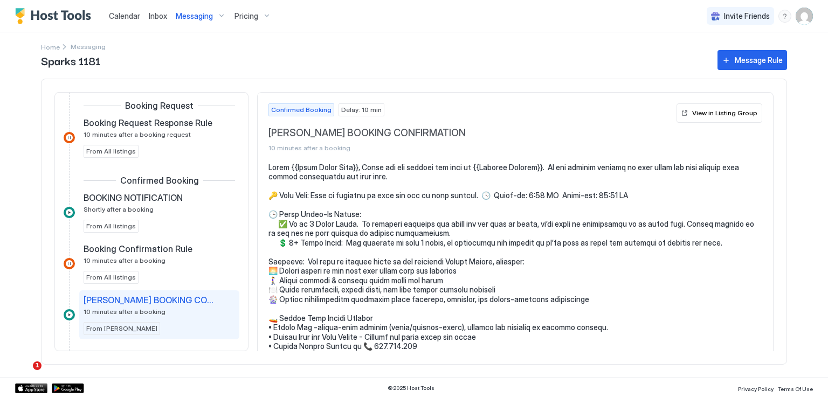
click at [542, 167] on pre at bounding box center [515, 385] width 494 height 444
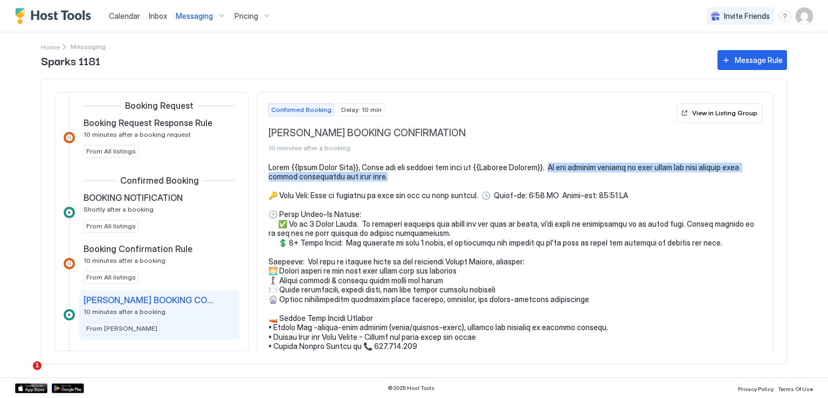
drag, startPoint x: 550, startPoint y: 165, endPoint x: 551, endPoint y: 172, distance: 7.2
click at [551, 172] on pre at bounding box center [515, 385] width 494 height 444
click at [681, 113] on button "View in Listing Group" at bounding box center [719, 112] width 86 height 19
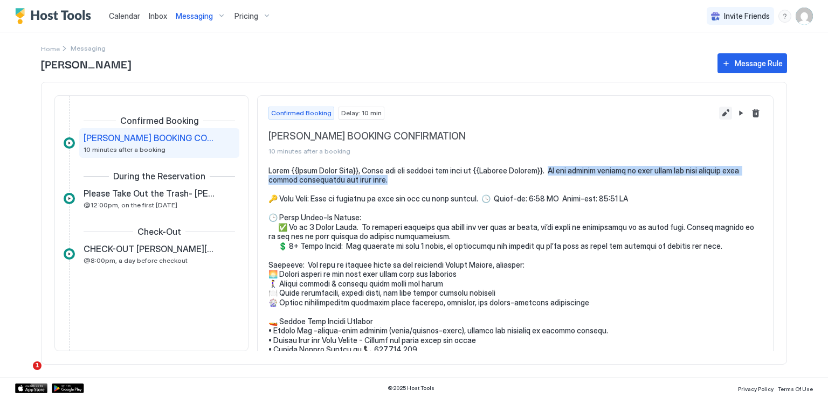
click at [719, 113] on button "Edit message rule" at bounding box center [725, 113] width 13 height 13
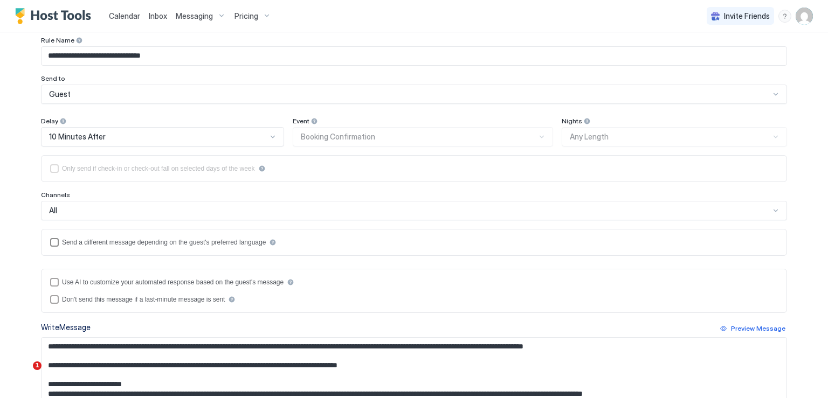
scroll to position [162, 0]
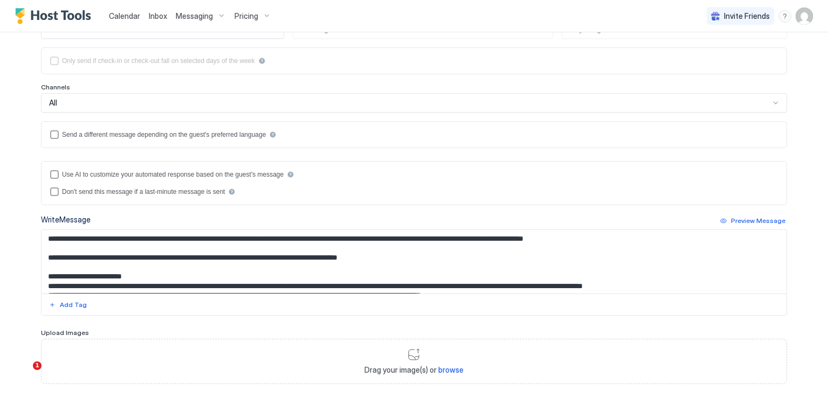
click at [374, 281] on textarea "Input Field" at bounding box center [414, 262] width 745 height 64
click at [325, 232] on textarea "Input Field" at bounding box center [414, 262] width 745 height 64
drag, startPoint x: 320, startPoint y: 236, endPoint x: 617, endPoint y: 243, distance: 296.6
click at [617, 243] on textarea "Input Field" at bounding box center [414, 262] width 745 height 64
paste textarea "**********"
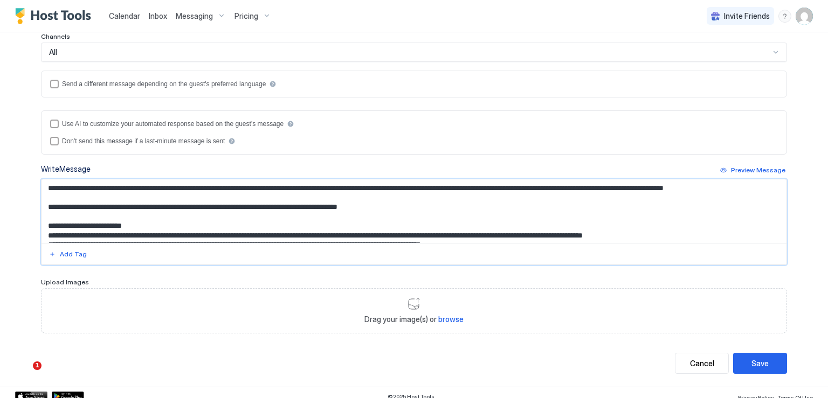
scroll to position [218, 0]
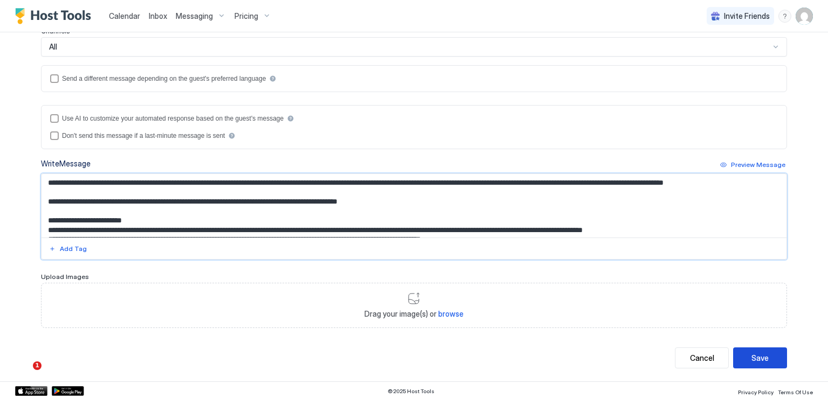
type textarea "**********"
click at [759, 360] on div "Save" at bounding box center [759, 358] width 17 height 11
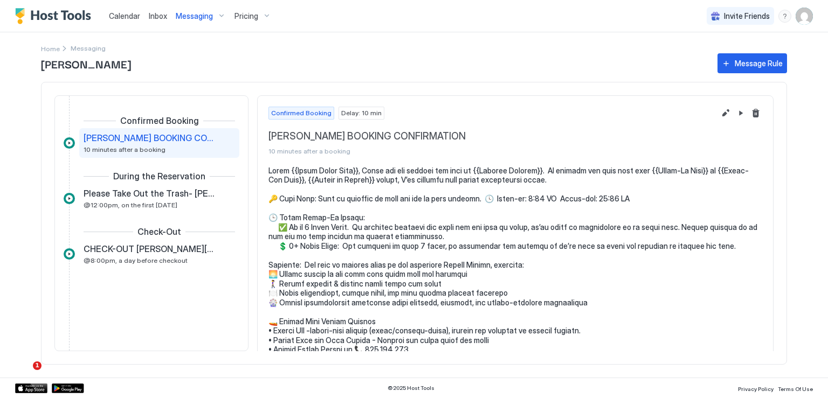
click at [123, 17] on span "Calendar" at bounding box center [124, 15] width 31 height 9
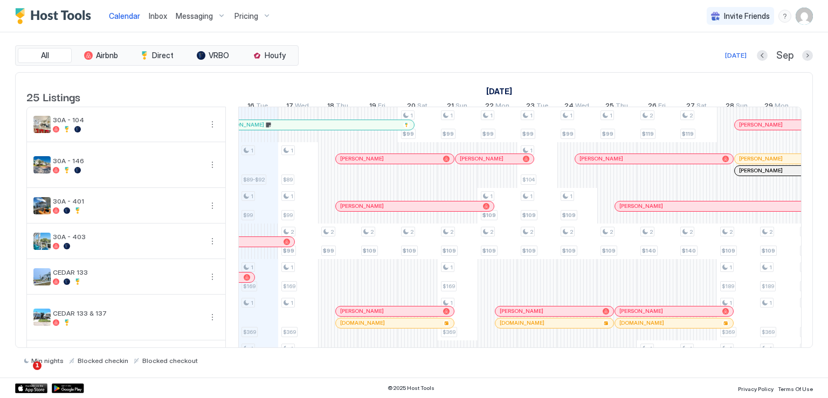
click at [160, 17] on span "Inbox" at bounding box center [158, 15] width 18 height 9
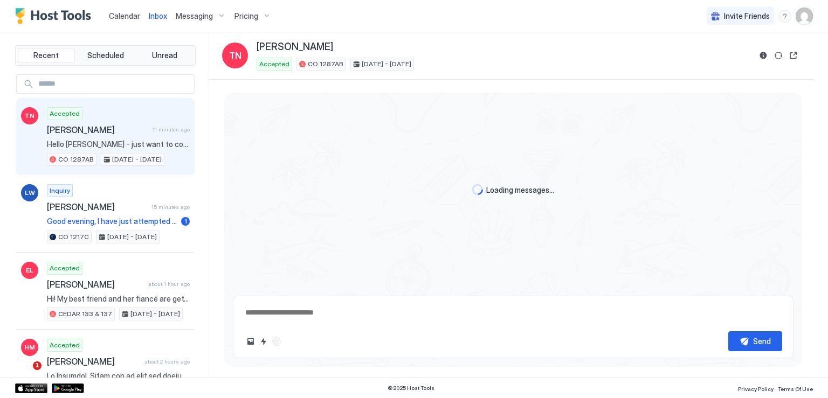
scroll to position [973, 0]
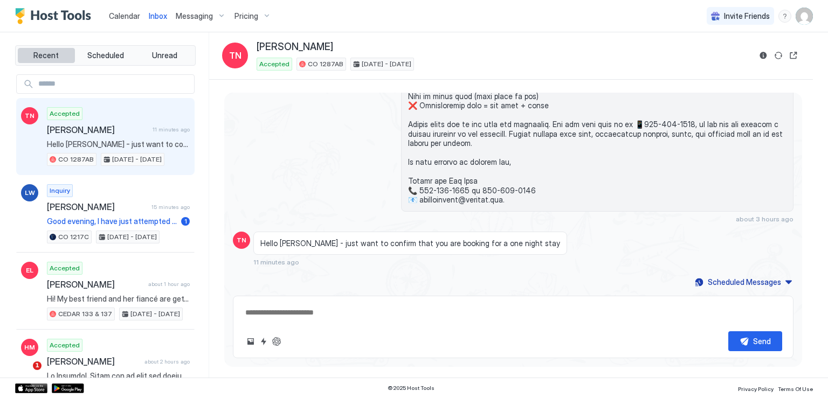
click at [50, 56] on span "Recent" at bounding box center [45, 56] width 25 height 10
click at [157, 14] on span "Inbox" at bounding box center [158, 15] width 18 height 9
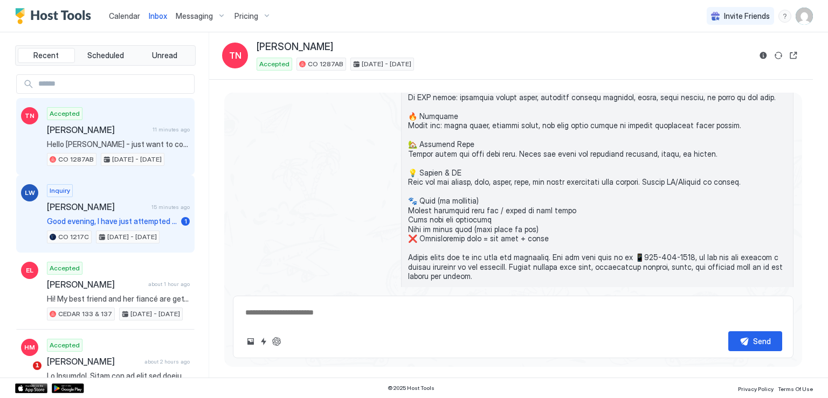
scroll to position [811, 0]
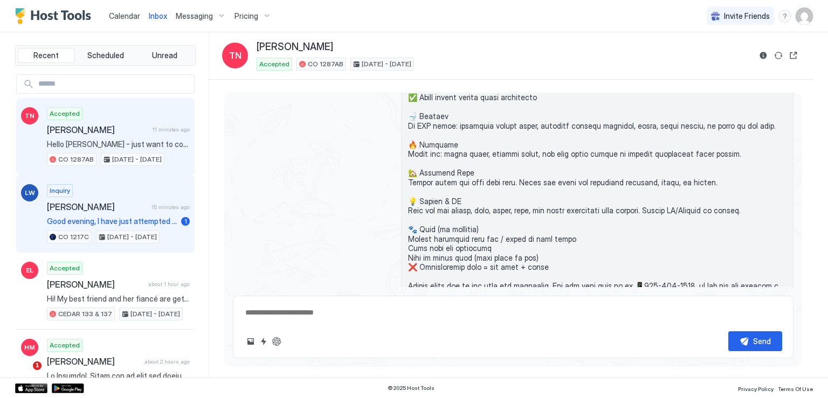
click at [114, 212] on div "Inquiry [PERSON_NAME] 15 minutes ago Good evening, I have just attempted to boo…" at bounding box center [118, 213] width 143 height 59
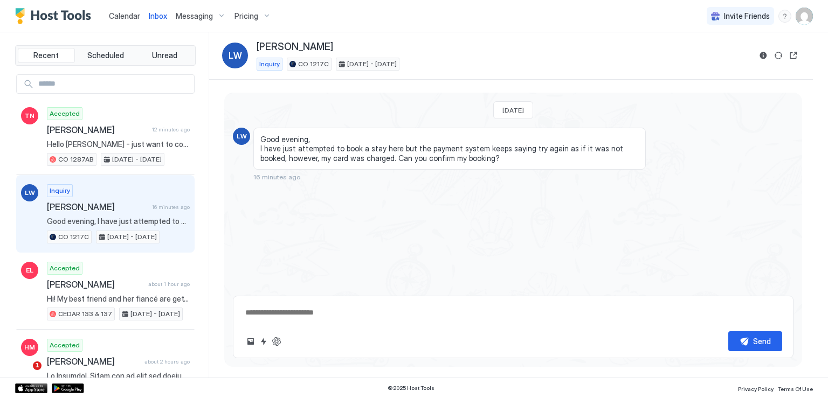
click at [310, 314] on textarea at bounding box center [513, 313] width 538 height 20
click at [793, 54] on button "Open reservation" at bounding box center [793, 55] width 13 height 13
click at [289, 312] on textarea at bounding box center [513, 313] width 538 height 20
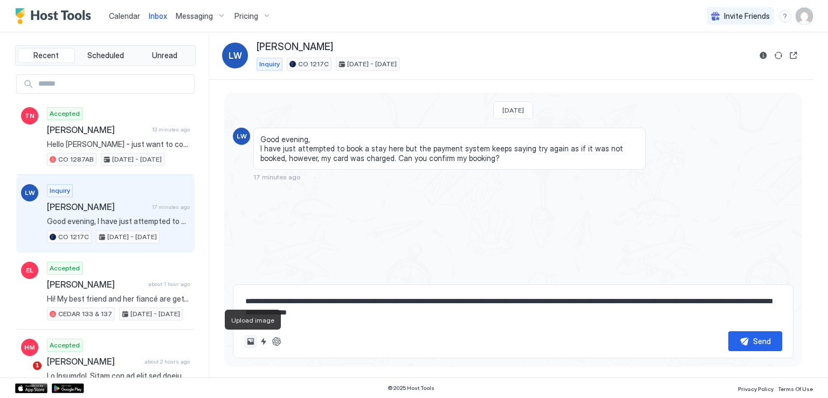
type textarea "**********"
click at [251, 340] on button "Upload image" at bounding box center [250, 341] width 13 height 13
type input "**********"
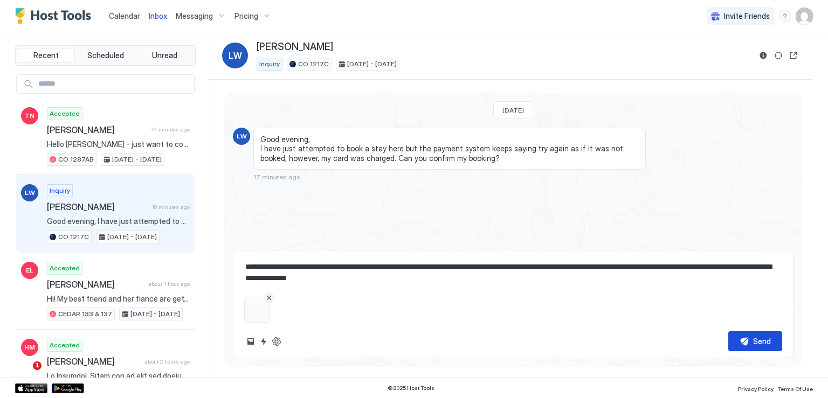
click at [763, 340] on div "Send" at bounding box center [762, 341] width 18 height 11
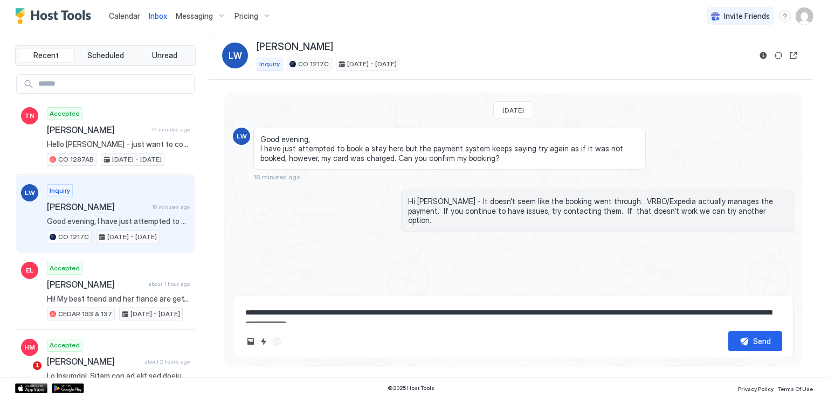
click at [652, 247] on div "View image" at bounding box center [686, 347] width 216 height 223
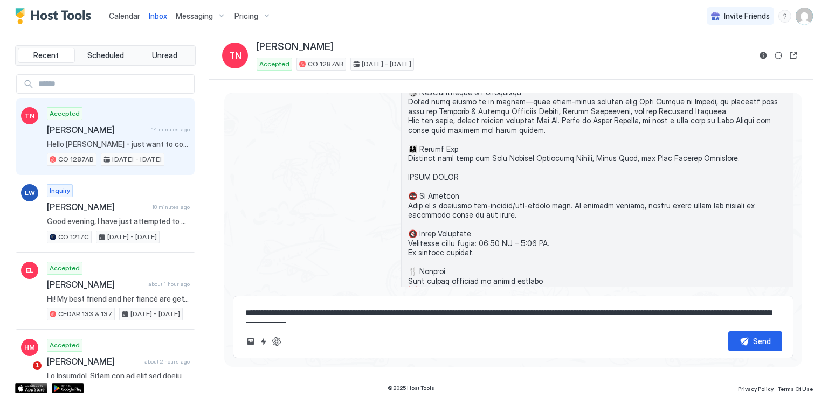
scroll to position [802, 0]
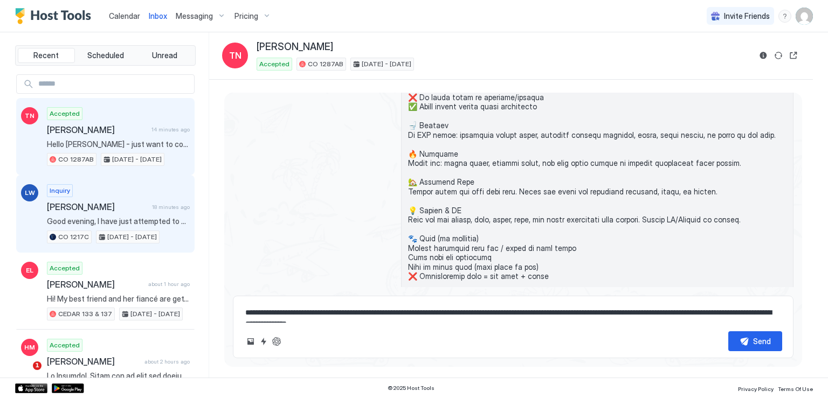
click at [116, 211] on div "Inquiry [PERSON_NAME] 18 minutes ago Good evening, I have just attempted to boo…" at bounding box center [118, 213] width 143 height 59
